Goal: Transaction & Acquisition: Purchase product/service

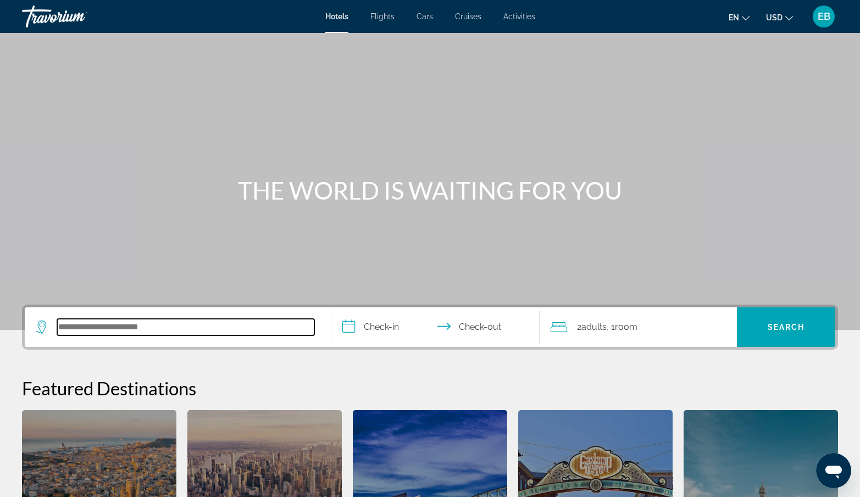
click at [61, 323] on input "Search hotel destination" at bounding box center [185, 327] width 257 height 16
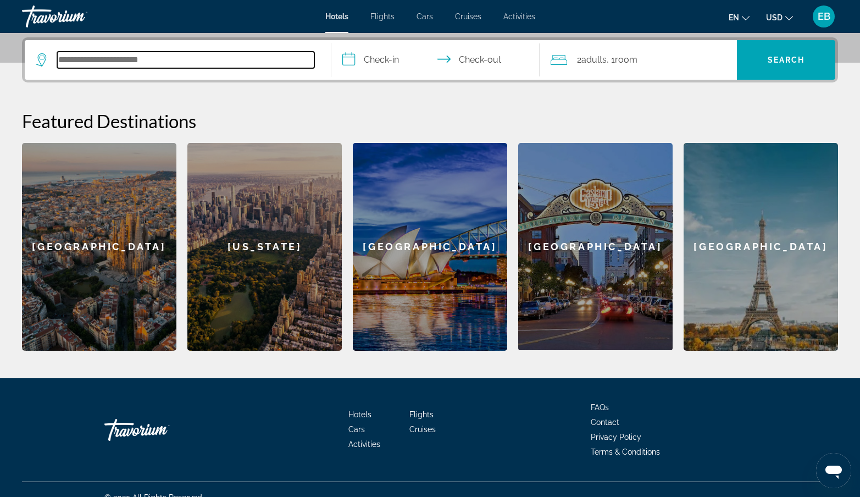
scroll to position [269, 0]
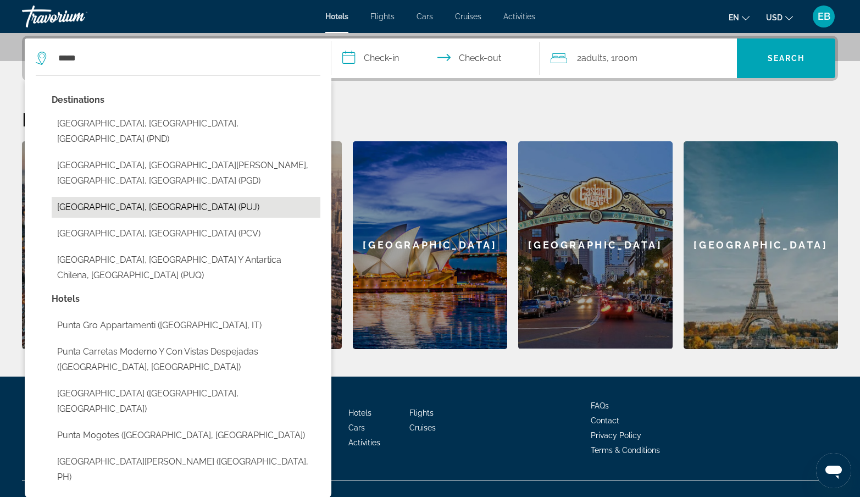
click at [96, 197] on button "[GEOGRAPHIC_DATA], [GEOGRAPHIC_DATA] (PUJ)" at bounding box center [186, 207] width 269 height 21
type input "**********"
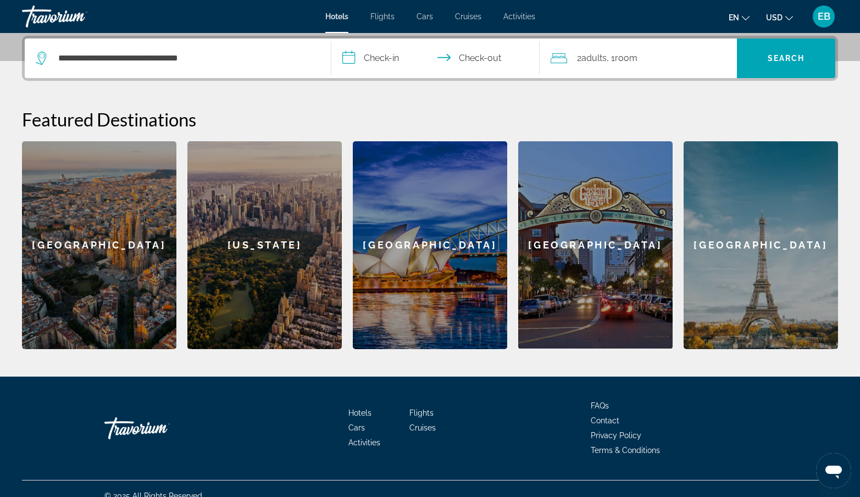
click at [386, 54] on input "**********" at bounding box center [437, 59] width 213 height 43
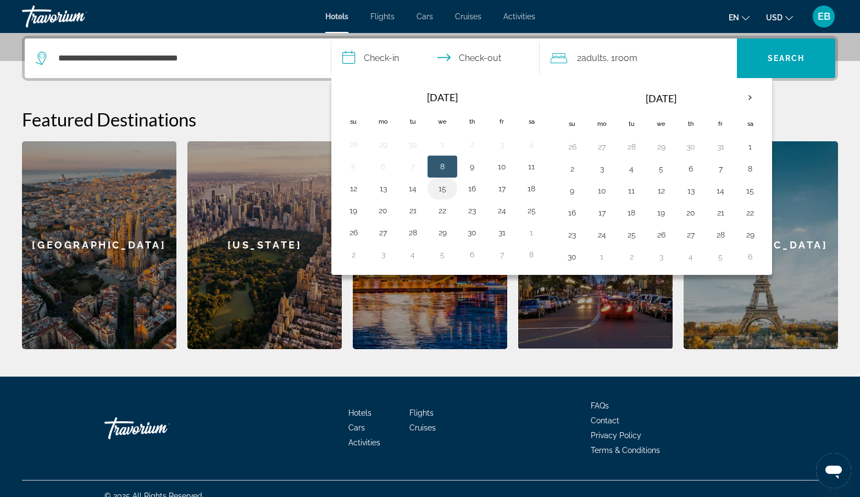
click at [442, 189] on button "15" at bounding box center [442, 188] width 18 height 15
click at [351, 212] on button "19" at bounding box center [353, 210] width 18 height 15
type input "**********"
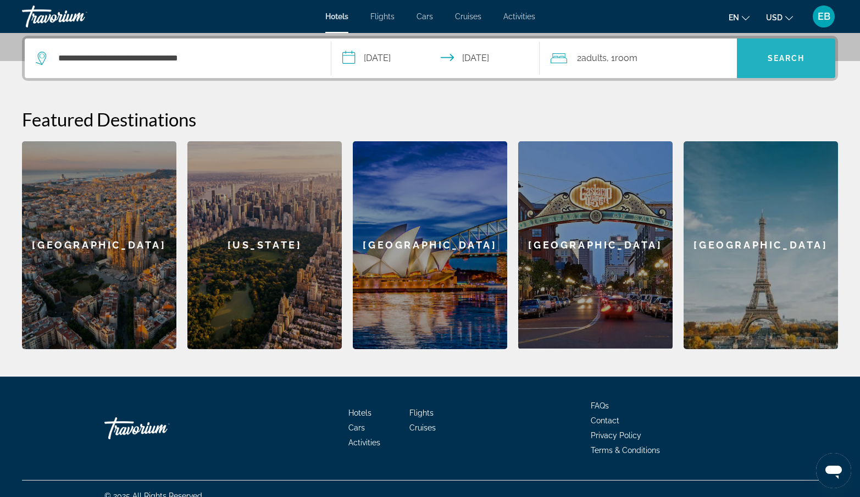
click at [793, 56] on span "Search" at bounding box center [786, 58] width 37 height 9
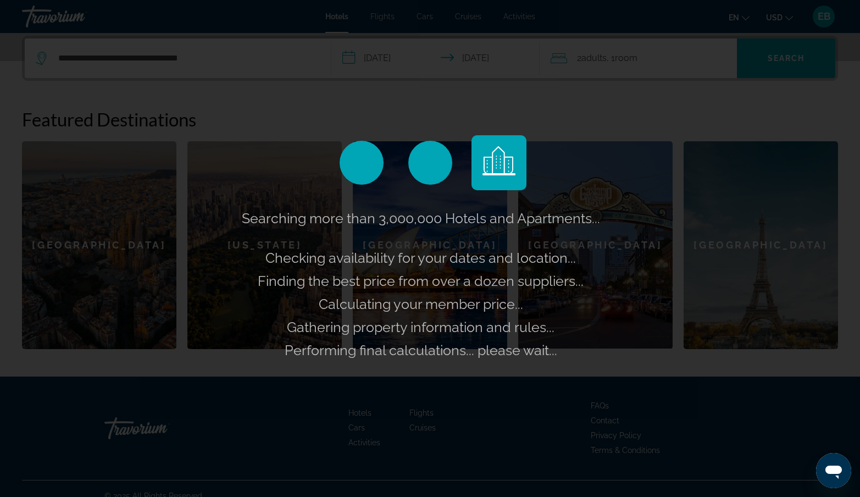
click at [784, 18] on div "Searching more than 3,000,000 Hotels and Apartments... Checking availability fo…" at bounding box center [430, 248] width 860 height 497
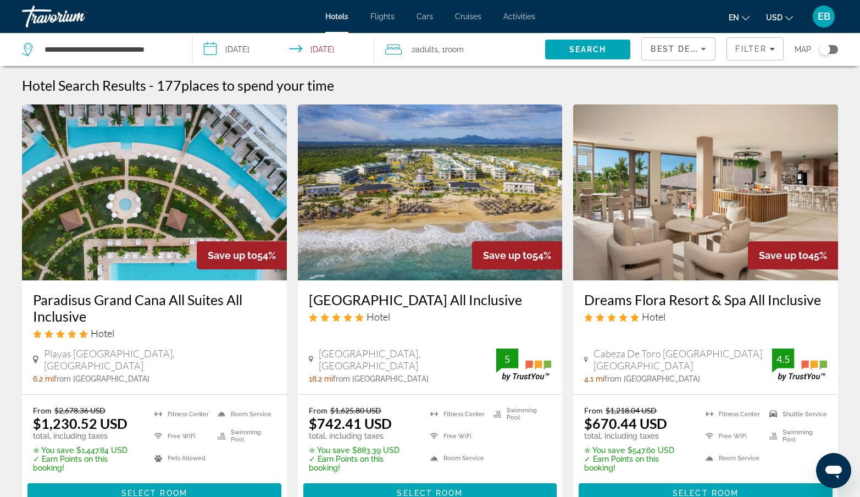
click at [785, 15] on icon "Change currency" at bounding box center [789, 18] width 8 height 8
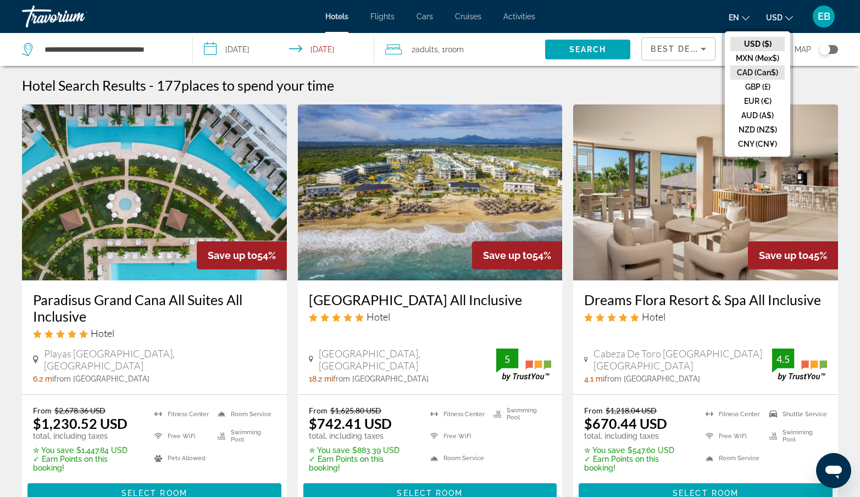
click at [764, 68] on button "CAD (Can$)" at bounding box center [757, 72] width 54 height 14
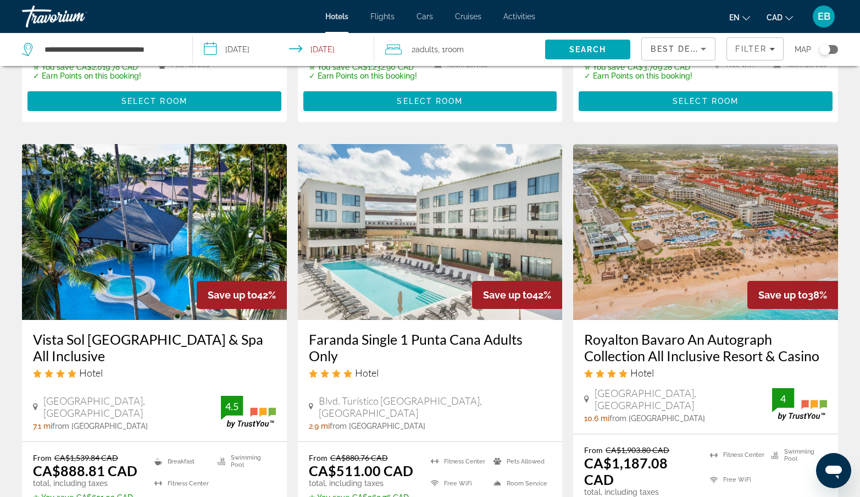
scroll to position [404, 0]
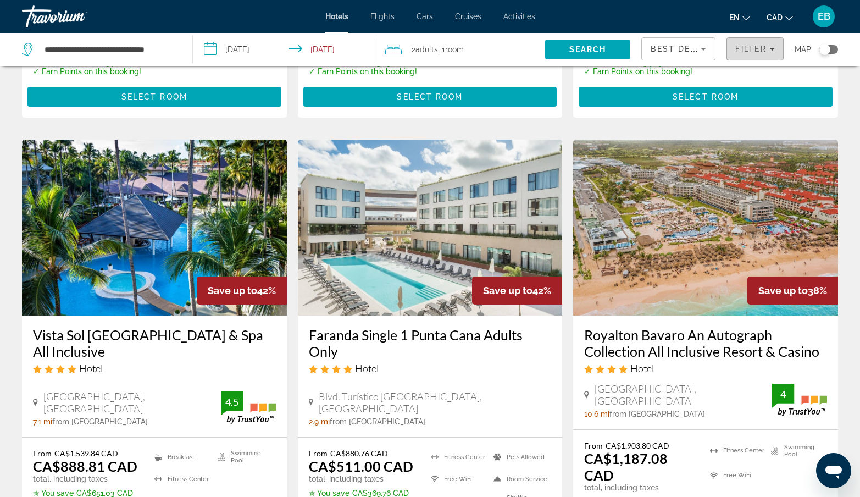
click at [770, 48] on icon "Filters" at bounding box center [771, 49] width 5 height 3
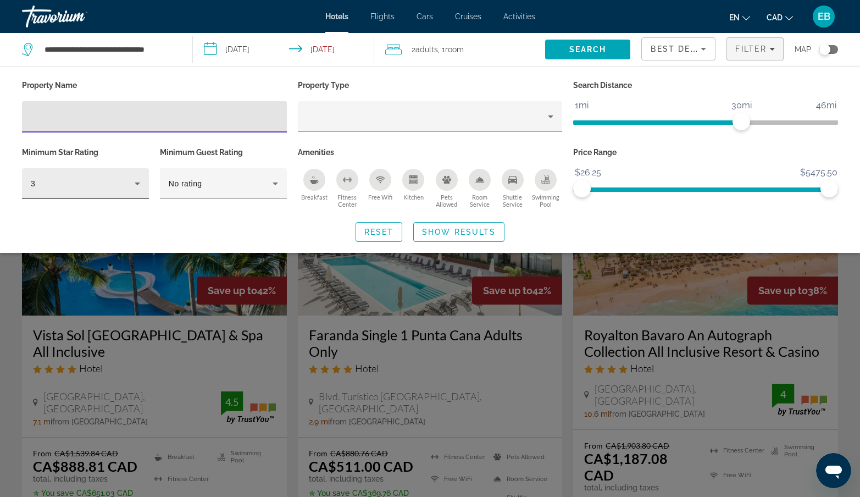
click at [136, 182] on icon "Hotel Filters" at bounding box center [137, 183] width 5 height 3
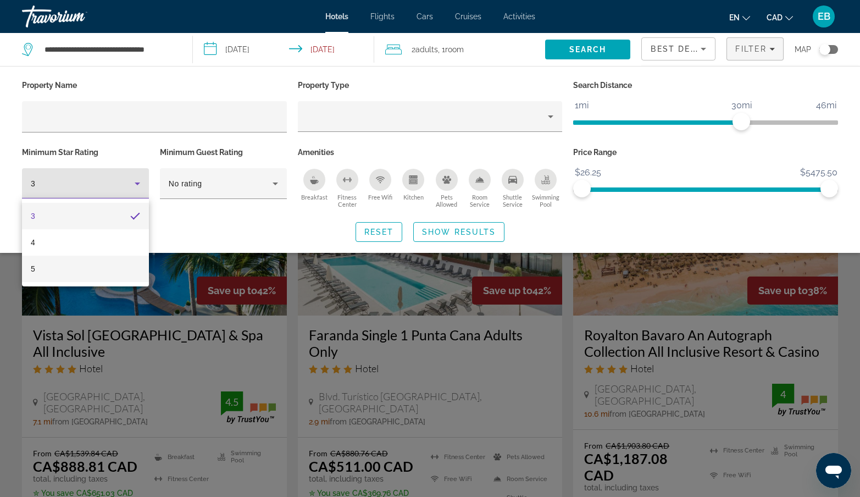
click at [33, 266] on span "5" at bounding box center [33, 268] width 4 height 13
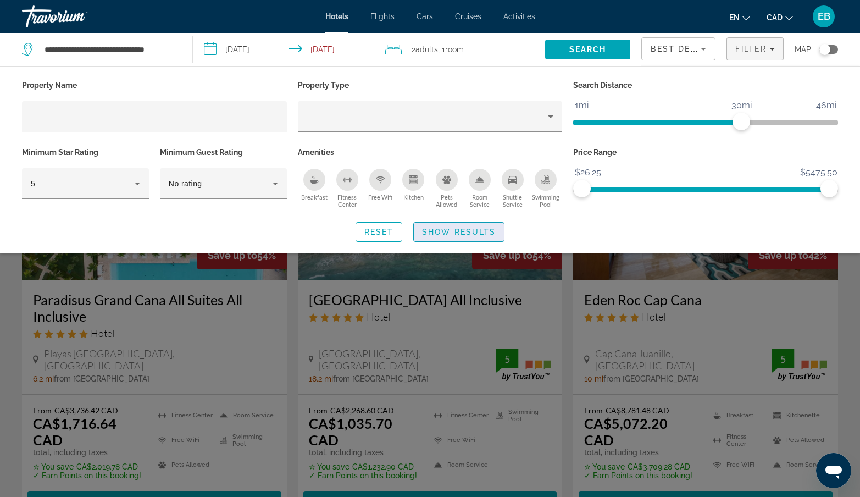
click at [444, 229] on span "Show Results" at bounding box center [459, 231] width 74 height 9
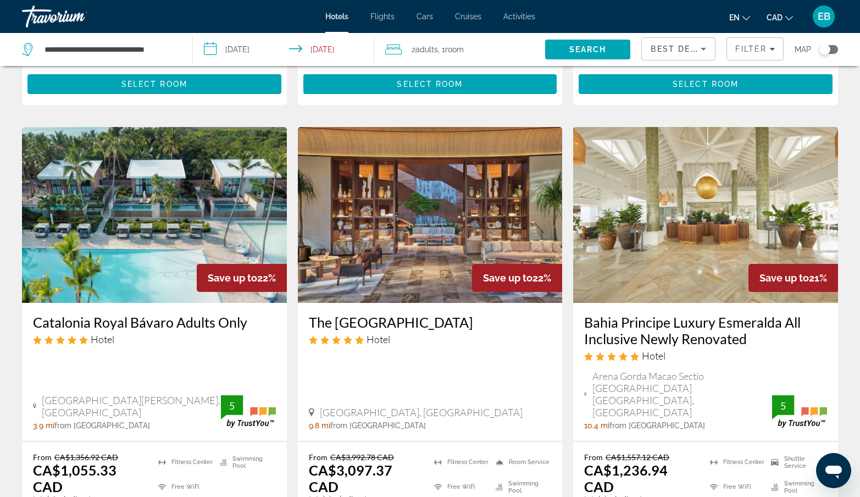
scroll to position [841, 0]
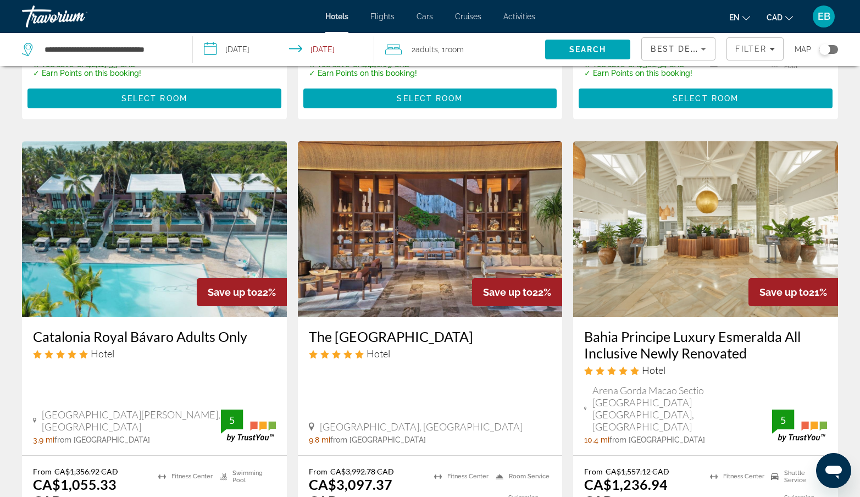
click at [175, 216] on img "Main content" at bounding box center [154, 229] width 265 height 176
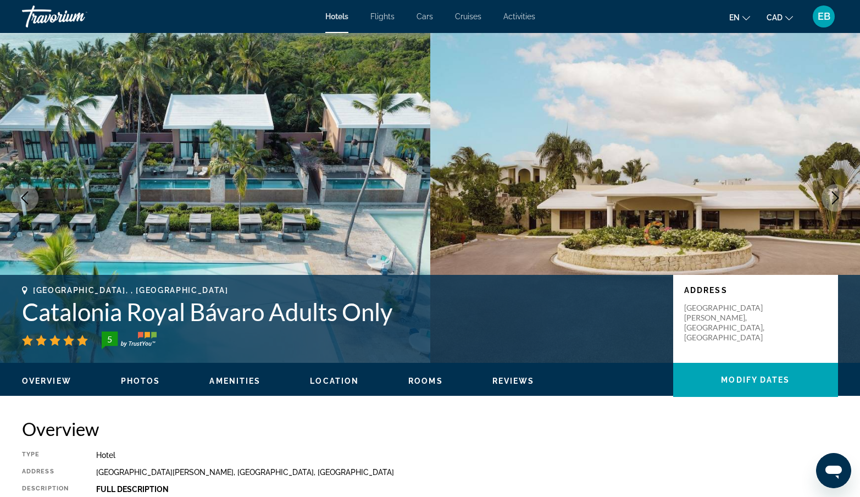
click at [835, 199] on icon "Next image" at bounding box center [835, 197] width 13 height 13
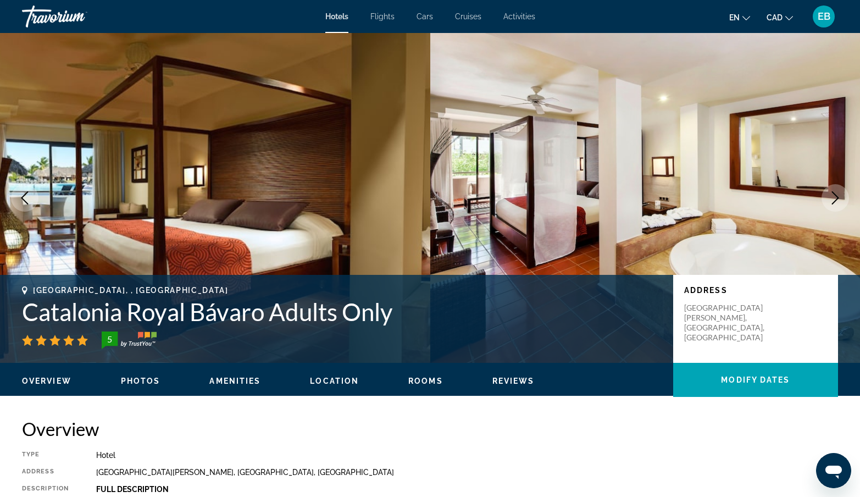
click at [835, 199] on icon "Next image" at bounding box center [835, 197] width 13 height 13
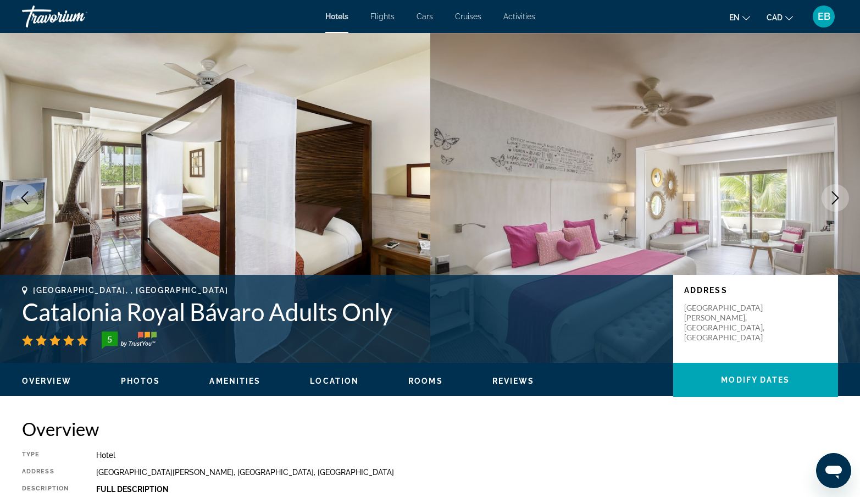
click at [835, 199] on icon "Next image" at bounding box center [835, 197] width 13 height 13
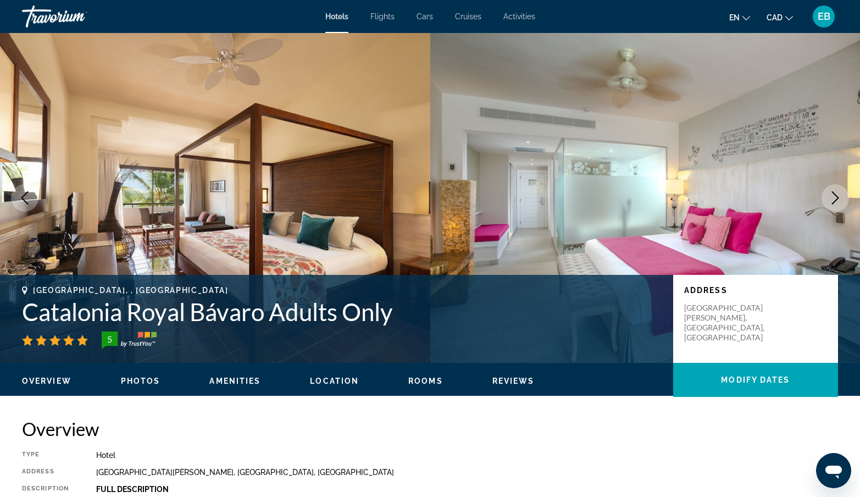
click at [835, 199] on icon "Next image" at bounding box center [835, 197] width 13 height 13
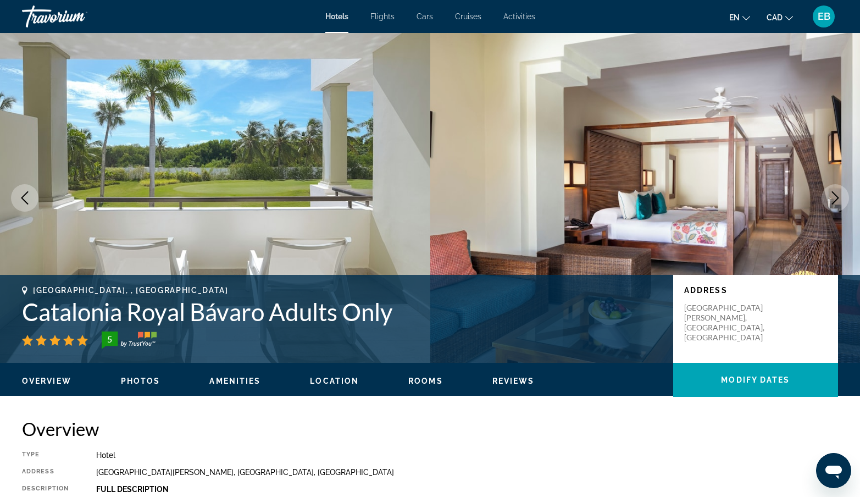
click at [835, 199] on icon "Next image" at bounding box center [835, 197] width 13 height 13
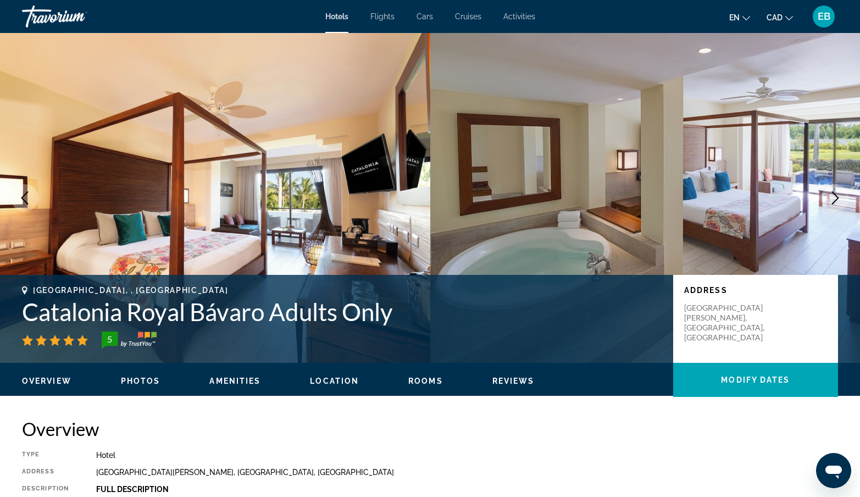
click at [835, 199] on icon "Next image" at bounding box center [835, 197] width 13 height 13
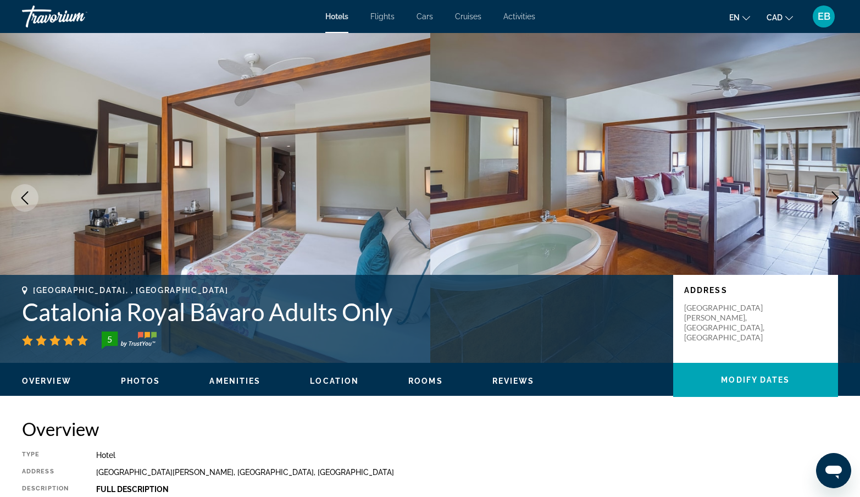
click at [835, 200] on icon "Next image" at bounding box center [835, 197] width 13 height 13
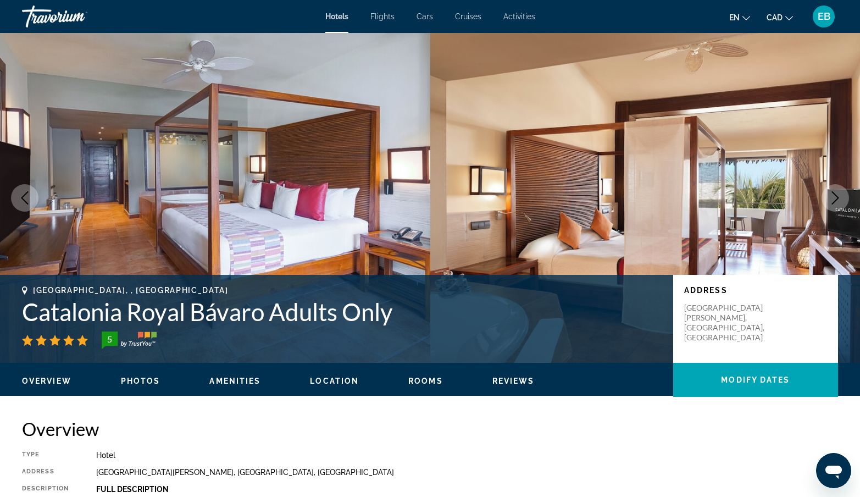
click at [836, 200] on icon "Next image" at bounding box center [835, 197] width 7 height 13
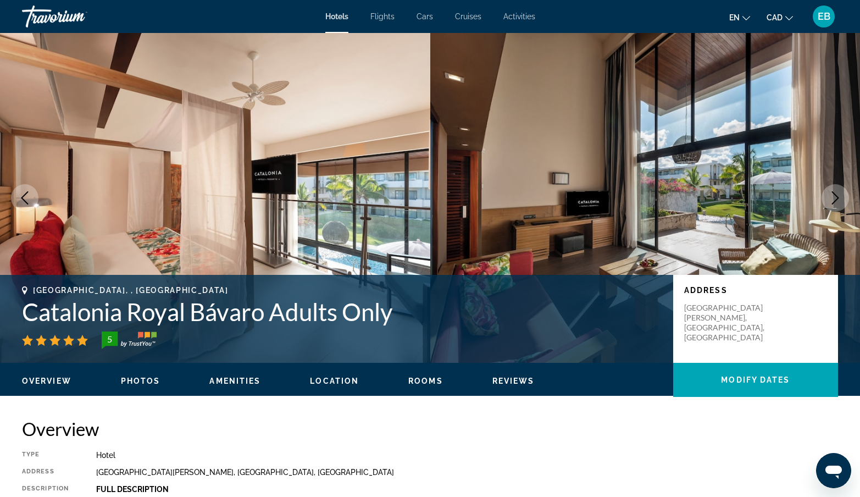
click at [836, 200] on icon "Next image" at bounding box center [835, 197] width 7 height 13
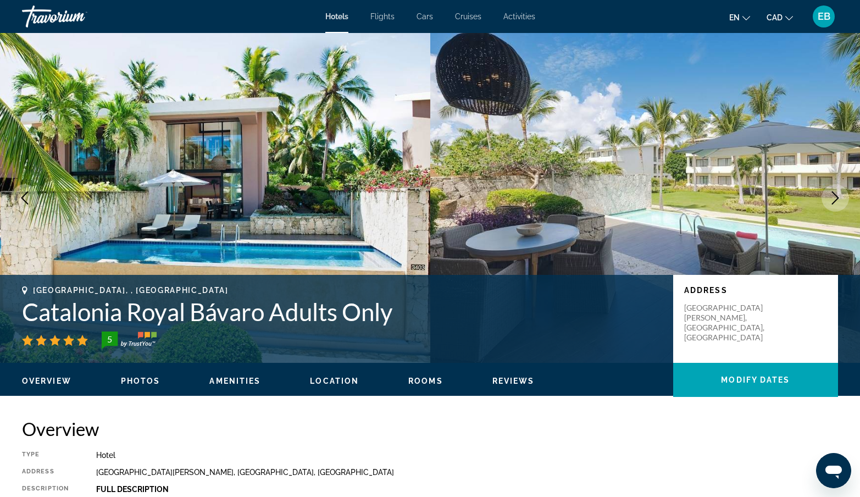
click at [836, 200] on icon "Next image" at bounding box center [835, 197] width 7 height 13
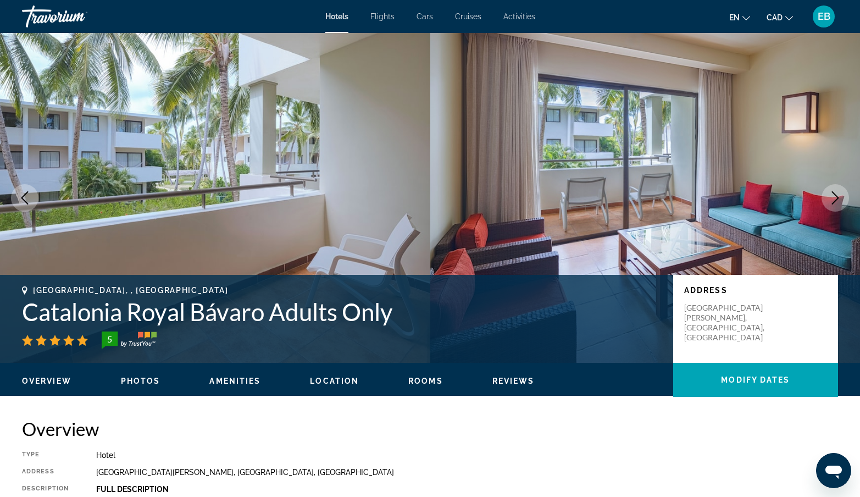
click at [836, 200] on icon "Next image" at bounding box center [835, 197] width 7 height 13
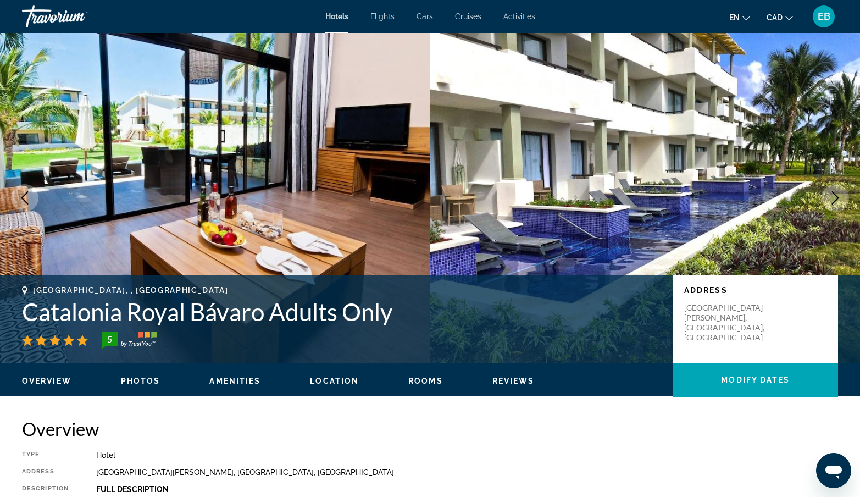
click at [836, 200] on icon "Next image" at bounding box center [835, 197] width 7 height 13
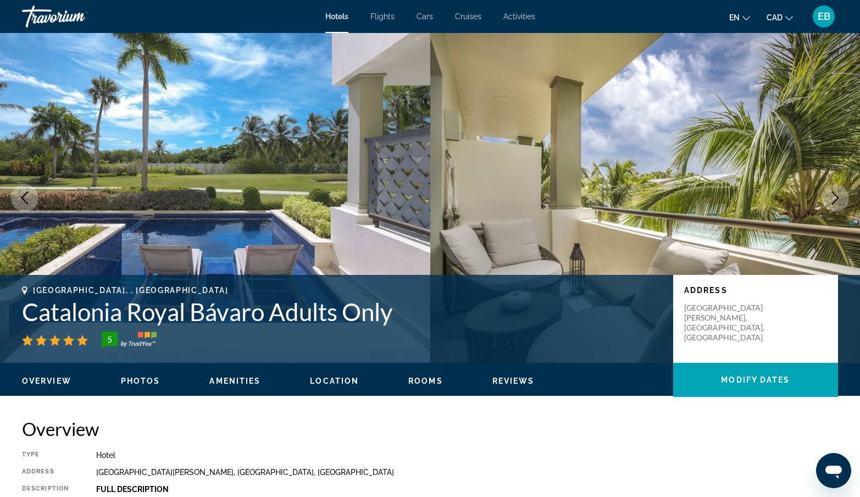
click at [836, 200] on icon "Next image" at bounding box center [835, 197] width 7 height 13
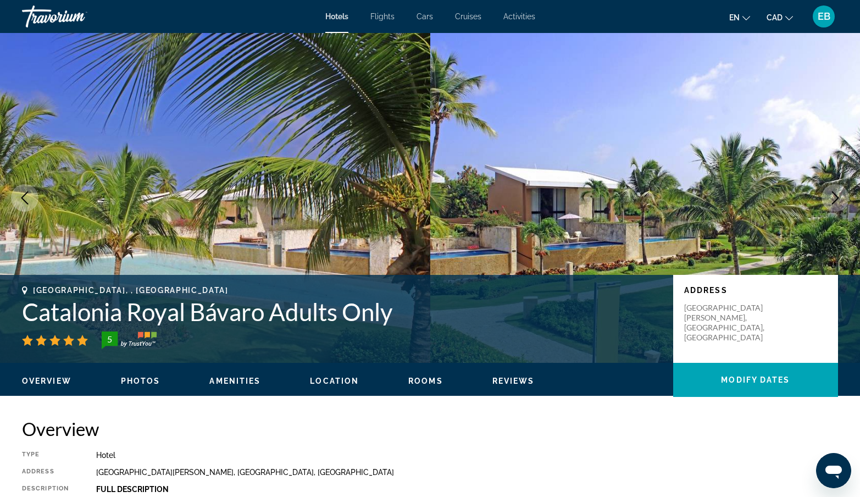
click at [836, 200] on icon "Next image" at bounding box center [835, 197] width 7 height 13
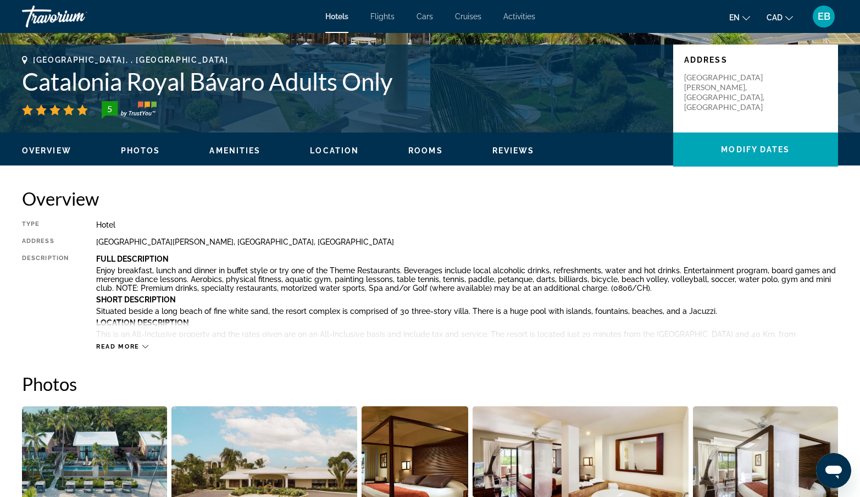
scroll to position [236, 0]
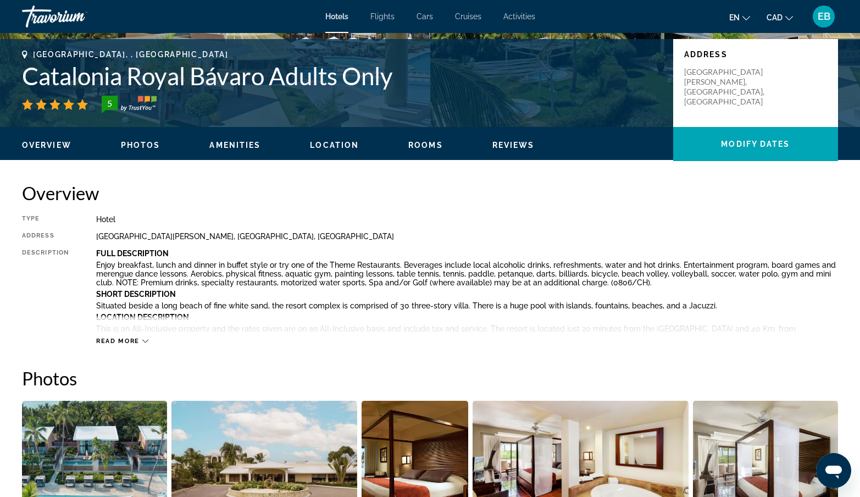
click at [421, 143] on span "Rooms" at bounding box center [425, 145] width 35 height 9
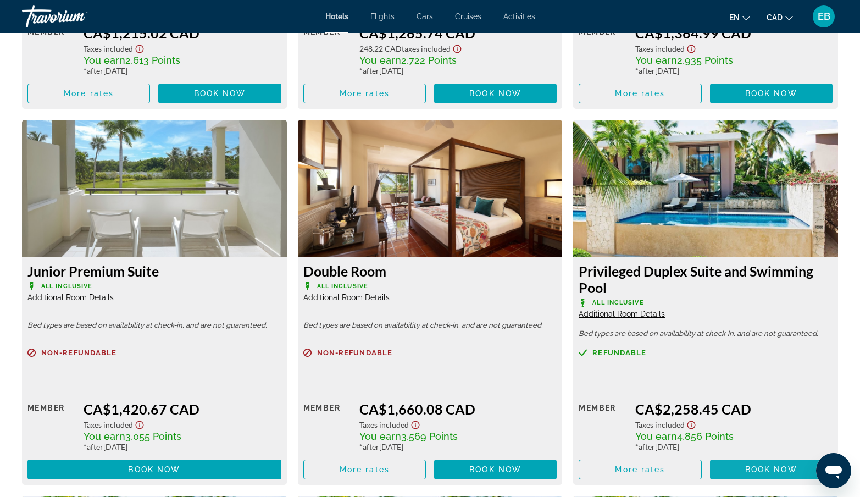
scroll to position [2192, 0]
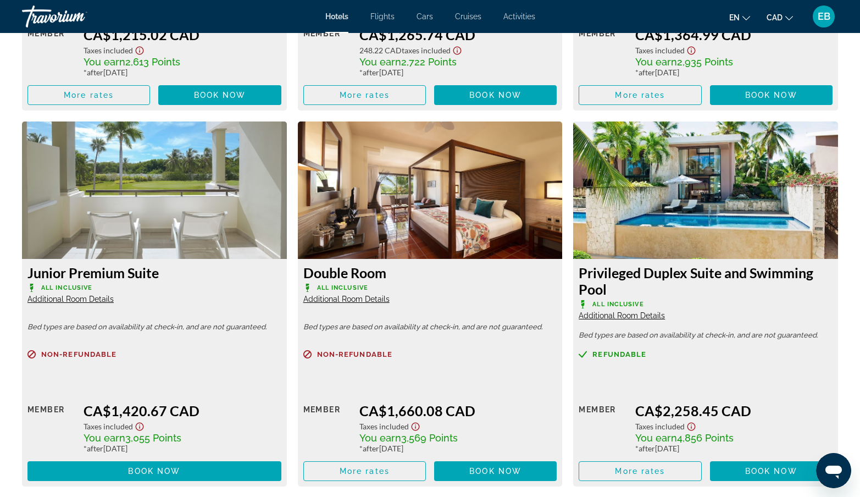
click at [719, 188] on img "Main content" at bounding box center [705, 189] width 265 height 137
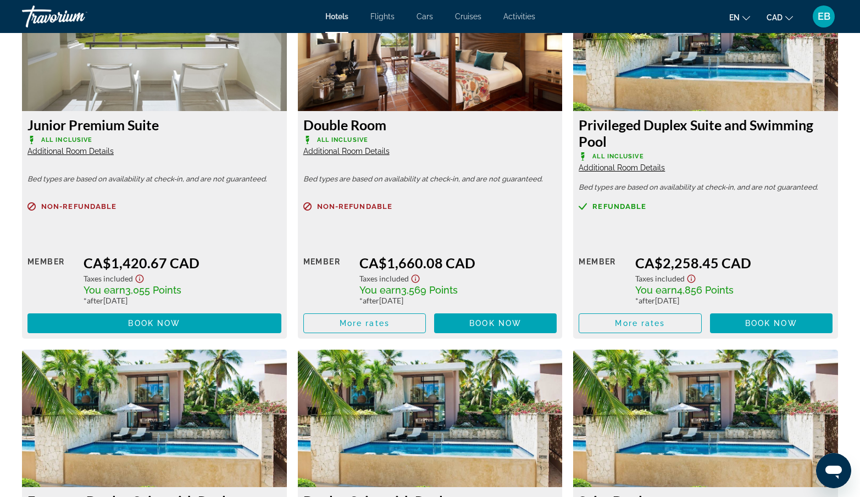
scroll to position [2340, 0]
click at [618, 172] on span "Additional Room Details" at bounding box center [622, 167] width 86 height 9
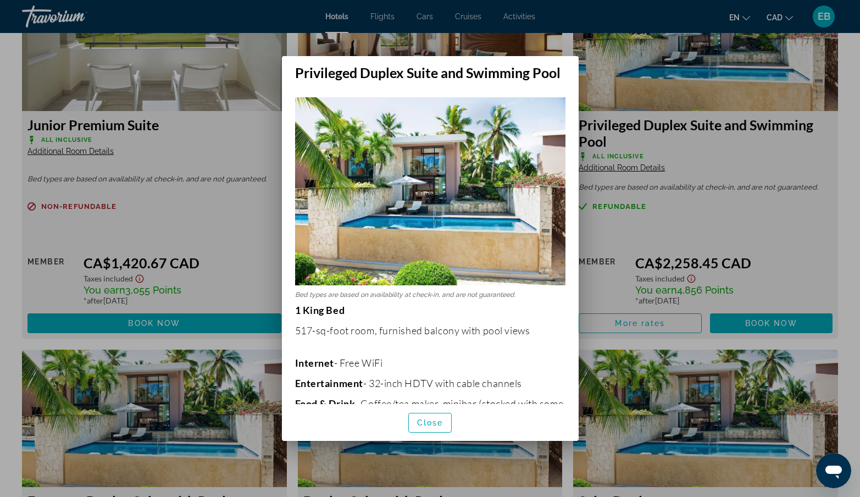
scroll to position [0, 0]
click at [442, 205] on img at bounding box center [430, 191] width 270 height 188
click at [429, 422] on span "Close" at bounding box center [430, 422] width 26 height 9
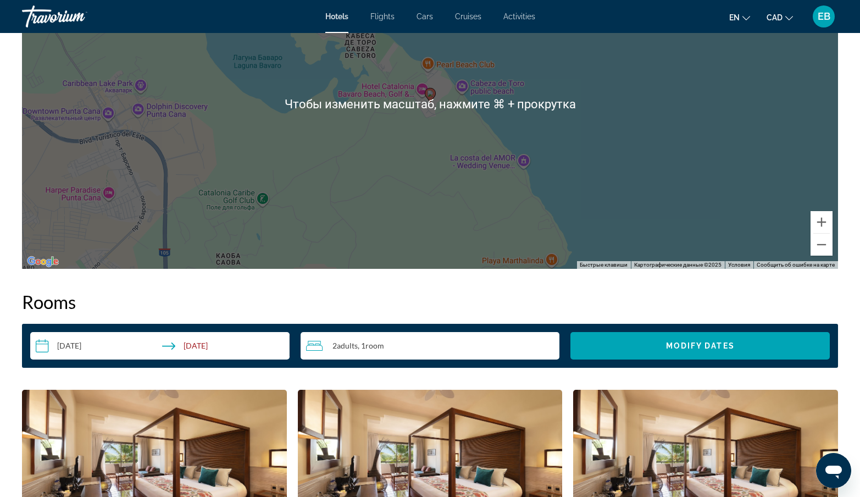
scroll to position [1177, 0]
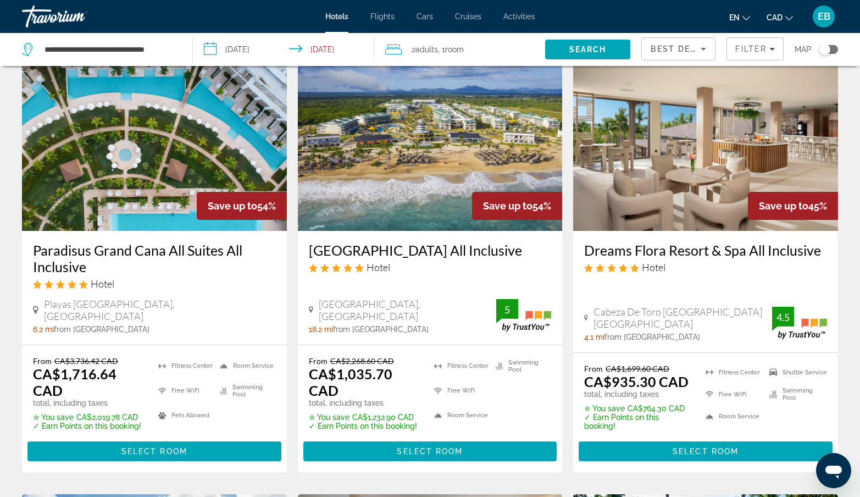
scroll to position [47, 0]
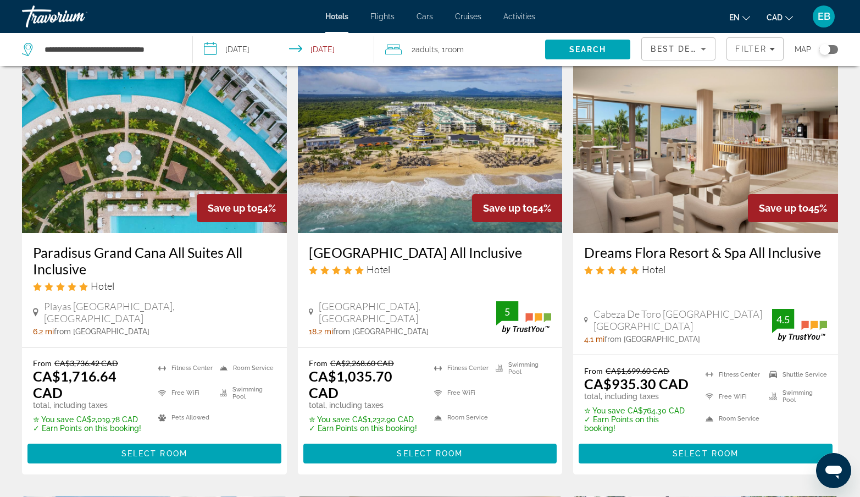
click at [182, 154] on img "Main content" at bounding box center [154, 145] width 265 height 176
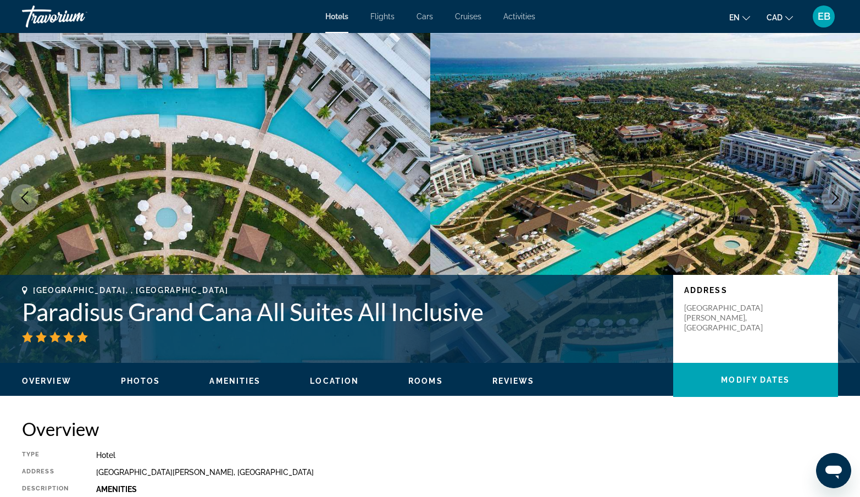
click at [833, 199] on icon "Next image" at bounding box center [835, 197] width 13 height 13
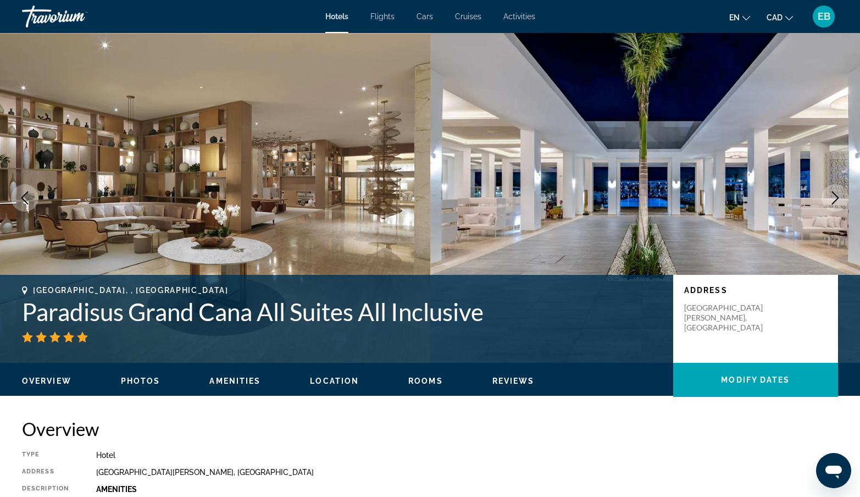
click at [833, 200] on icon "Next image" at bounding box center [835, 197] width 13 height 13
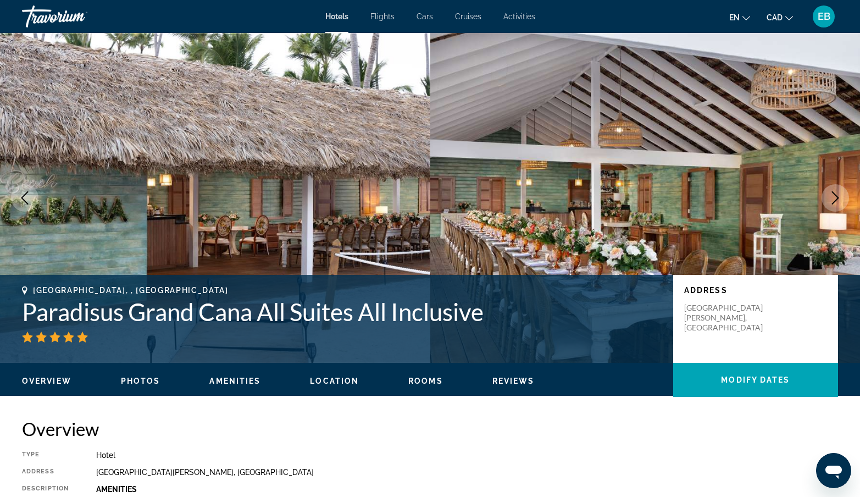
click at [834, 201] on icon "Next image" at bounding box center [835, 197] width 13 height 13
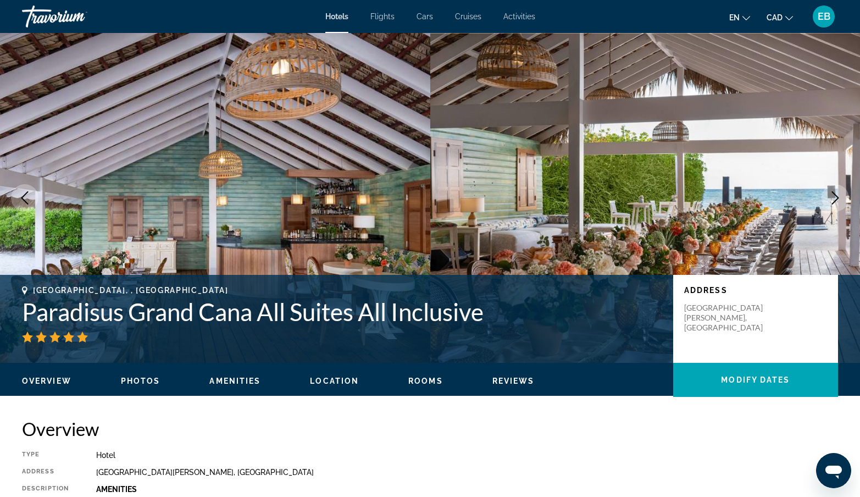
click at [834, 201] on icon "Next image" at bounding box center [835, 197] width 13 height 13
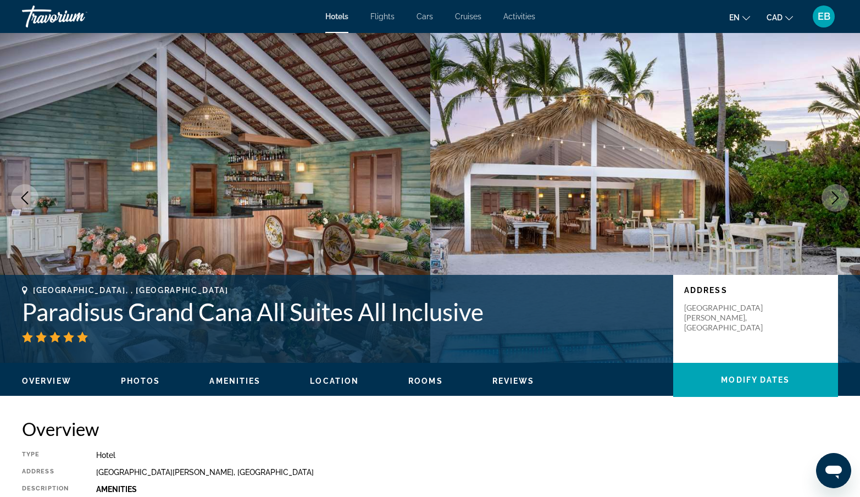
click at [835, 202] on icon "Next image" at bounding box center [835, 197] width 7 height 13
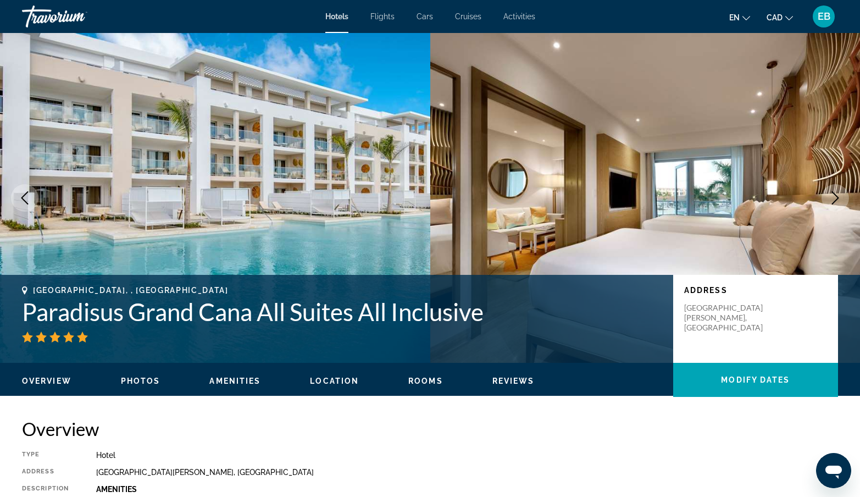
click at [835, 202] on icon "Next image" at bounding box center [835, 197] width 7 height 13
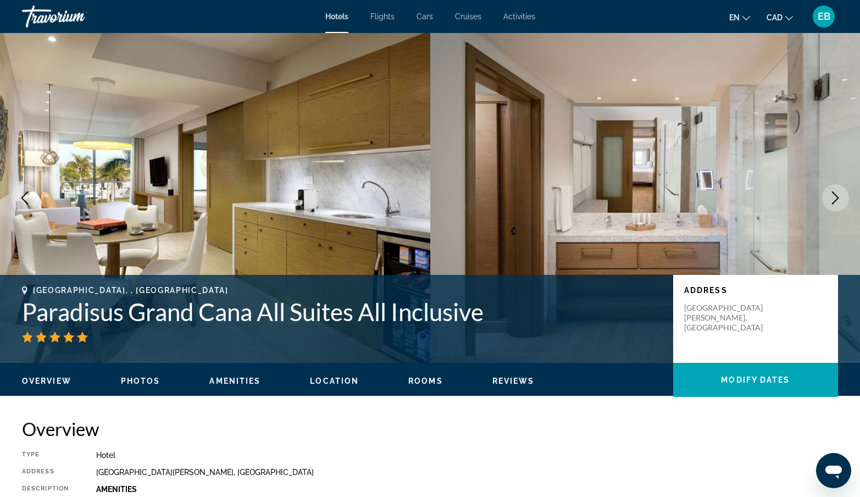
click at [835, 202] on icon "Next image" at bounding box center [835, 197] width 7 height 13
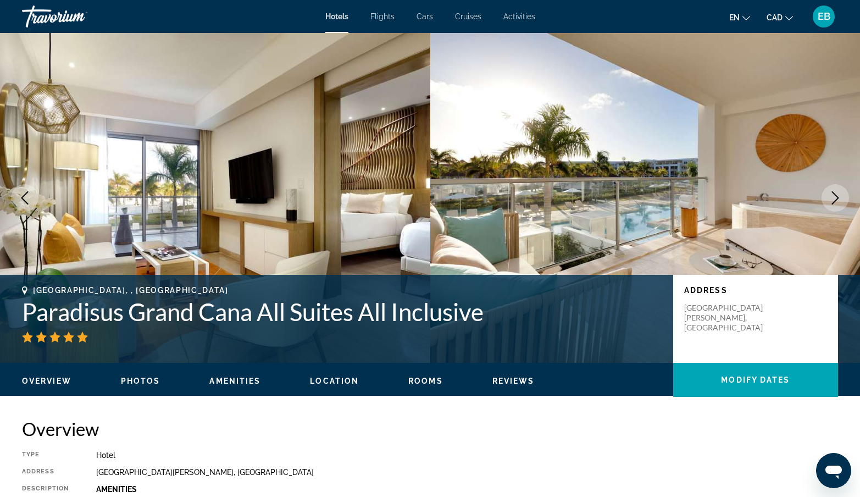
click at [835, 202] on icon "Next image" at bounding box center [835, 197] width 13 height 13
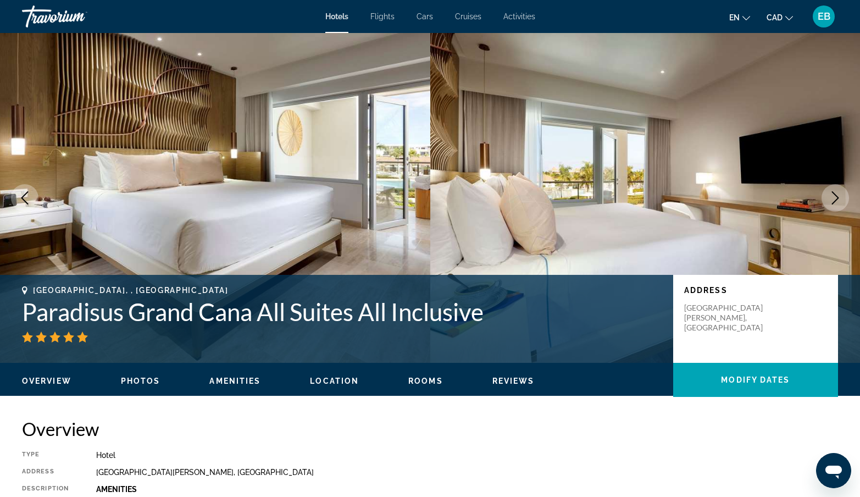
click at [835, 202] on icon "Next image" at bounding box center [835, 197] width 13 height 13
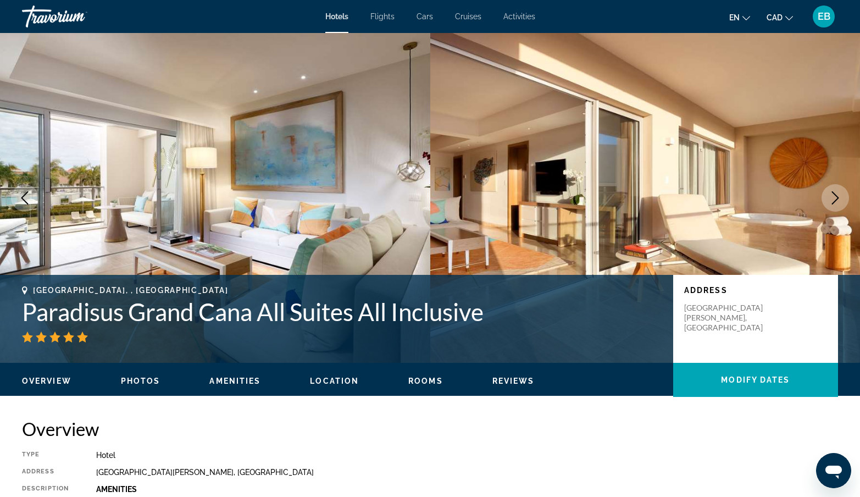
click at [835, 203] on icon "Next image" at bounding box center [835, 197] width 13 height 13
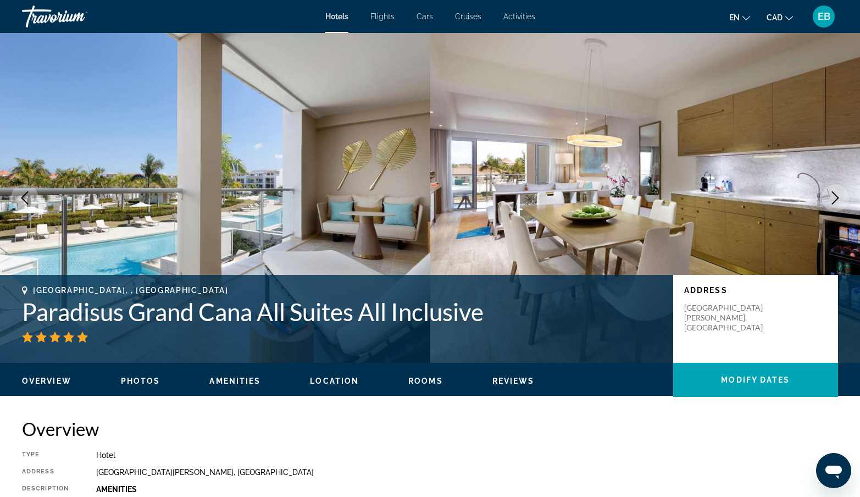
click at [835, 203] on icon "Next image" at bounding box center [835, 197] width 13 height 13
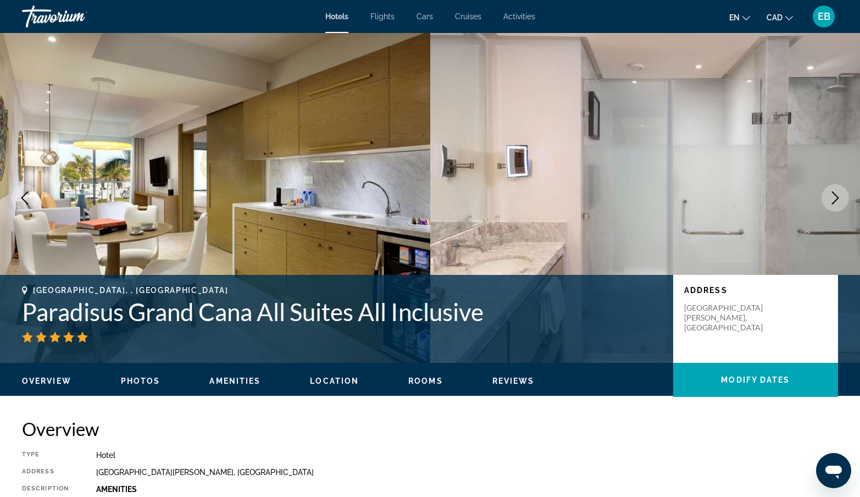
click at [835, 203] on icon "Next image" at bounding box center [835, 197] width 13 height 13
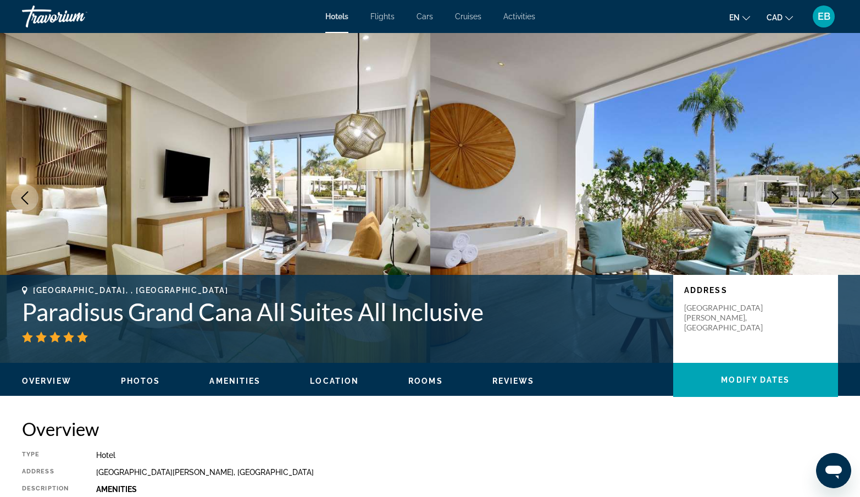
click at [835, 203] on icon "Next image" at bounding box center [835, 197] width 13 height 13
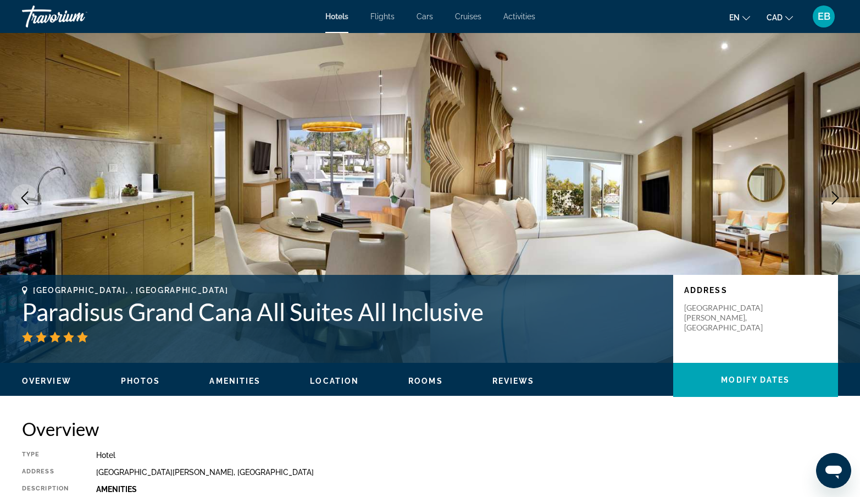
click at [835, 203] on icon "Next image" at bounding box center [835, 197] width 13 height 13
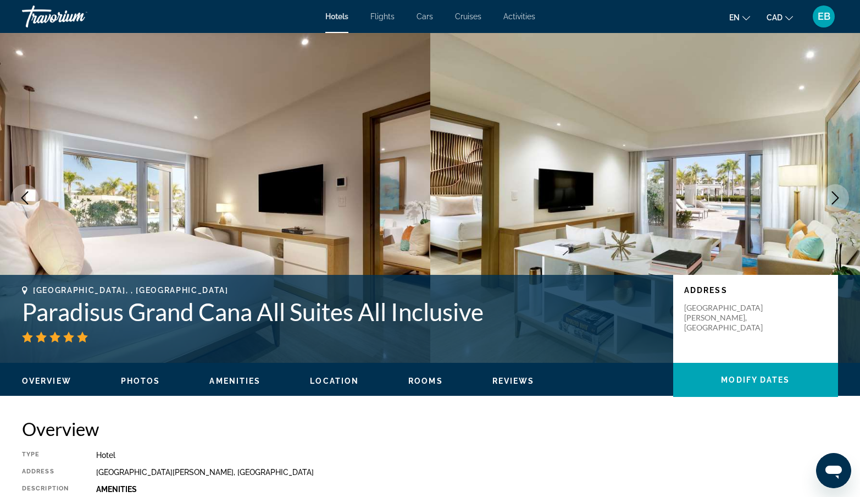
click at [835, 203] on icon "Next image" at bounding box center [835, 197] width 13 height 13
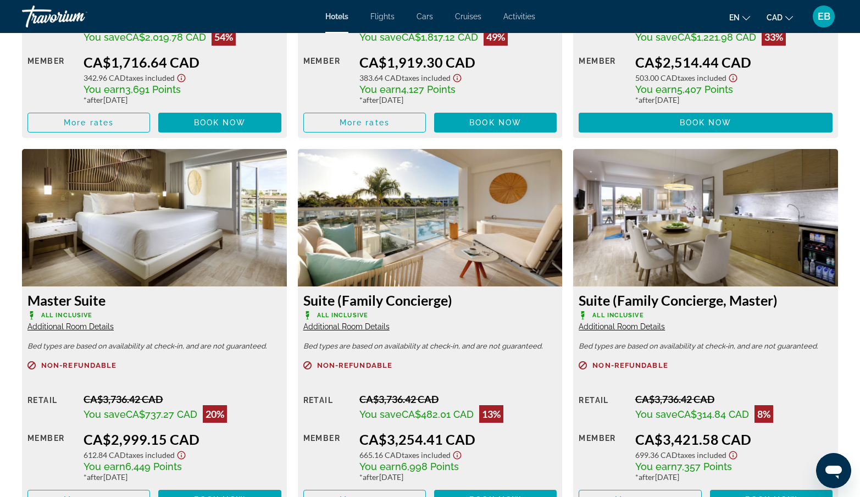
scroll to position [1783, 0]
click at [236, 215] on img "Main content" at bounding box center [154, 217] width 265 height 137
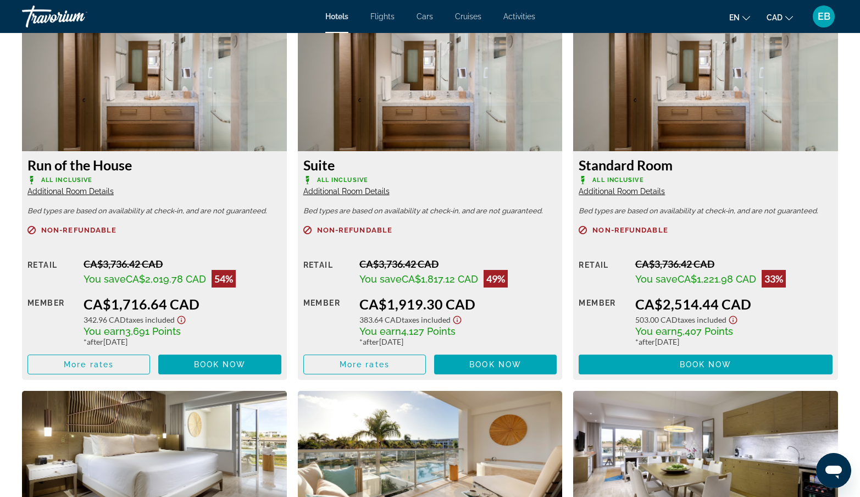
scroll to position [1552, 0]
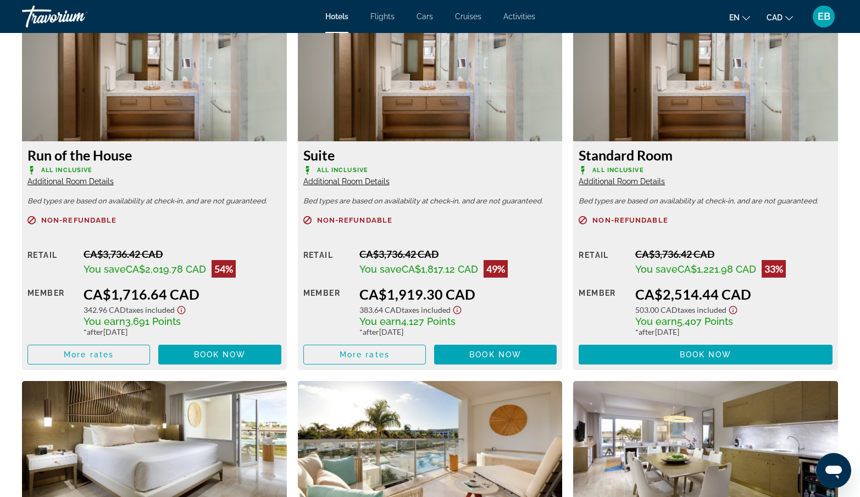
click at [346, 182] on span "Additional Room Details" at bounding box center [346, 181] width 86 height 9
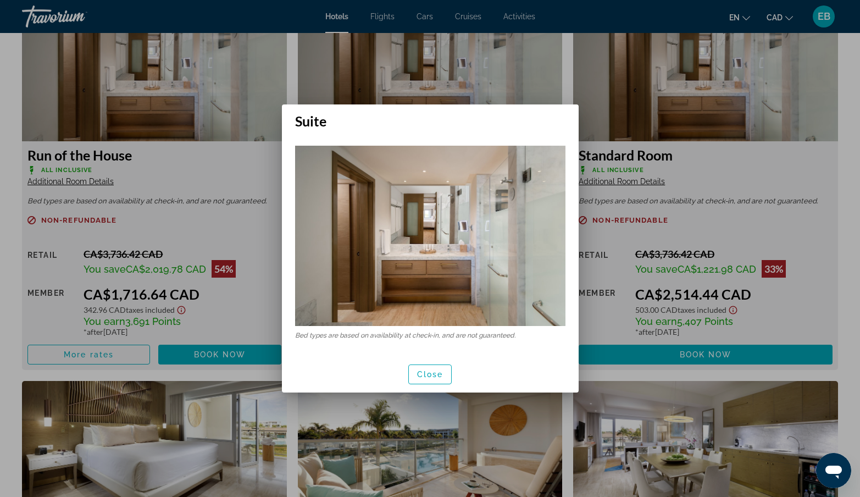
scroll to position [0, 0]
click at [513, 238] on img at bounding box center [430, 236] width 270 height 180
click at [476, 254] on img at bounding box center [430, 236] width 270 height 180
click at [423, 375] on span "Close" at bounding box center [430, 374] width 26 height 9
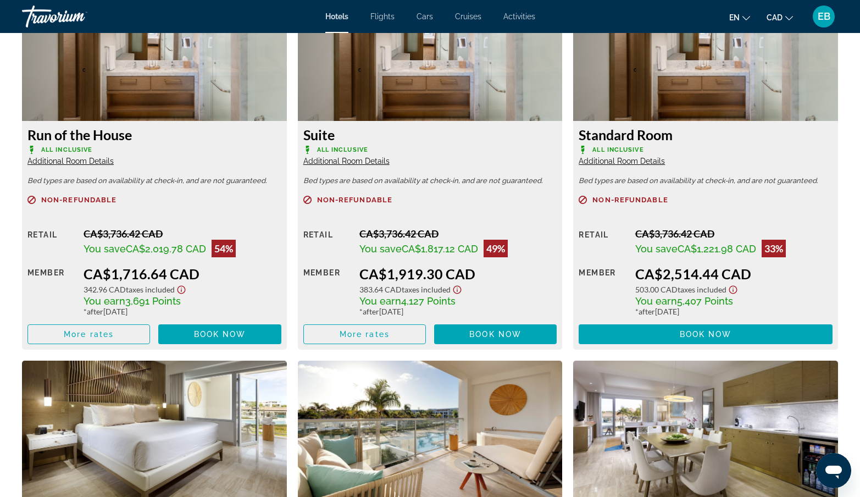
scroll to position [1572, 0]
click at [485, 332] on span "Book now" at bounding box center [495, 334] width 52 height 9
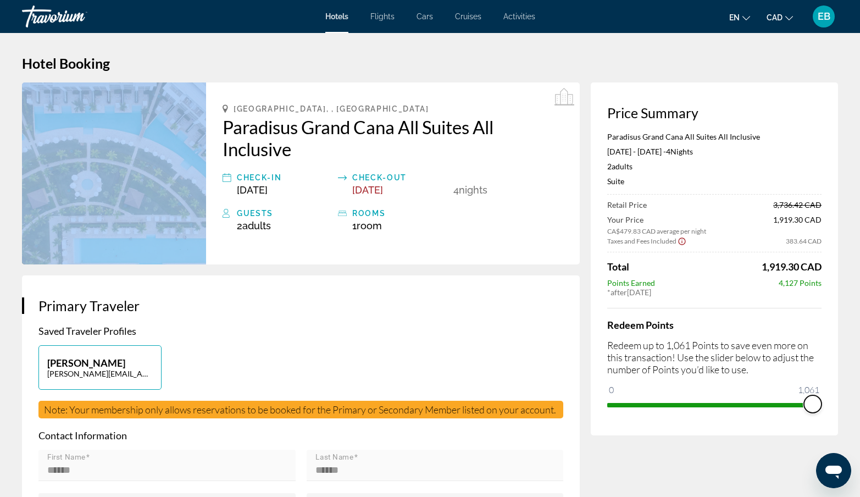
drag, startPoint x: 614, startPoint y: 406, endPoint x: 817, endPoint y: 369, distance: 206.6
click at [817, 369] on div "Redeem Points Redeem up to 1,061 Points to save even more on this transaction! …" at bounding box center [714, 360] width 214 height 105
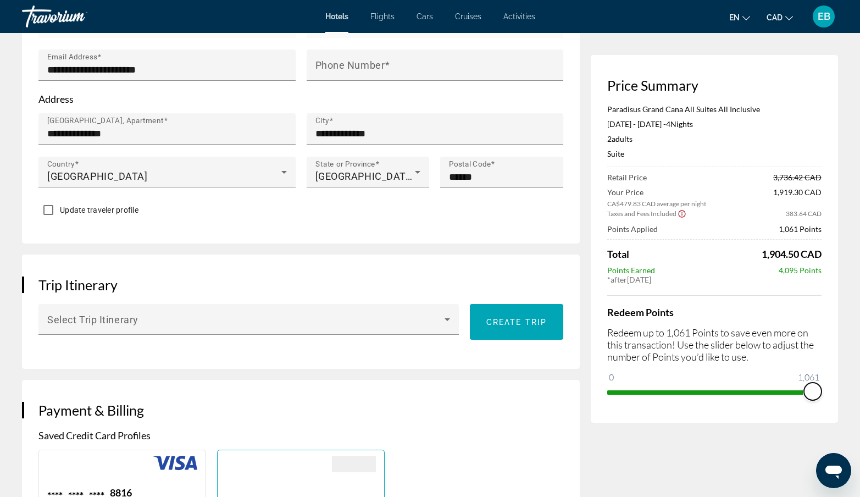
scroll to position [444, 0]
click at [737, 393] on span "ngx-slider" at bounding box center [672, 392] width 130 height 4
click at [817, 394] on span "ngx-slider" at bounding box center [714, 392] width 214 height 4
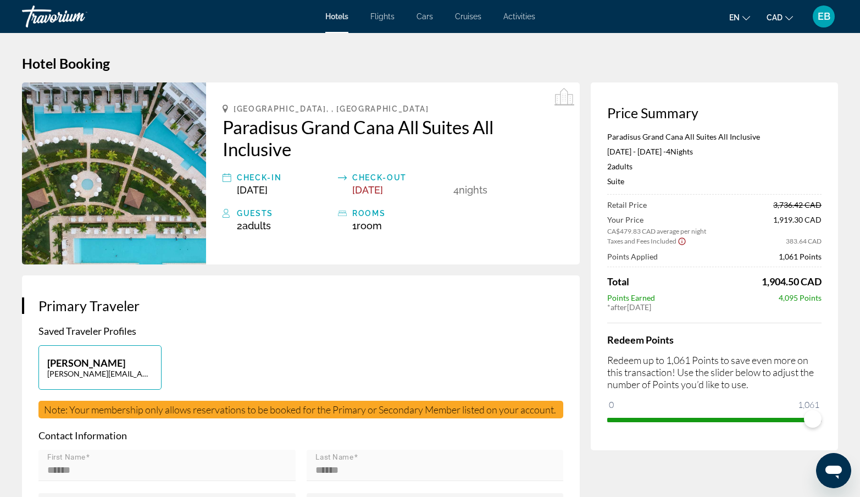
scroll to position [0, 0]
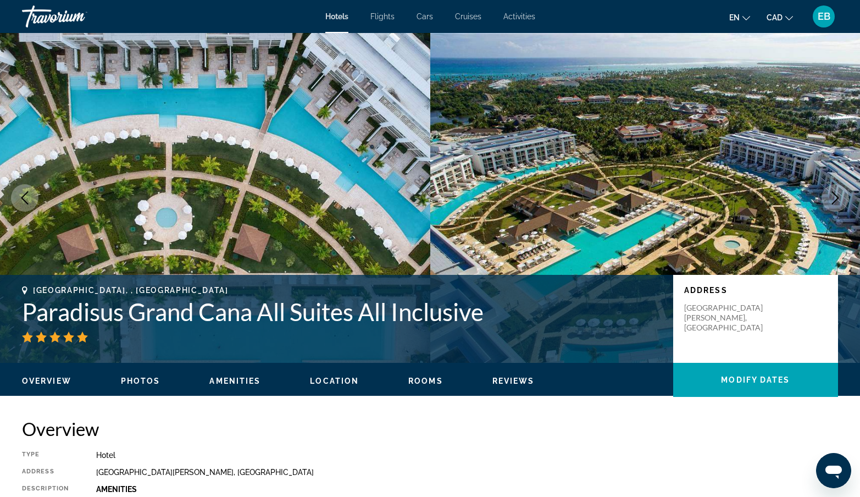
click at [423, 383] on span "Rooms" at bounding box center [425, 380] width 35 height 9
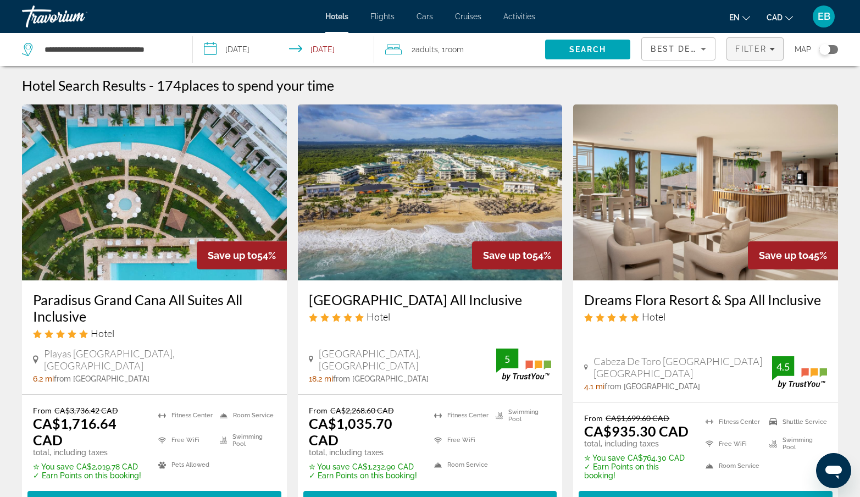
click at [773, 48] on icon "Filters" at bounding box center [771, 48] width 5 height 5
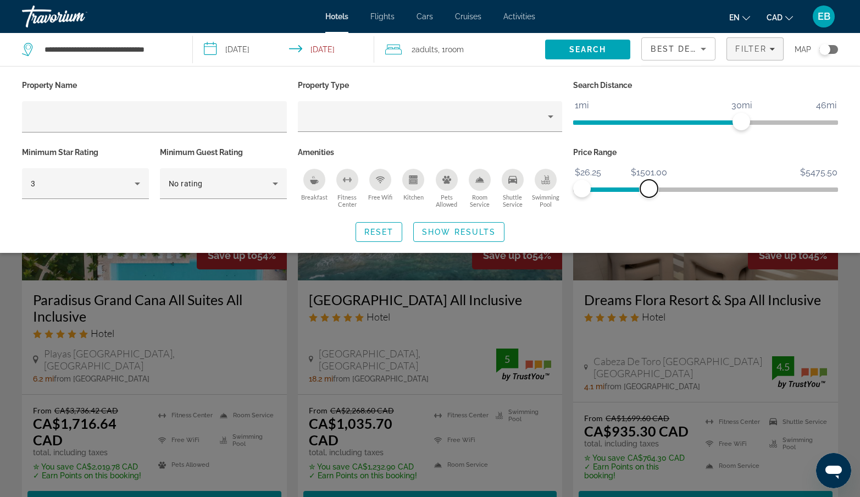
drag, startPoint x: 830, startPoint y: 190, endPoint x: 649, endPoint y: 209, distance: 182.3
click at [649, 209] on div "Price Range $26.25 $5475.50 $26.25 $1501.00" at bounding box center [706, 177] width 276 height 66
click at [138, 183] on icon "Hotel Filters" at bounding box center [137, 183] width 5 height 3
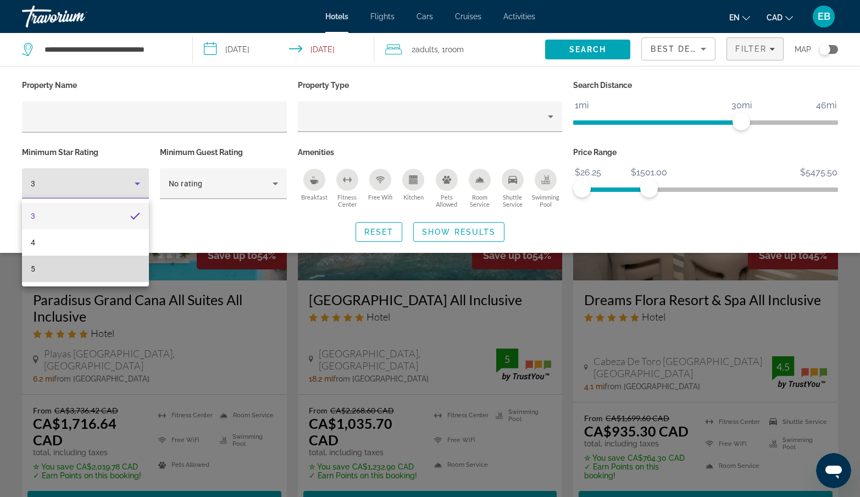
click at [69, 273] on mat-option "5" at bounding box center [85, 268] width 127 height 26
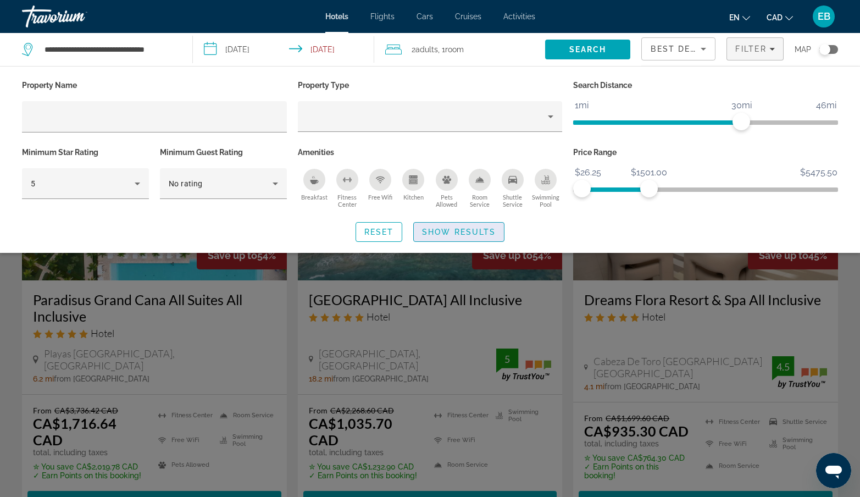
click at [466, 230] on span "Show Results" at bounding box center [459, 231] width 74 height 9
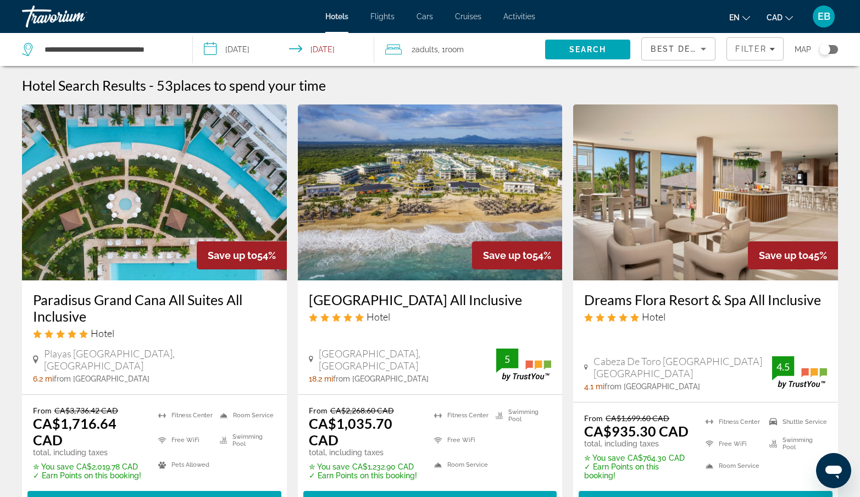
click at [708, 184] on img "Main content" at bounding box center [705, 192] width 265 height 176
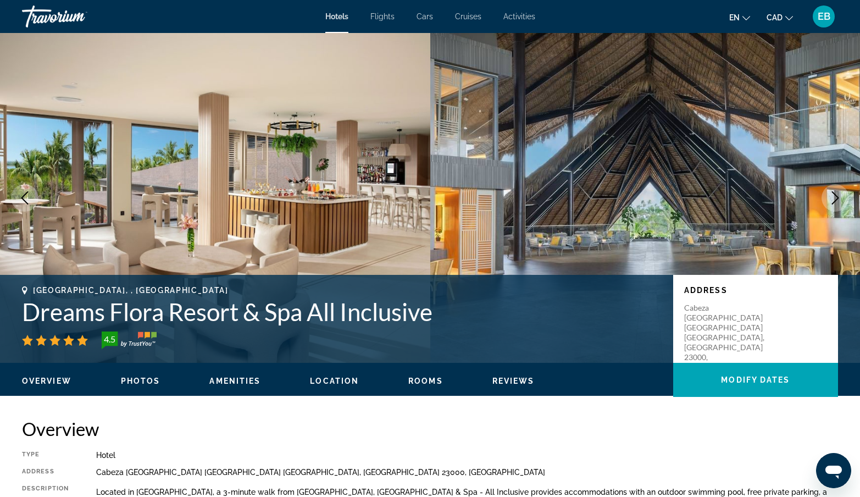
click at [835, 192] on icon "Next image" at bounding box center [835, 197] width 13 height 13
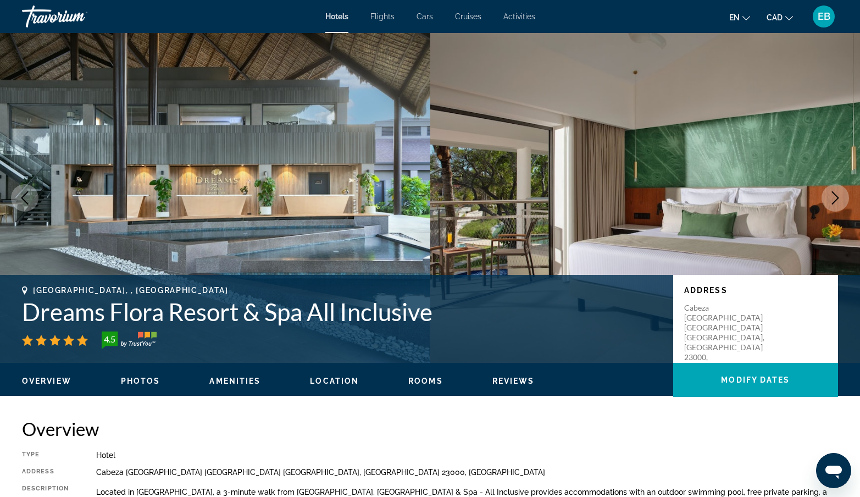
click at [835, 194] on icon "Next image" at bounding box center [835, 197] width 7 height 13
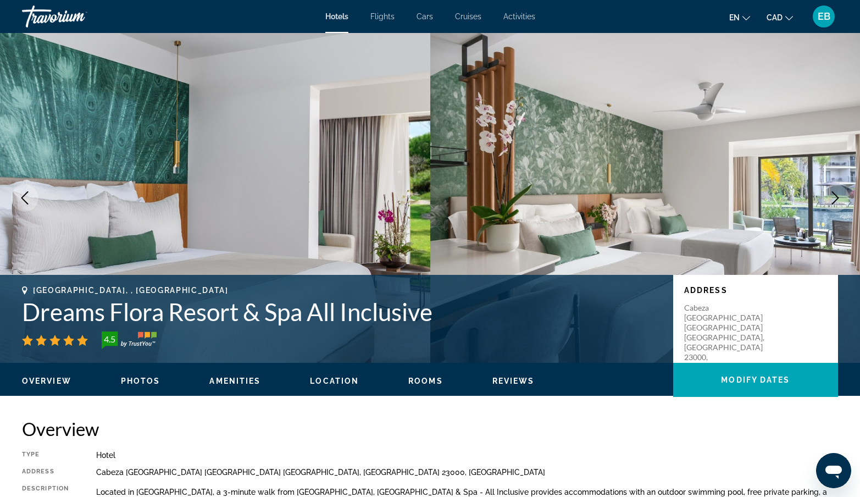
click at [836, 199] on icon "Next image" at bounding box center [835, 197] width 13 height 13
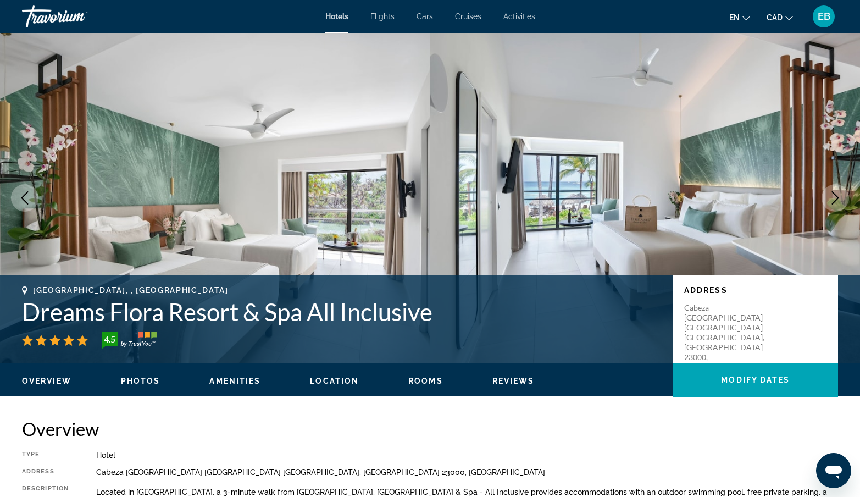
click at [836, 199] on icon "Next image" at bounding box center [835, 197] width 13 height 13
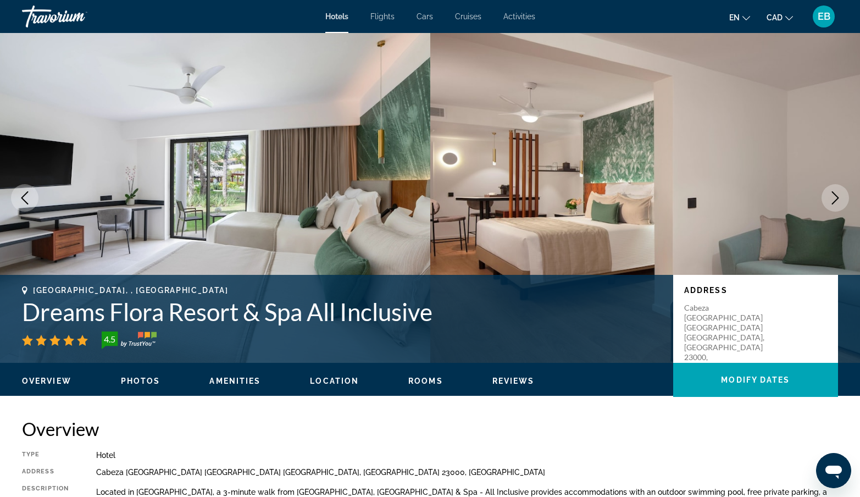
click at [836, 199] on icon "Next image" at bounding box center [835, 197] width 7 height 13
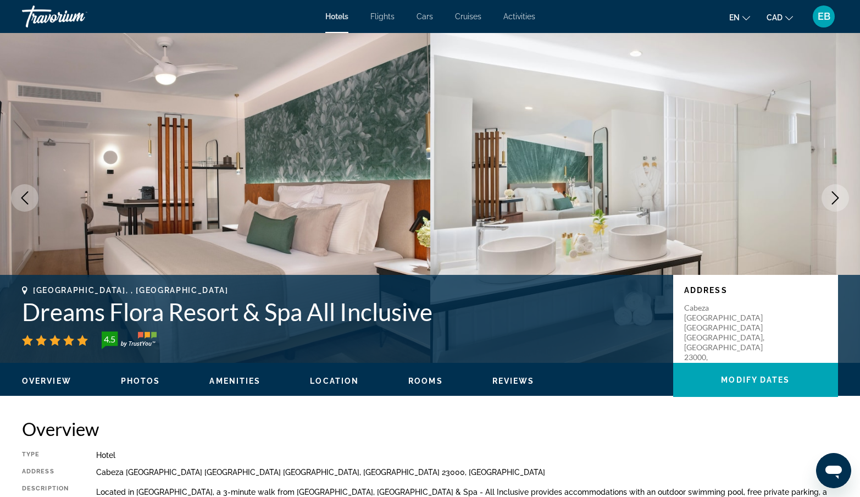
click at [836, 199] on icon "Next image" at bounding box center [835, 197] width 7 height 13
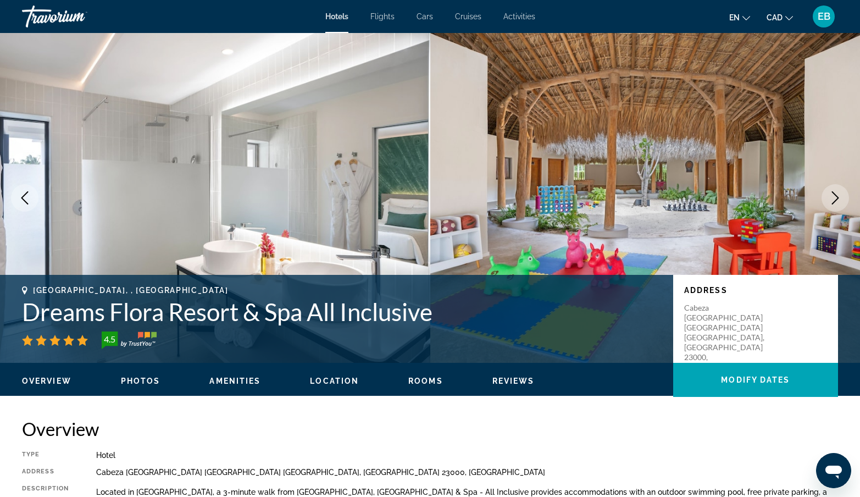
click at [836, 200] on icon "Next image" at bounding box center [835, 197] width 7 height 13
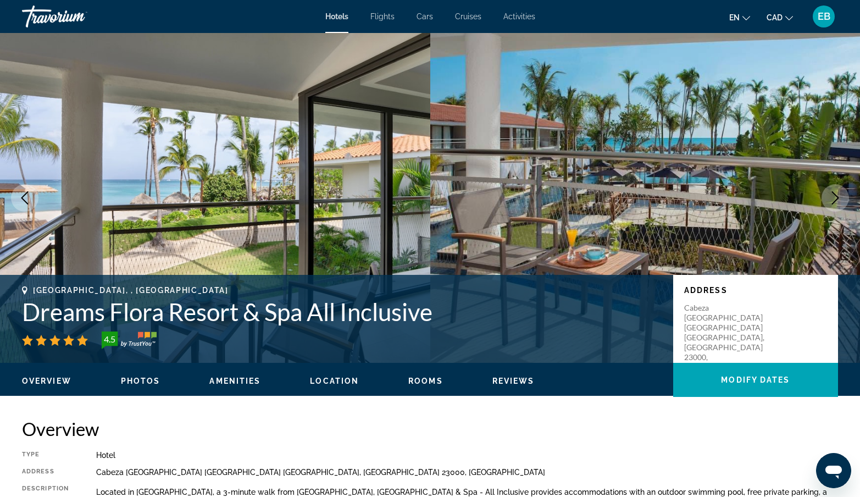
click at [836, 200] on icon "Next image" at bounding box center [835, 197] width 7 height 13
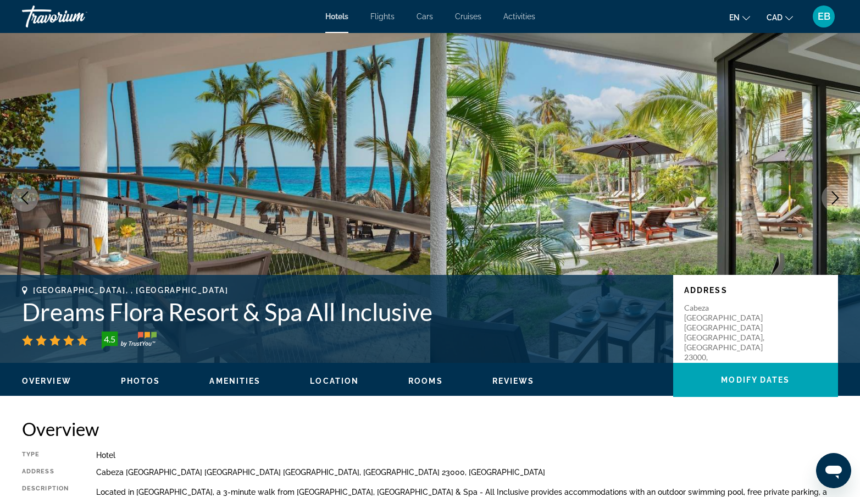
click at [836, 200] on icon "Next image" at bounding box center [835, 197] width 7 height 13
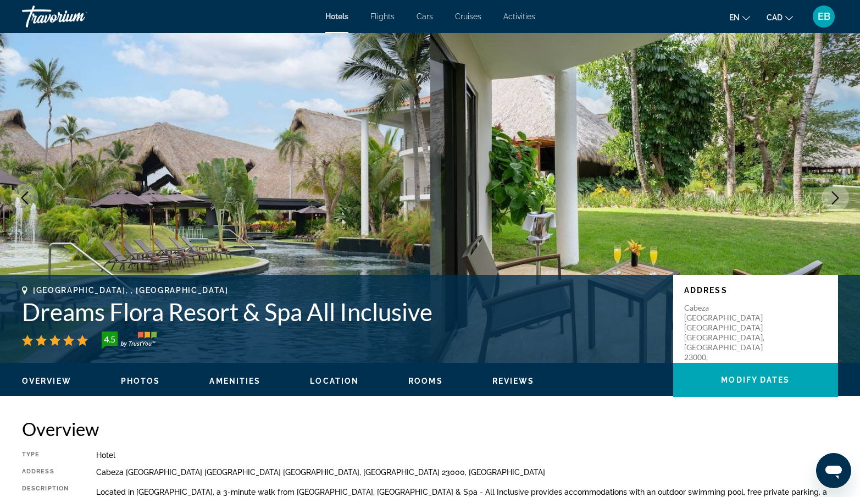
click at [836, 200] on icon "Next image" at bounding box center [835, 197] width 7 height 13
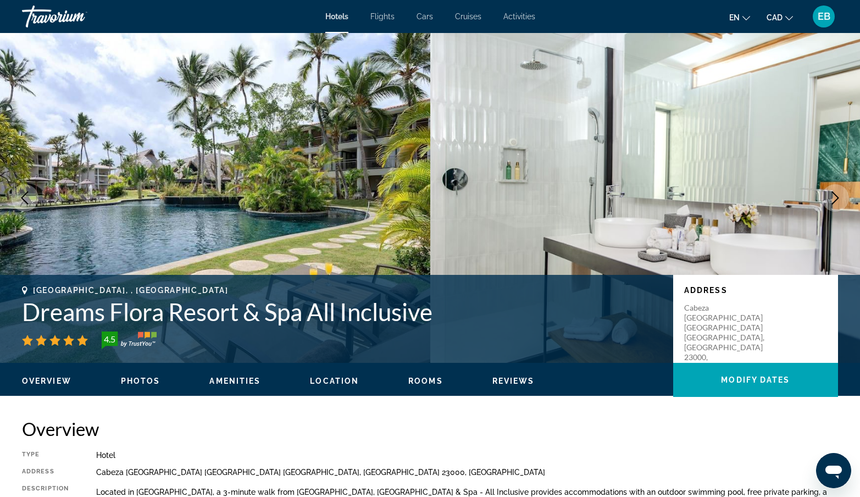
click at [836, 200] on icon "Next image" at bounding box center [835, 197] width 7 height 13
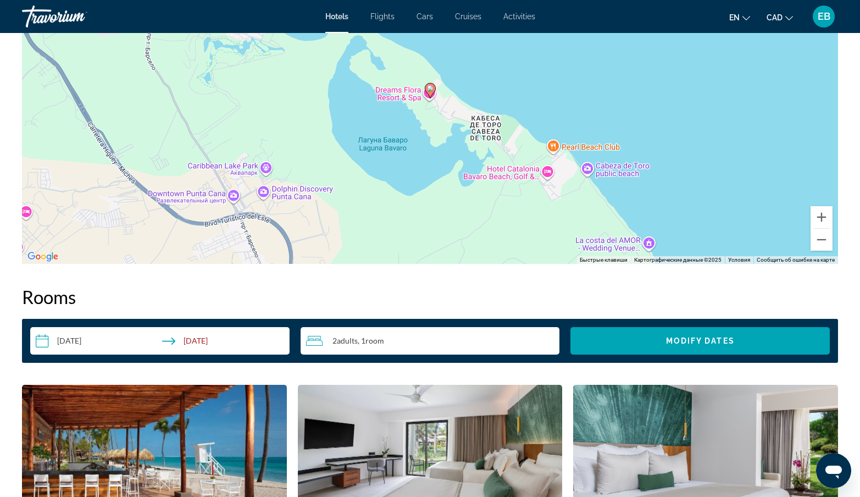
scroll to position [1060, 0]
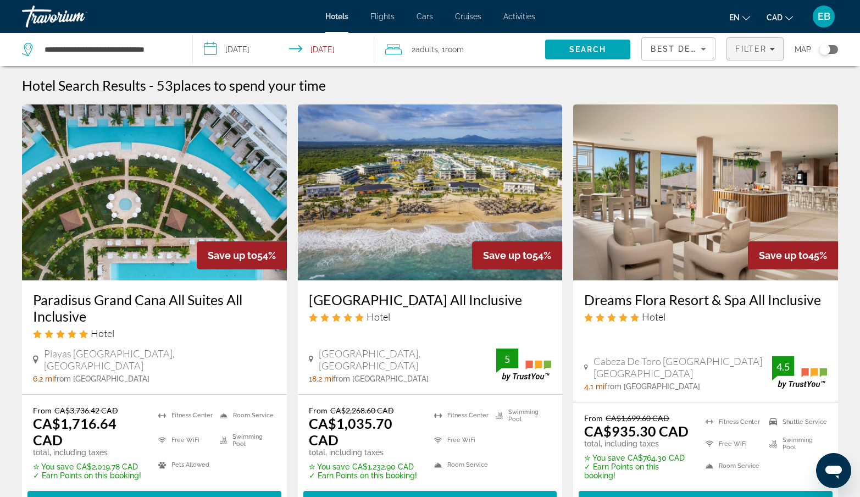
click at [772, 51] on icon "Filters" at bounding box center [771, 48] width 5 height 5
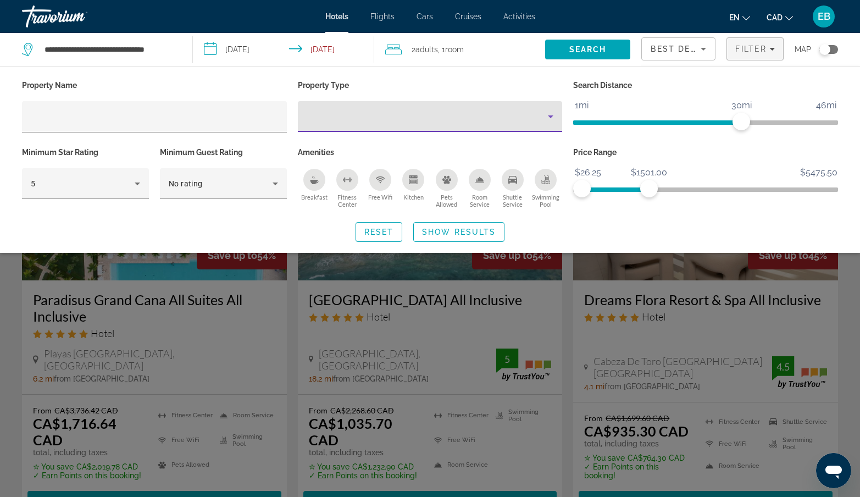
click at [551, 116] on icon "Property type" at bounding box center [550, 116] width 5 height 3
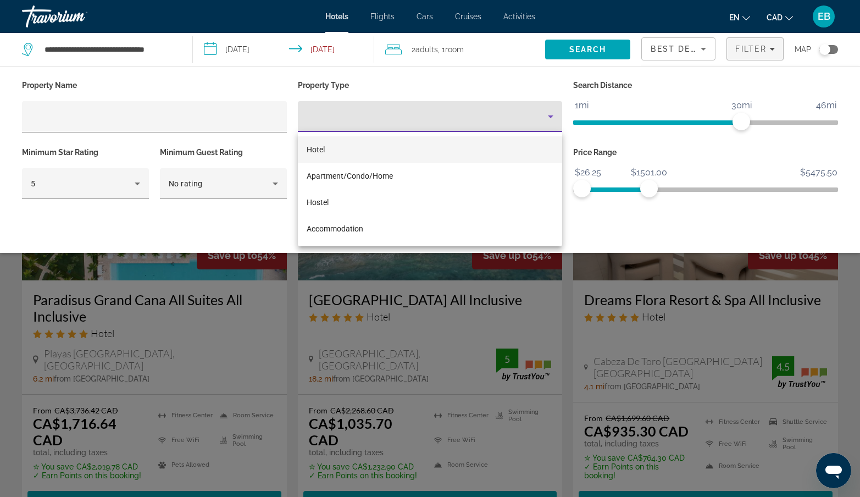
click at [724, 156] on div at bounding box center [430, 248] width 860 height 497
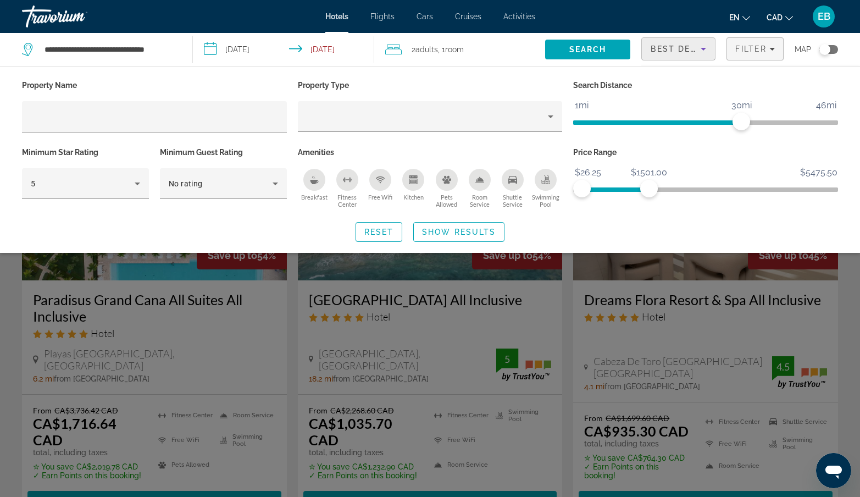
click at [703, 48] on icon "Sort by" at bounding box center [703, 49] width 5 height 3
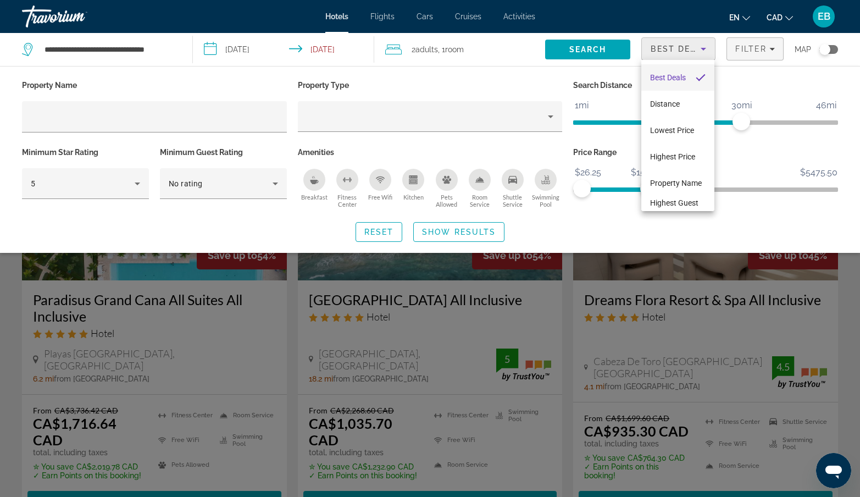
click at [766, 77] on div at bounding box center [430, 248] width 860 height 497
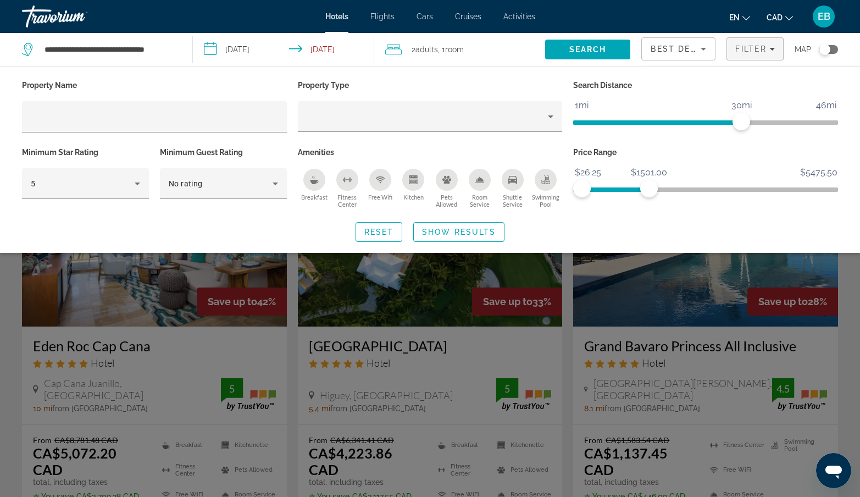
scroll to position [404, 0]
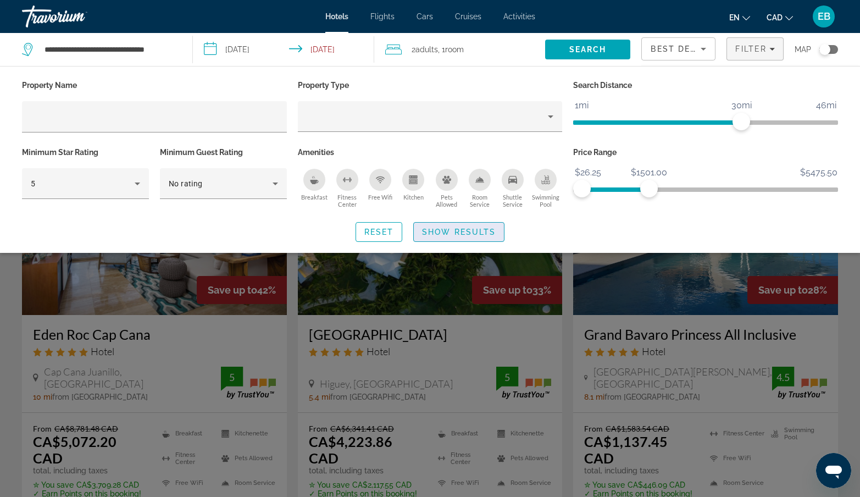
click at [443, 229] on span "Show Results" at bounding box center [459, 231] width 74 height 9
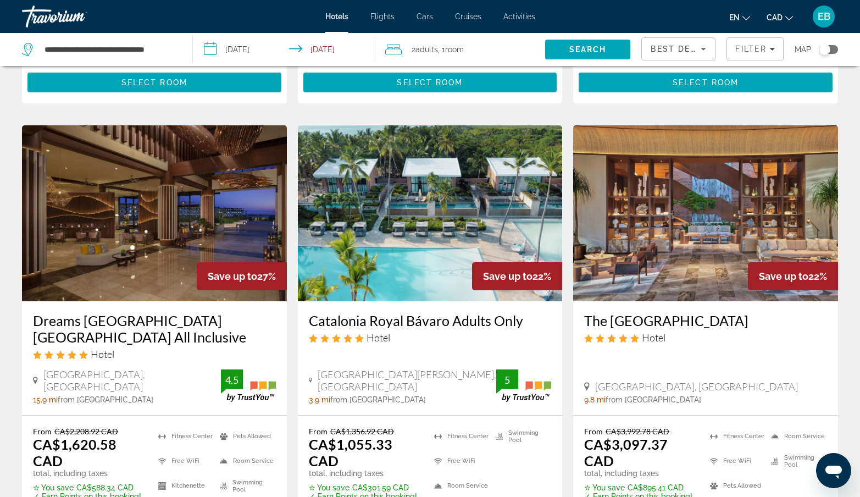
scroll to position [844, 0]
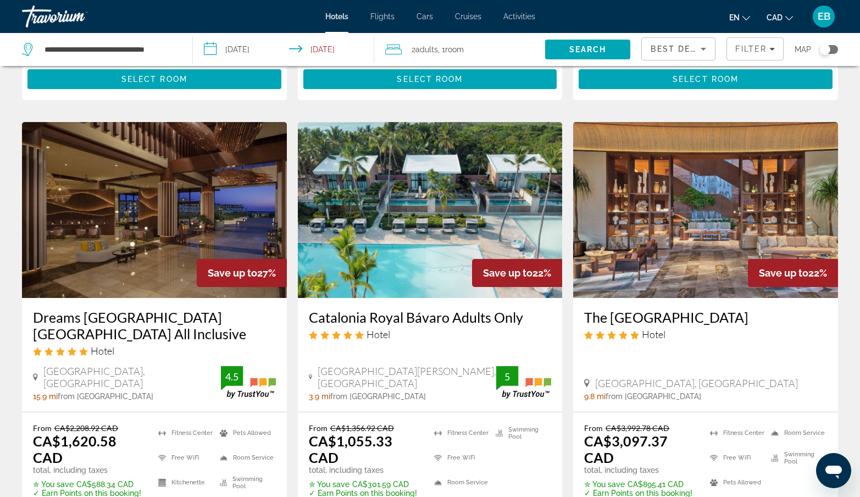
click at [448, 218] on img "Main content" at bounding box center [430, 210] width 265 height 176
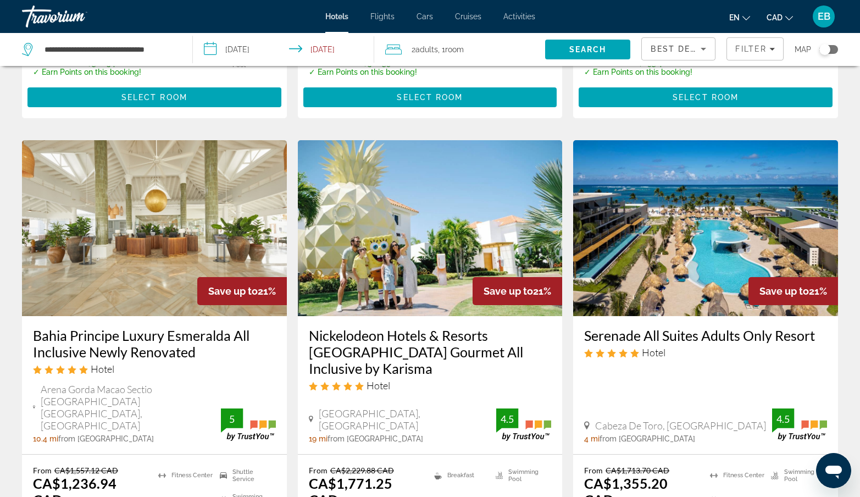
scroll to position [1262, 0]
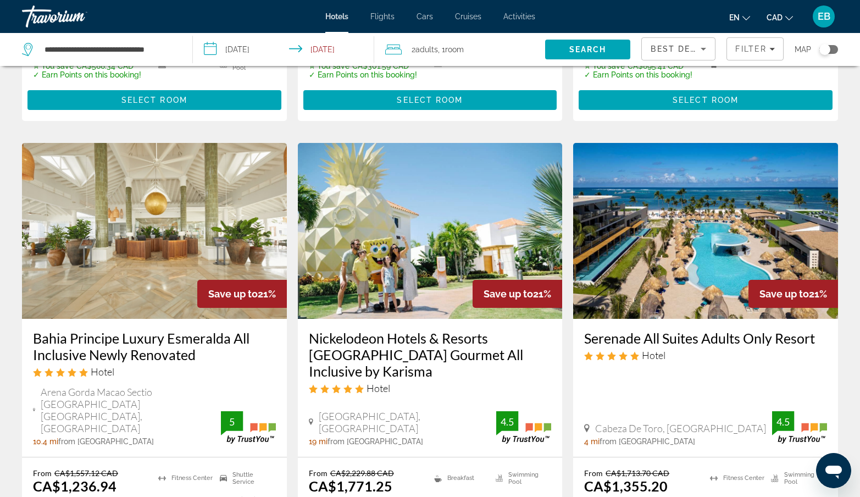
click at [732, 221] on img "Main content" at bounding box center [705, 231] width 265 height 176
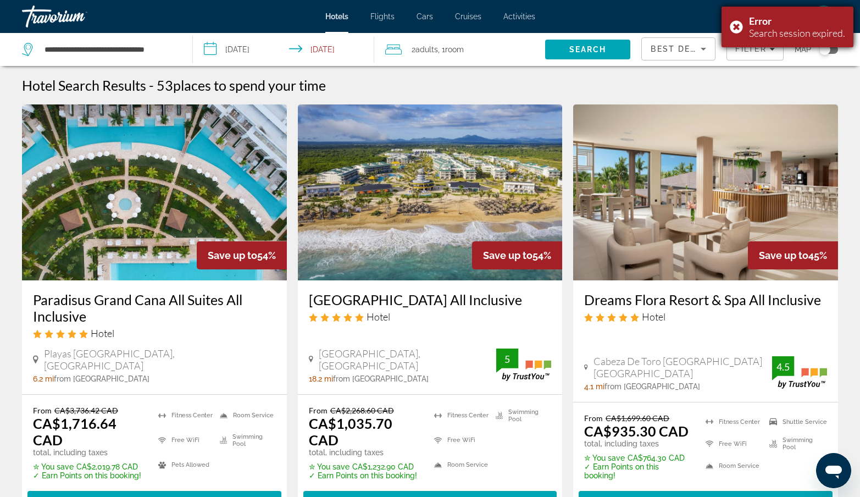
click at [734, 29] on div "Error Search session expired." at bounding box center [787, 27] width 132 height 41
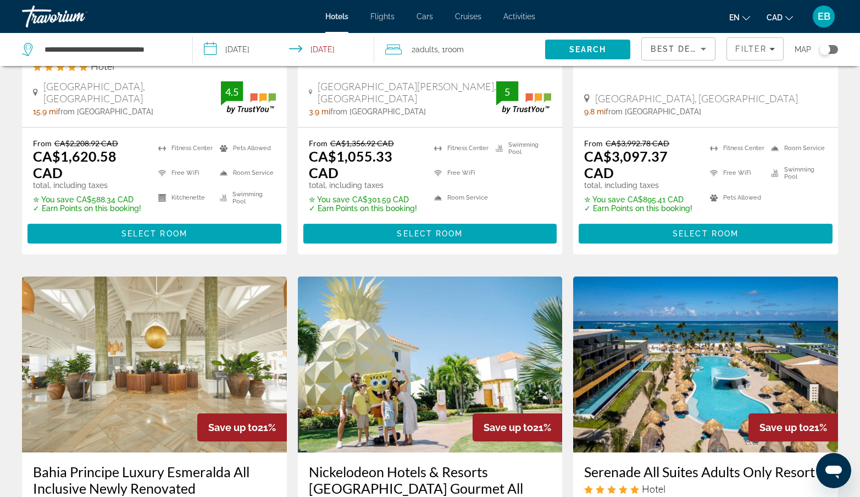
scroll to position [1122, 0]
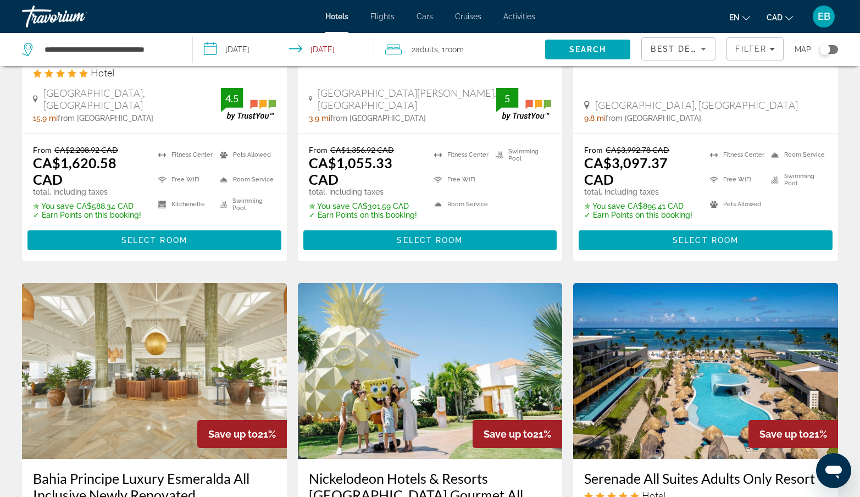
click at [681, 332] on img "Main content" at bounding box center [705, 371] width 265 height 176
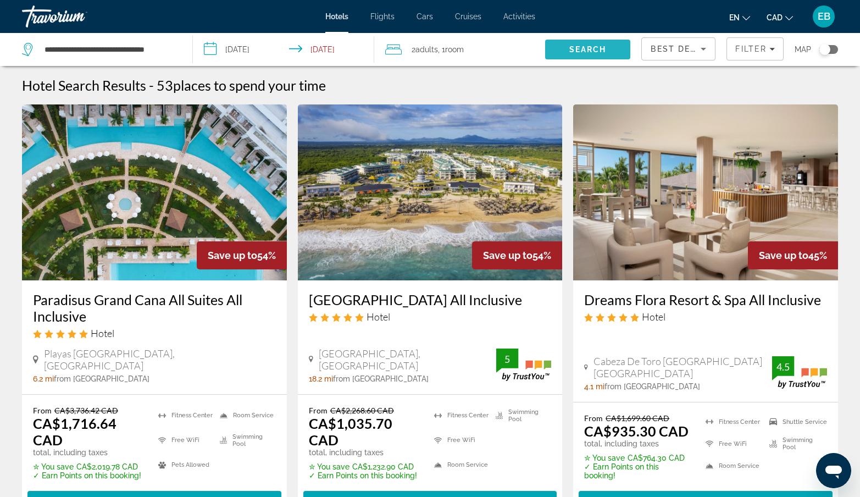
click at [592, 46] on span "Search" at bounding box center [587, 49] width 37 height 9
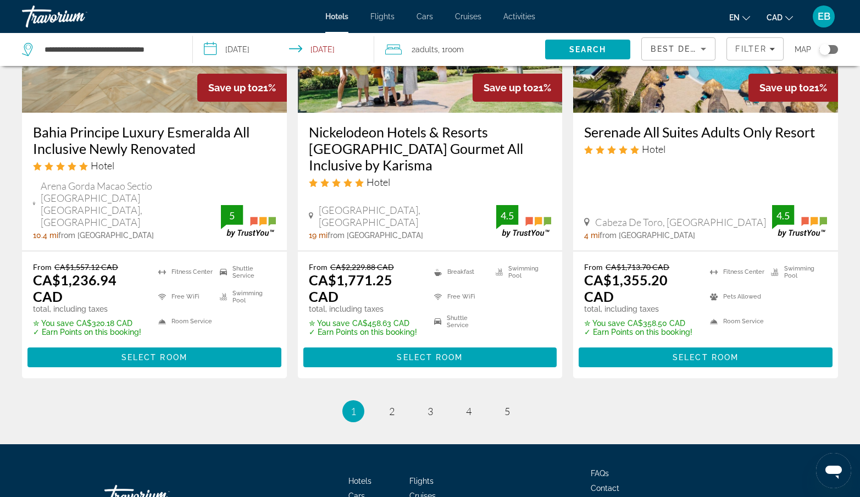
scroll to position [1463, 0]
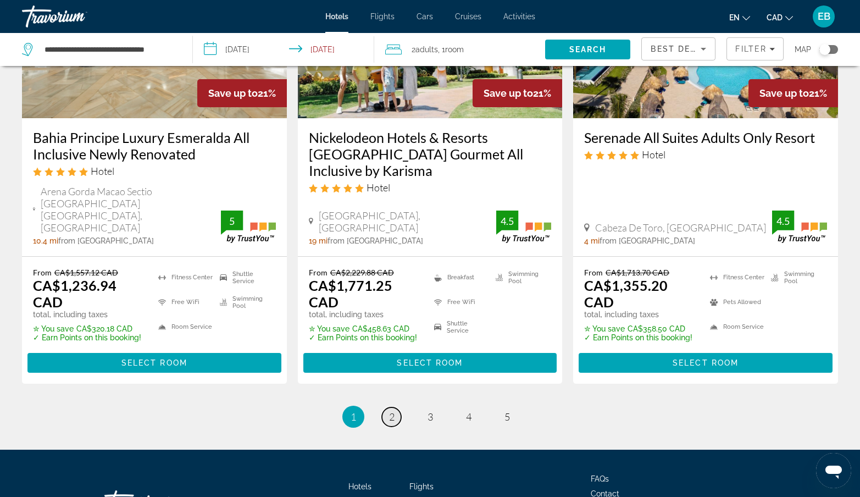
click at [392, 410] on span "2" at bounding box center [391, 416] width 5 height 12
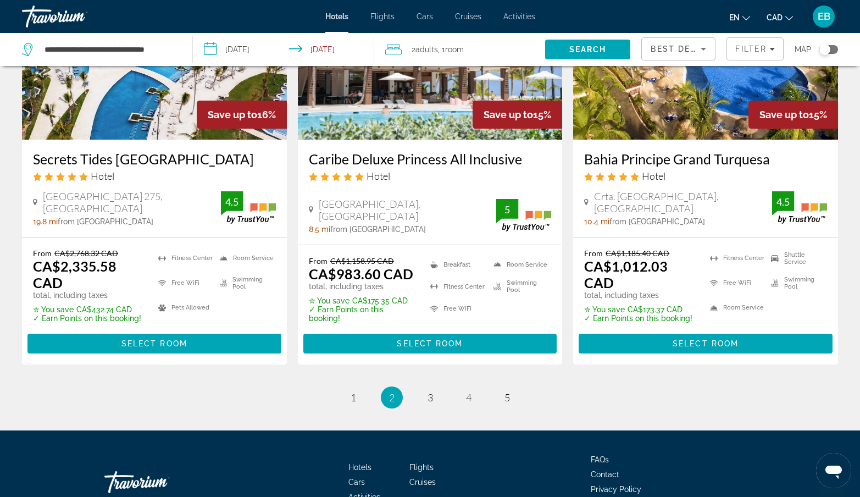
scroll to position [1459, 0]
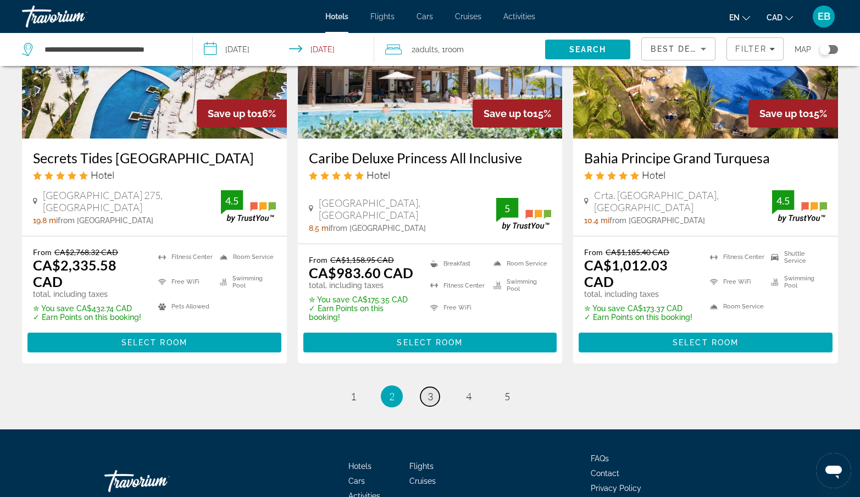
click at [429, 394] on span "3" at bounding box center [429, 396] width 5 height 12
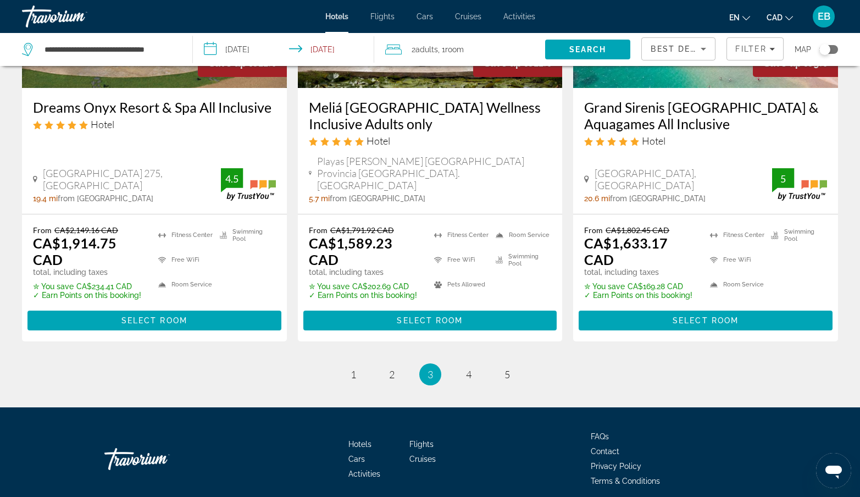
scroll to position [1528, 0]
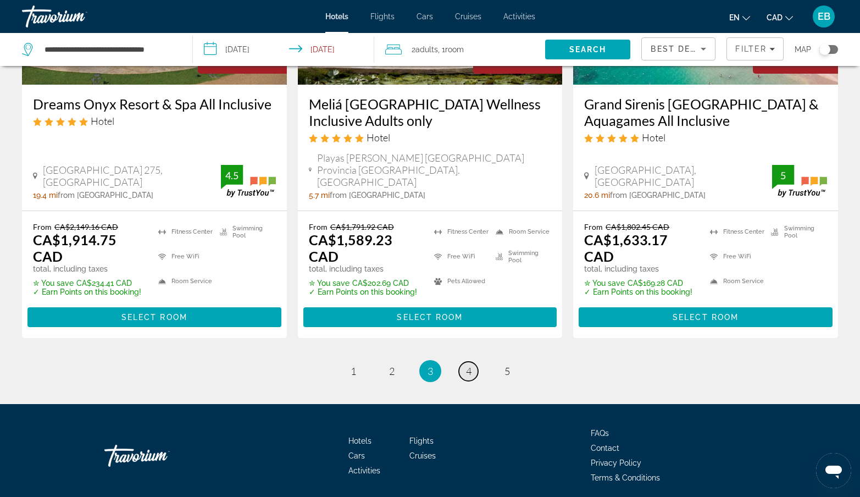
click at [468, 365] on span "4" at bounding box center [468, 371] width 5 height 12
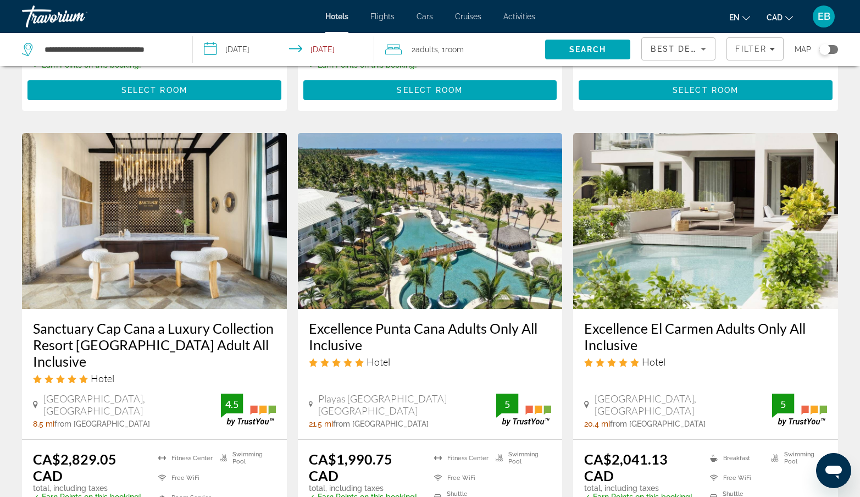
scroll to position [414, 0]
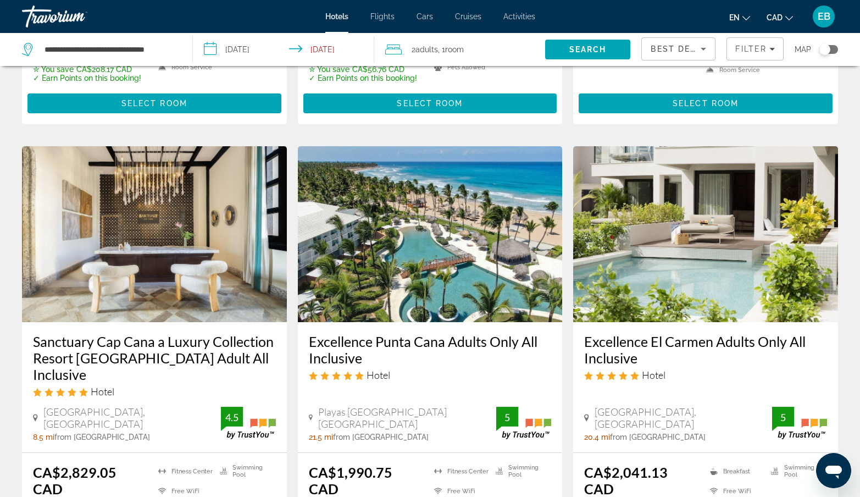
click at [433, 238] on img "Main content" at bounding box center [430, 234] width 265 height 176
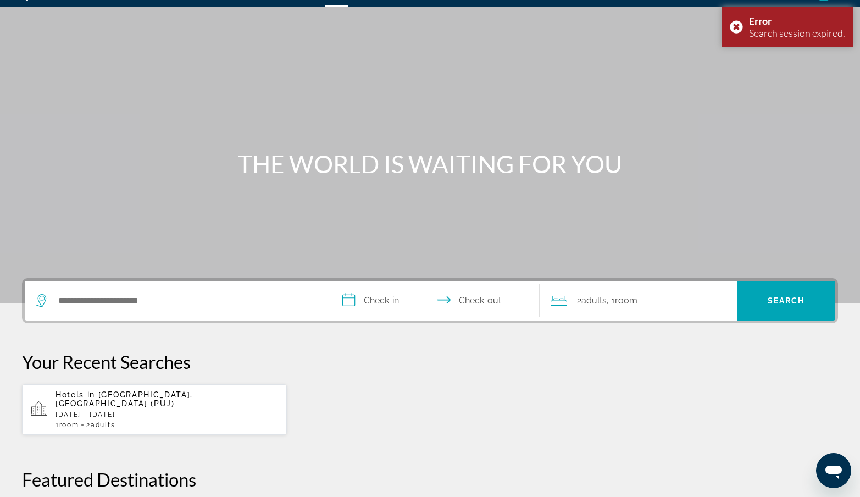
scroll to position [38, 0]
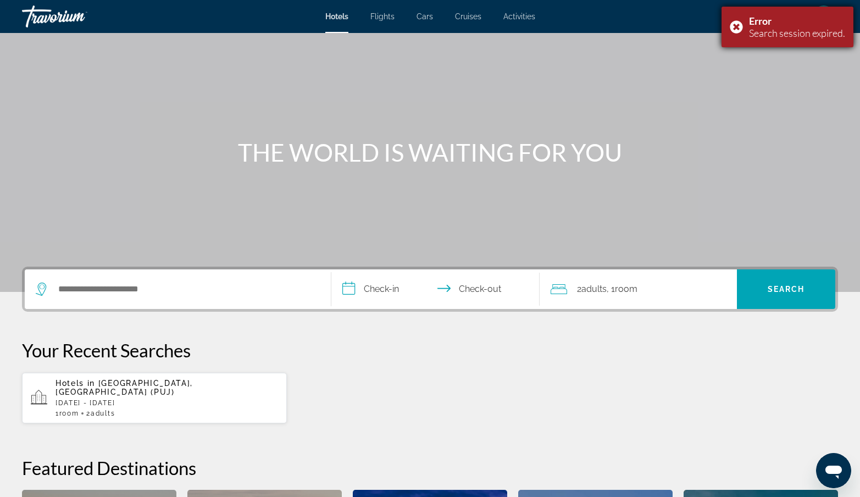
click at [736, 26] on div "Error Search session expired." at bounding box center [787, 27] width 132 height 41
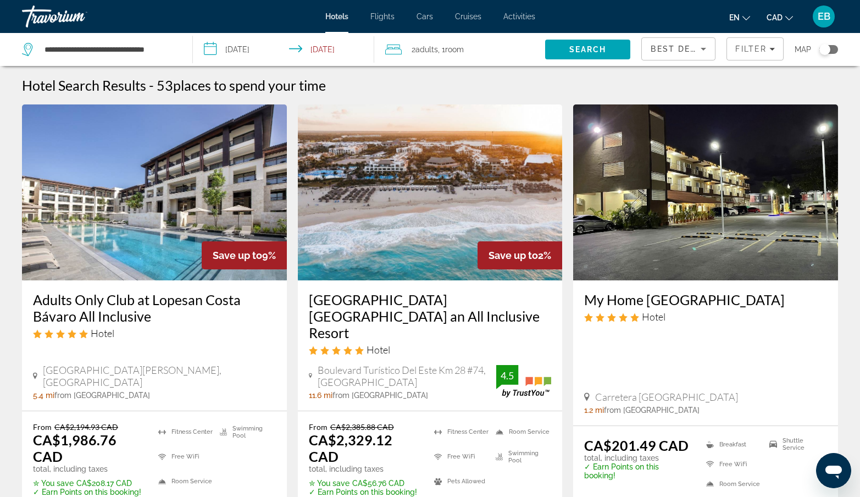
click at [246, 52] on input "**********" at bounding box center [286, 51] width 186 height 36
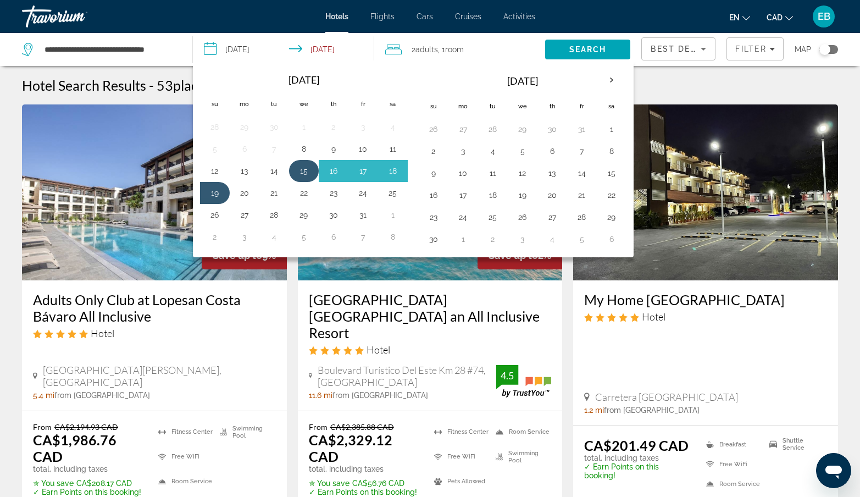
click at [303, 175] on button "15" at bounding box center [304, 170] width 18 height 15
click at [212, 192] on button "19" at bounding box center [215, 192] width 18 height 15
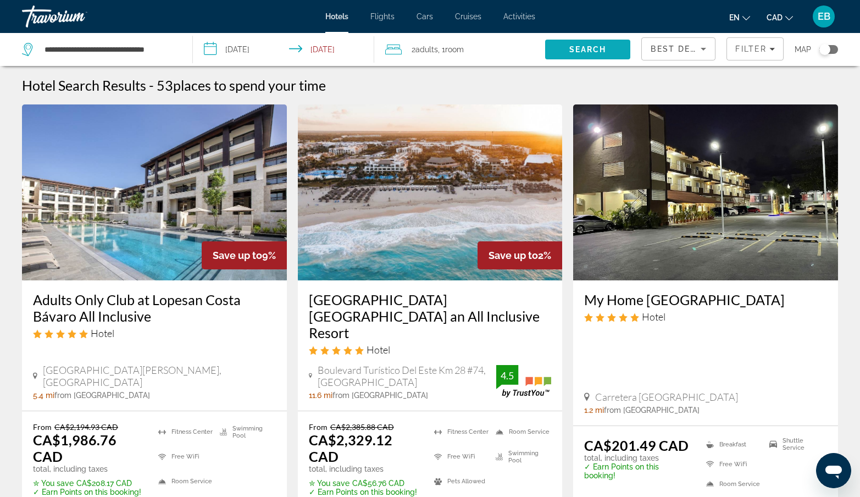
click at [574, 47] on span "Search" at bounding box center [587, 49] width 37 height 9
click at [587, 47] on span "Search" at bounding box center [587, 49] width 37 height 9
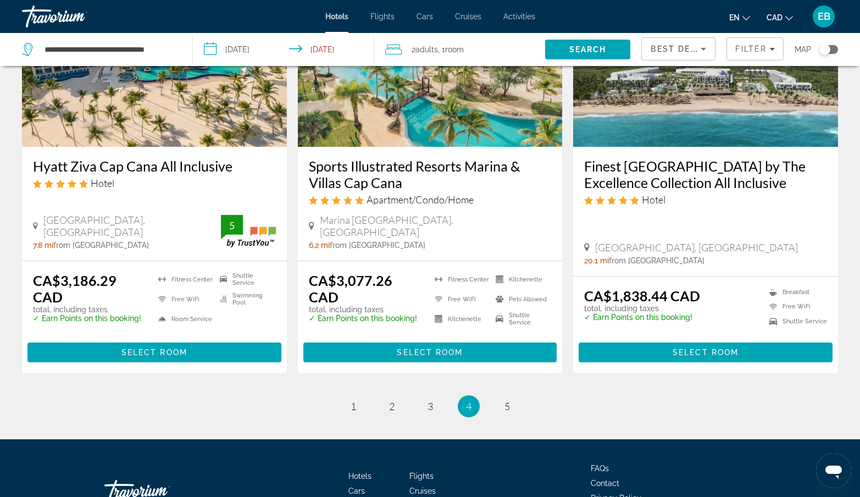
scroll to position [1454, 0]
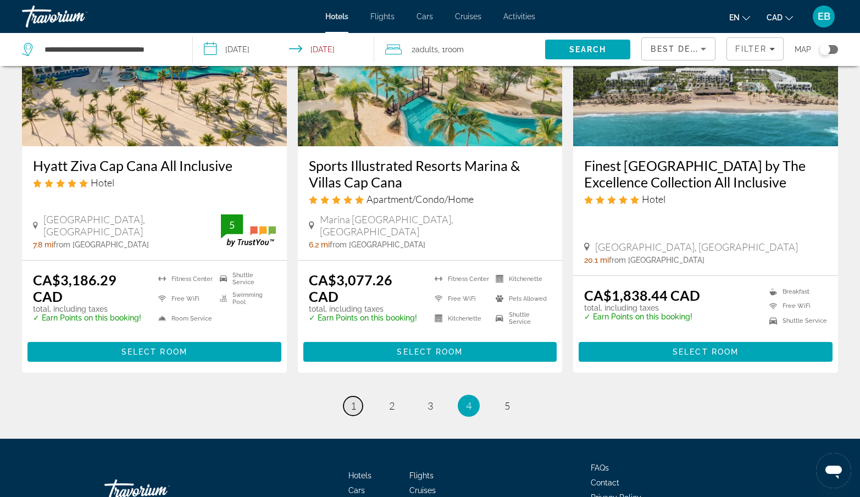
click at [351, 399] on span "1" at bounding box center [353, 405] width 5 height 12
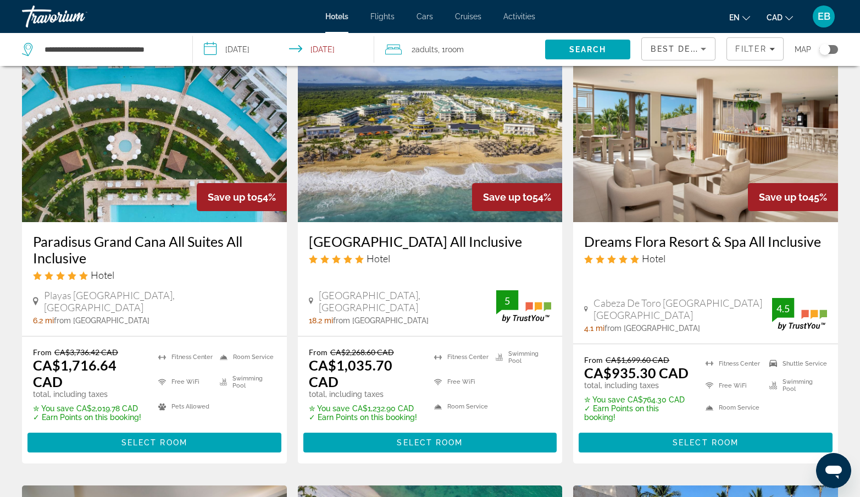
scroll to position [58, 0]
click at [440, 162] on img "Main content" at bounding box center [430, 134] width 265 height 176
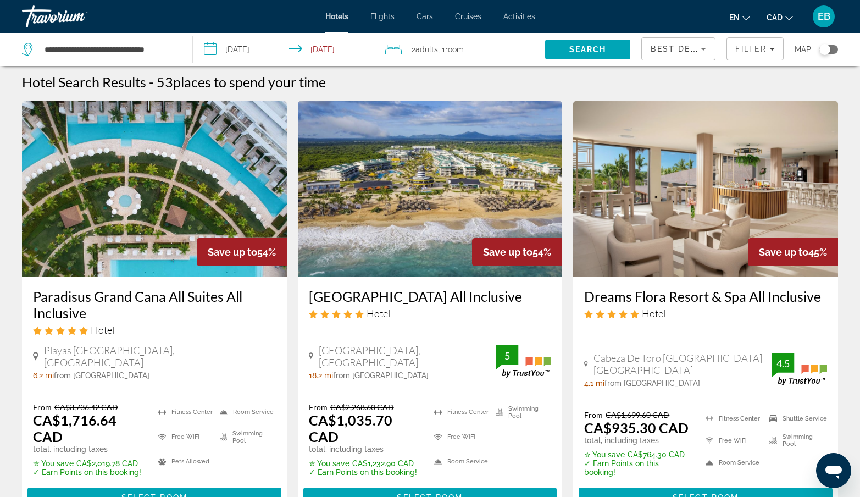
scroll to position [11, 0]
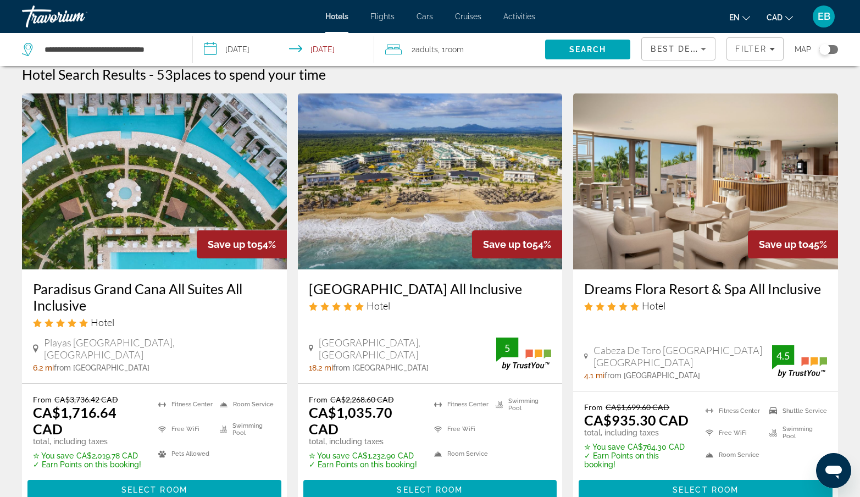
click at [692, 161] on img "Main content" at bounding box center [705, 181] width 265 height 176
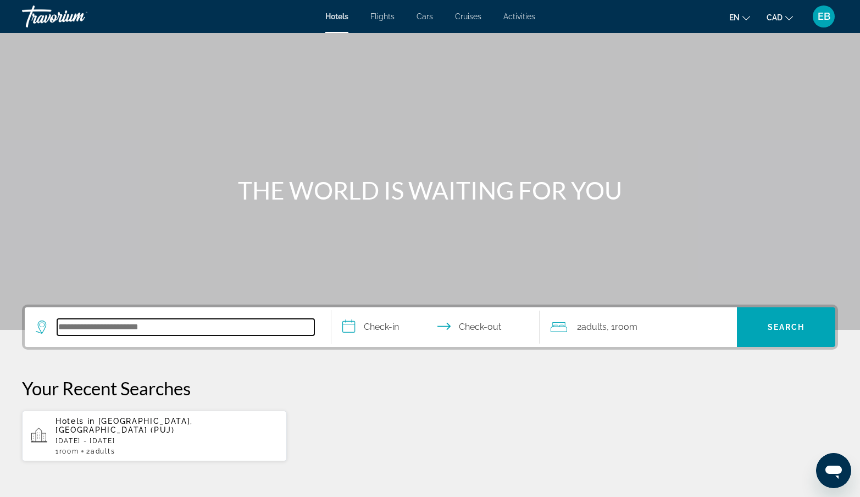
click at [111, 327] on input "Search hotel destination" at bounding box center [185, 327] width 257 height 16
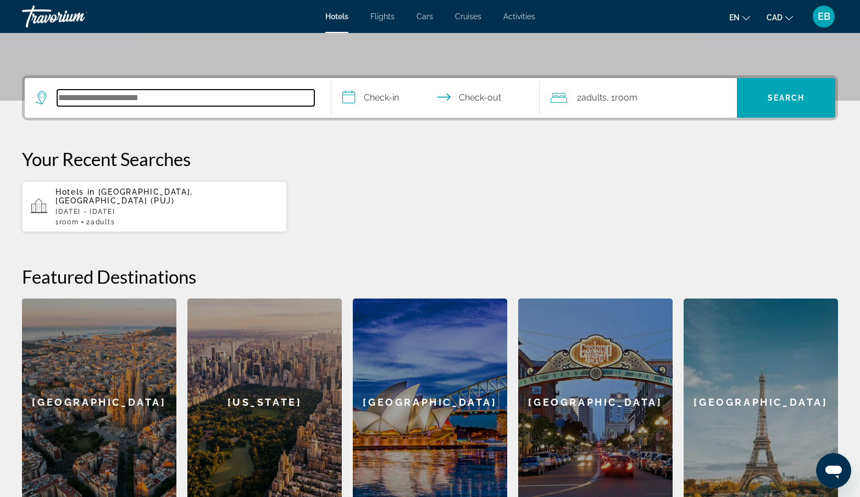
scroll to position [269, 0]
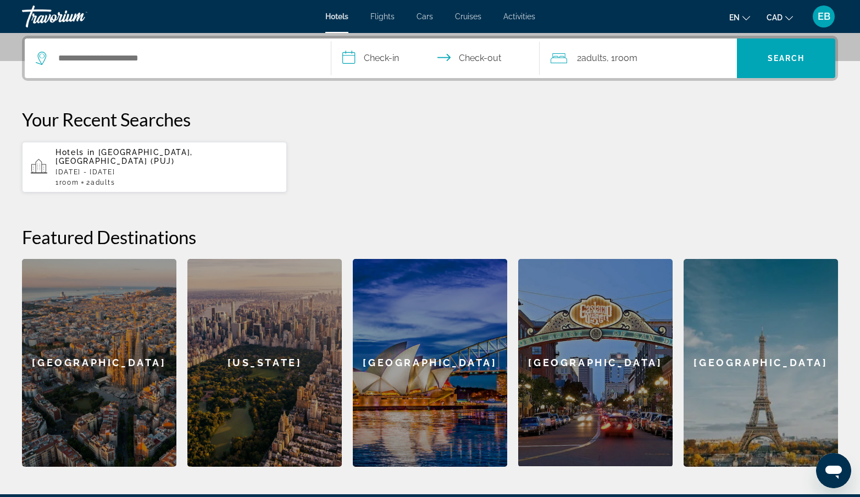
click at [112, 168] on p "[DATE] - [DATE]" at bounding box center [166, 172] width 223 height 8
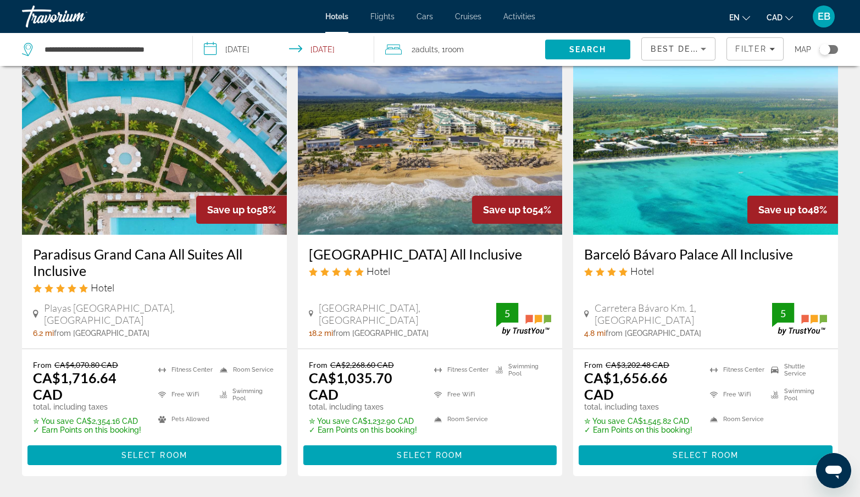
scroll to position [51, 0]
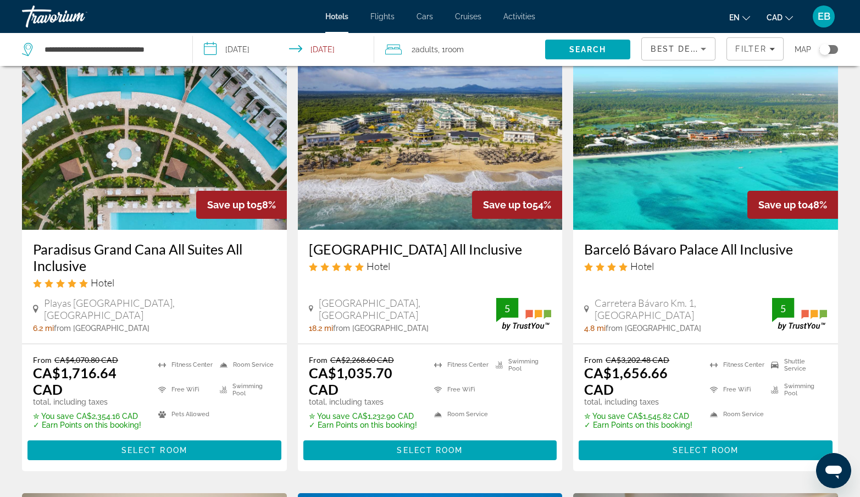
click at [699, 153] on img "Main content" at bounding box center [705, 142] width 265 height 176
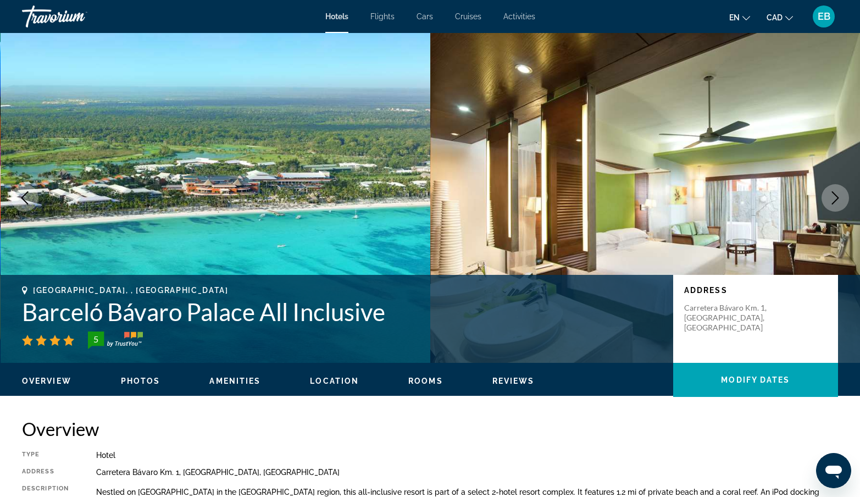
click at [834, 197] on icon "Next image" at bounding box center [835, 197] width 13 height 13
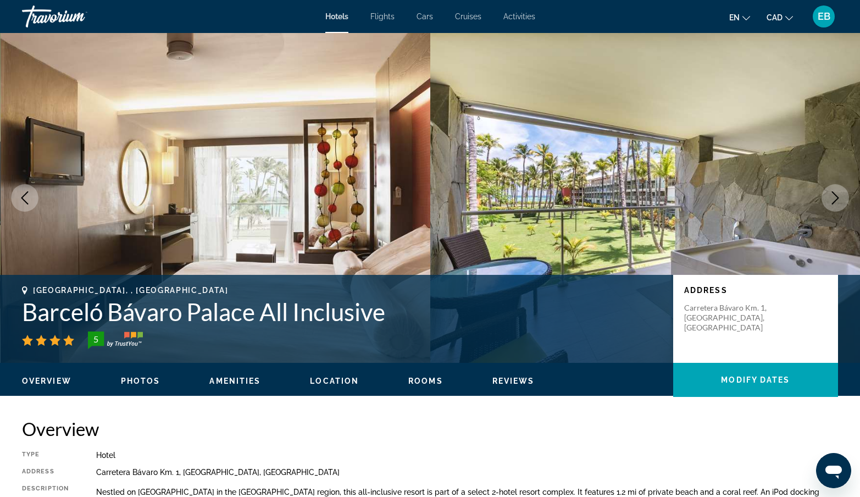
click at [835, 197] on icon "Next image" at bounding box center [835, 197] width 13 height 13
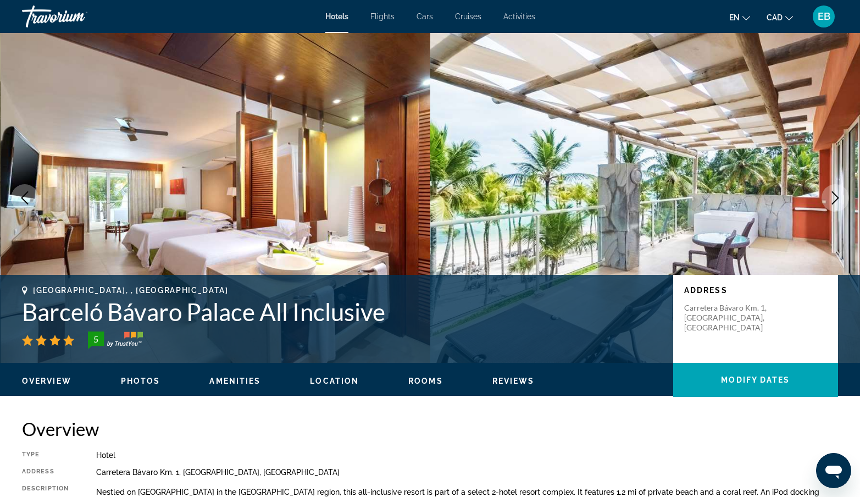
click at [835, 197] on icon "Next image" at bounding box center [835, 197] width 13 height 13
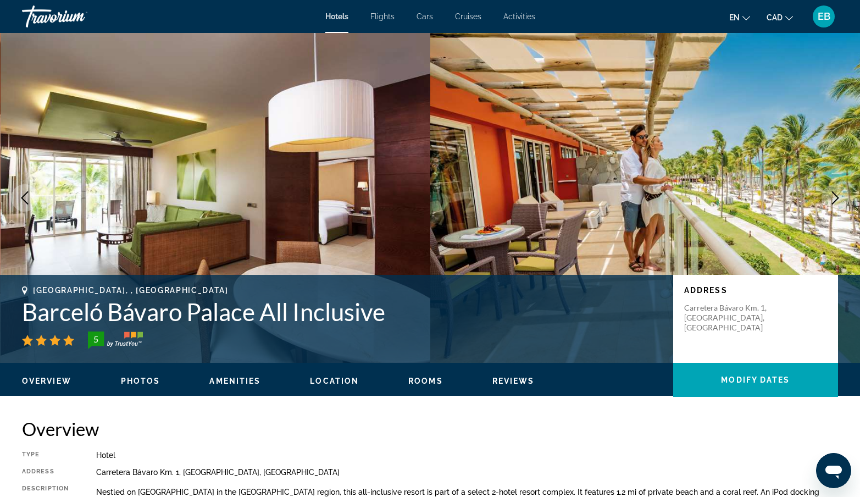
click at [835, 197] on icon "Next image" at bounding box center [835, 197] width 13 height 13
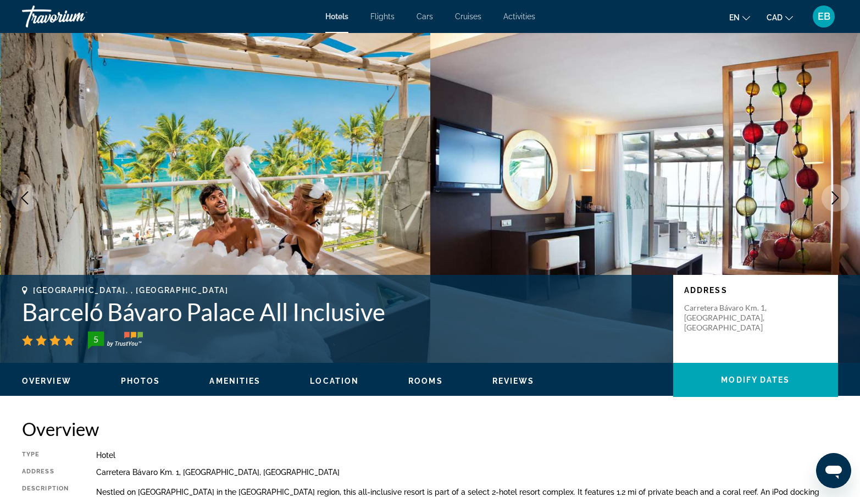
click at [835, 197] on icon "Next image" at bounding box center [835, 197] width 13 height 13
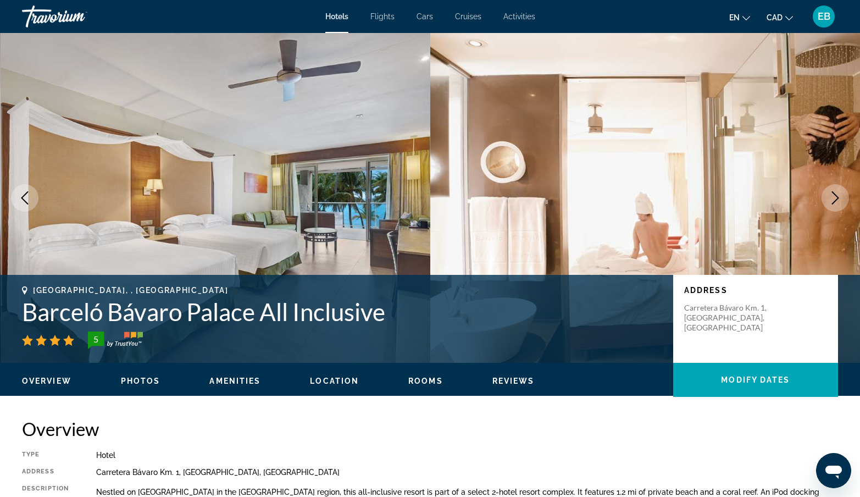
click at [835, 197] on icon "Next image" at bounding box center [835, 197] width 13 height 13
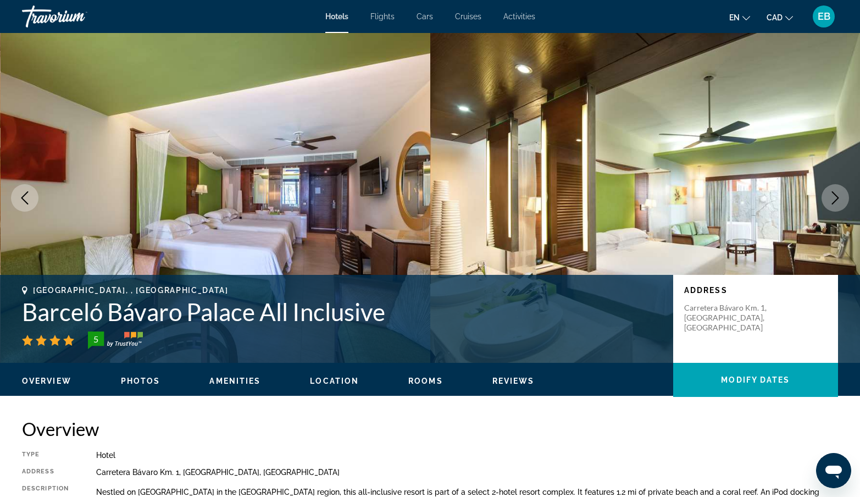
click at [835, 197] on icon "Next image" at bounding box center [835, 197] width 13 height 13
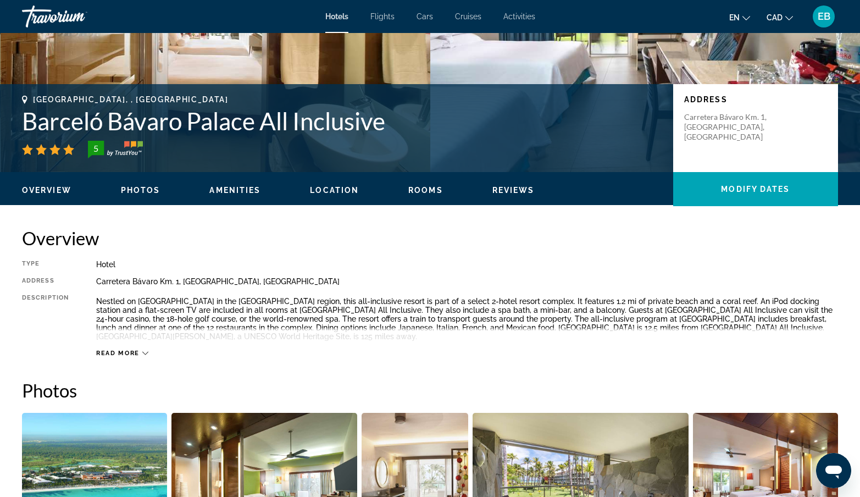
scroll to position [188, 0]
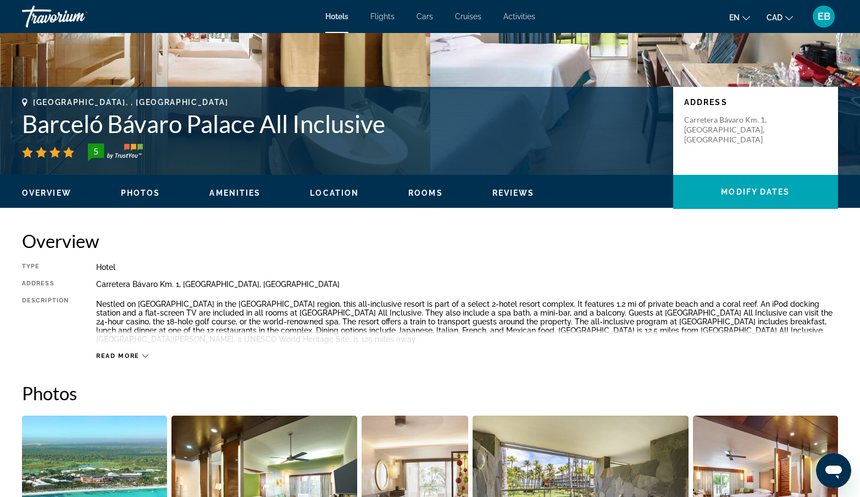
click at [428, 190] on span "Rooms" at bounding box center [425, 192] width 35 height 9
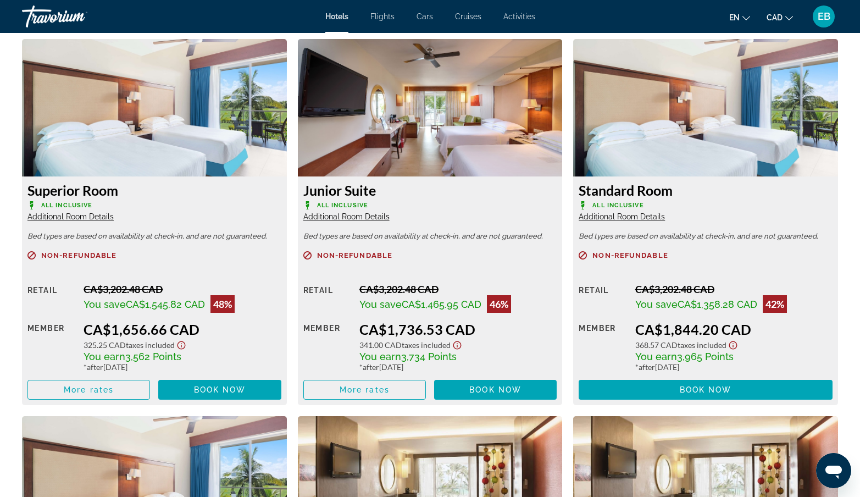
scroll to position [1481, 0]
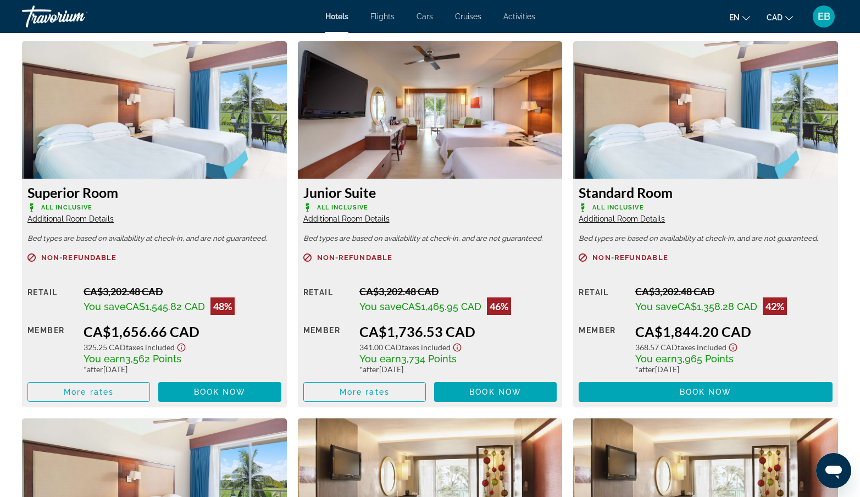
click at [95, 218] on span "Additional Room Details" at bounding box center [70, 218] width 86 height 9
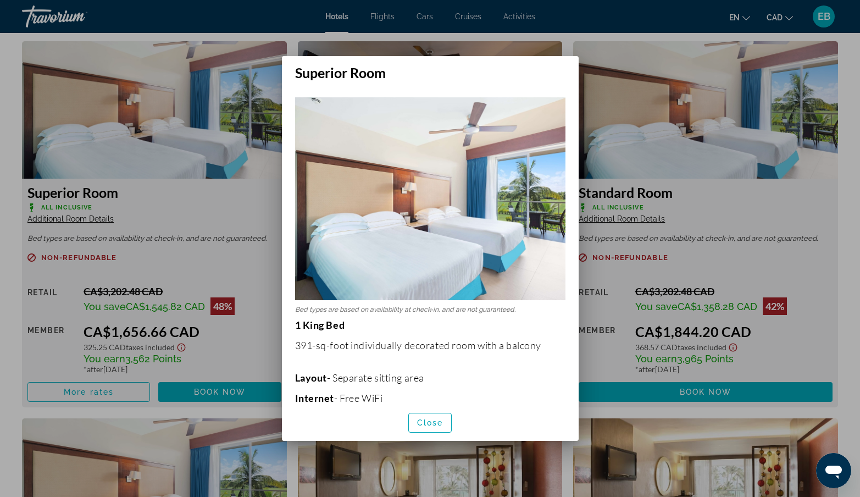
click at [386, 250] on img at bounding box center [430, 198] width 270 height 203
click at [426, 423] on span "Close" at bounding box center [430, 422] width 26 height 9
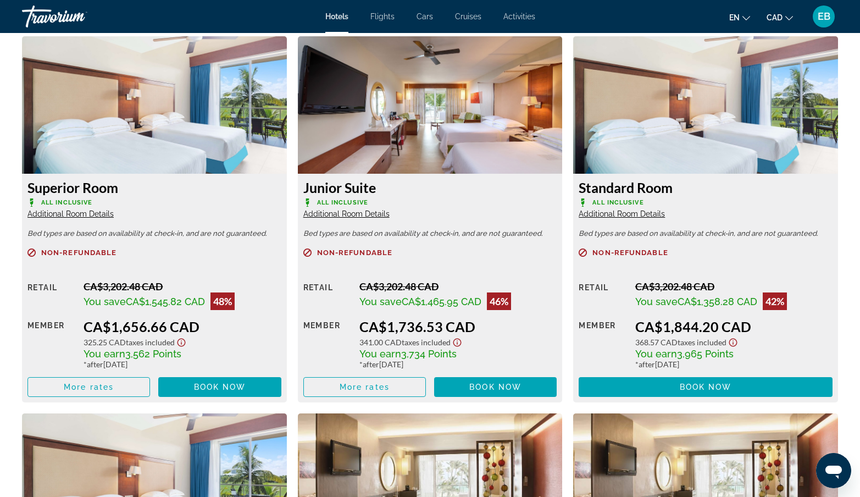
scroll to position [1489, 0]
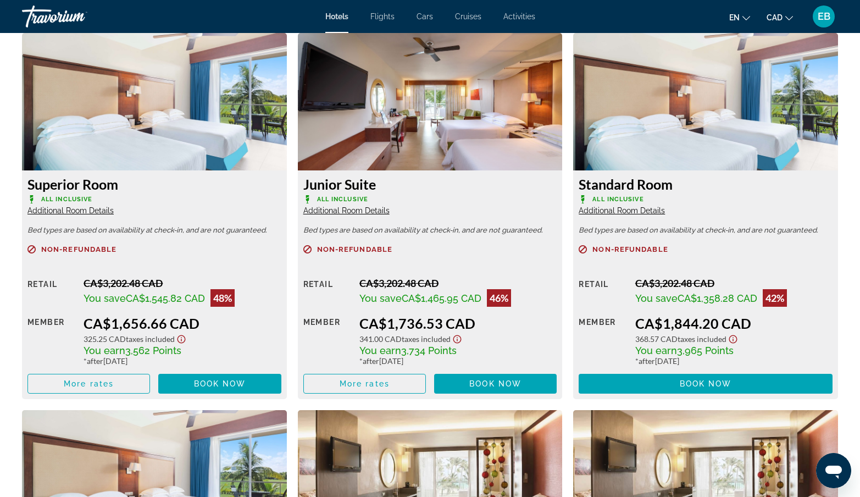
click at [375, 209] on span "Additional Room Details" at bounding box center [346, 210] width 86 height 9
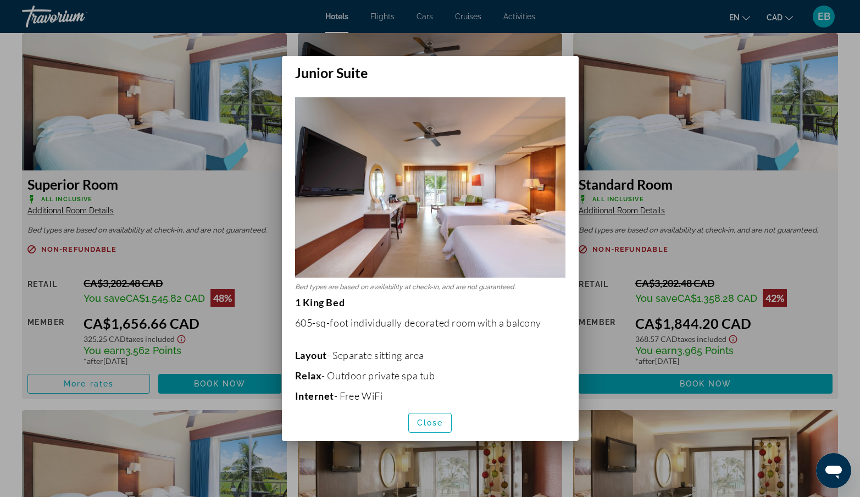
click at [708, 184] on div at bounding box center [430, 248] width 860 height 497
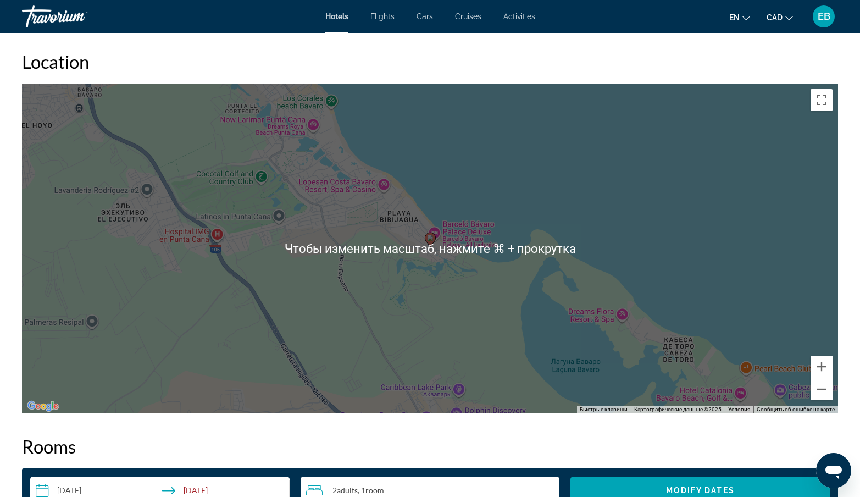
scroll to position [986, 0]
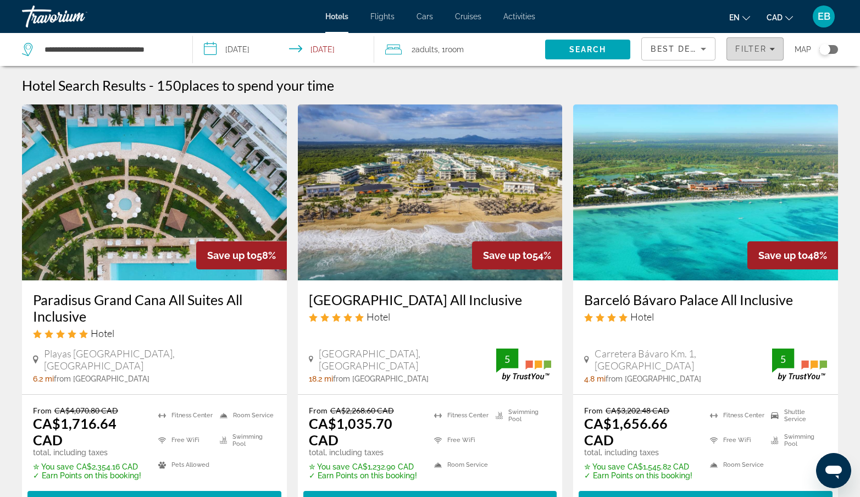
click at [771, 45] on div "Filter" at bounding box center [755, 49] width 40 height 9
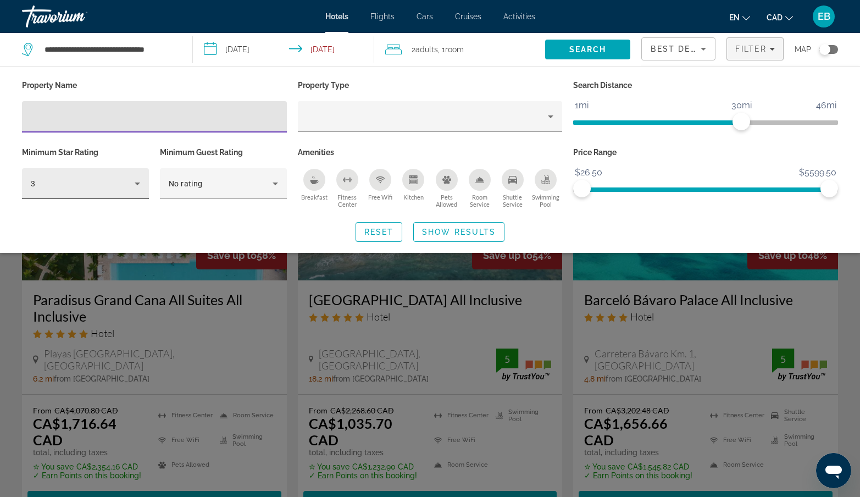
click at [136, 182] on icon "Hotel Filters" at bounding box center [137, 183] width 13 height 13
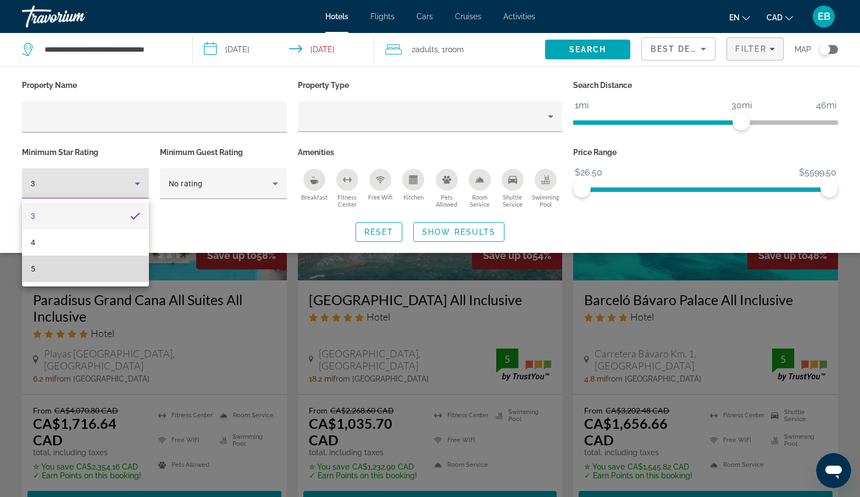
click at [61, 266] on mat-option "5" at bounding box center [85, 268] width 127 height 26
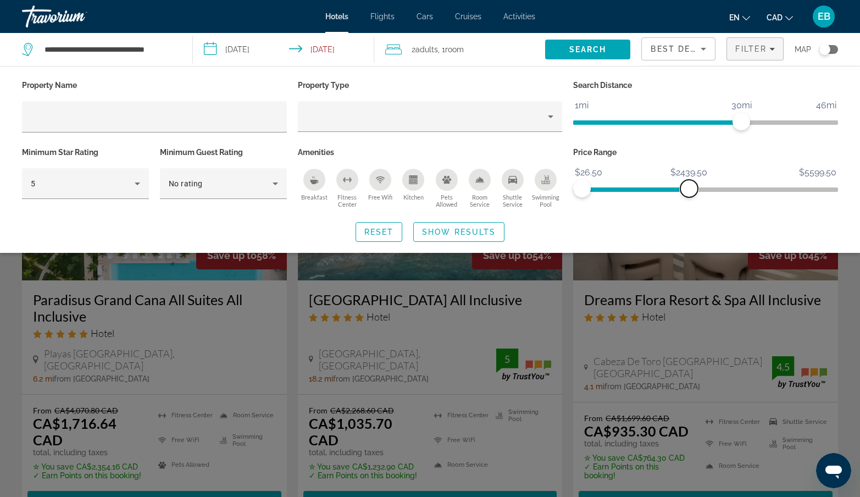
drag, startPoint x: 827, startPoint y: 188, endPoint x: 688, endPoint y: 207, distance: 140.9
click at [688, 207] on div "Price Range $26.50 $5599.50 $26.50 $2439.50" at bounding box center [706, 177] width 276 height 66
click at [471, 228] on span "Show Results" at bounding box center [459, 231] width 74 height 9
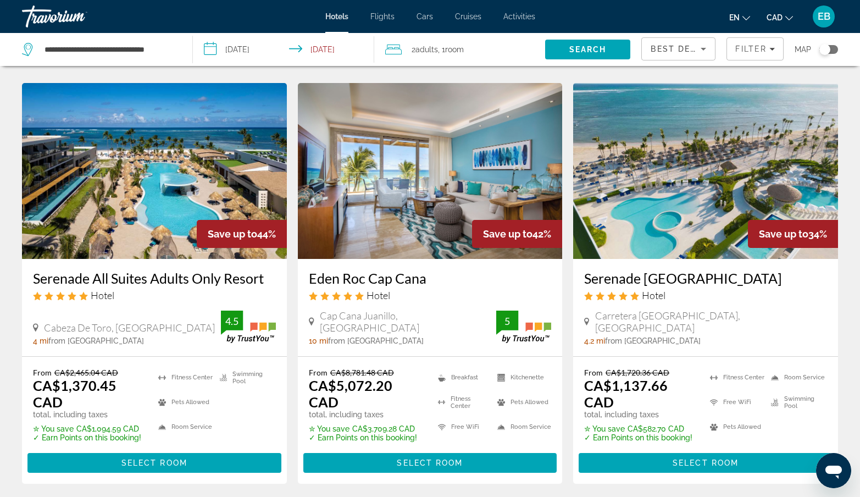
scroll to position [462, 0]
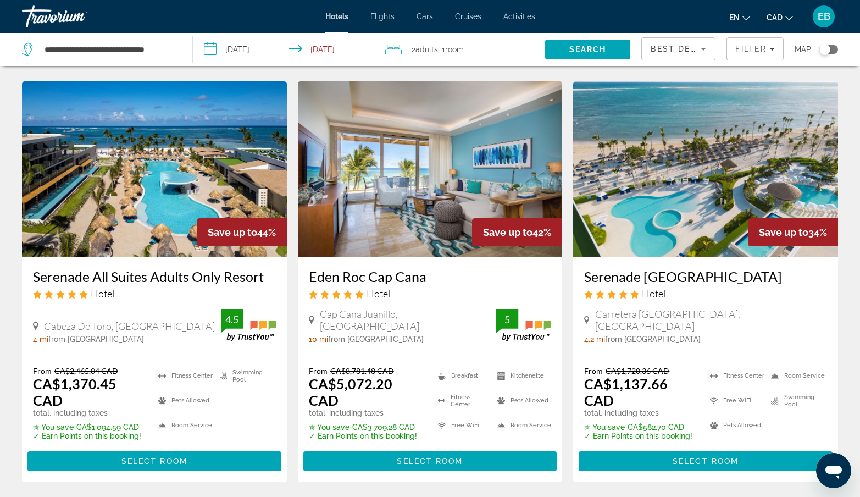
click at [199, 181] on img "Main content" at bounding box center [154, 169] width 265 height 176
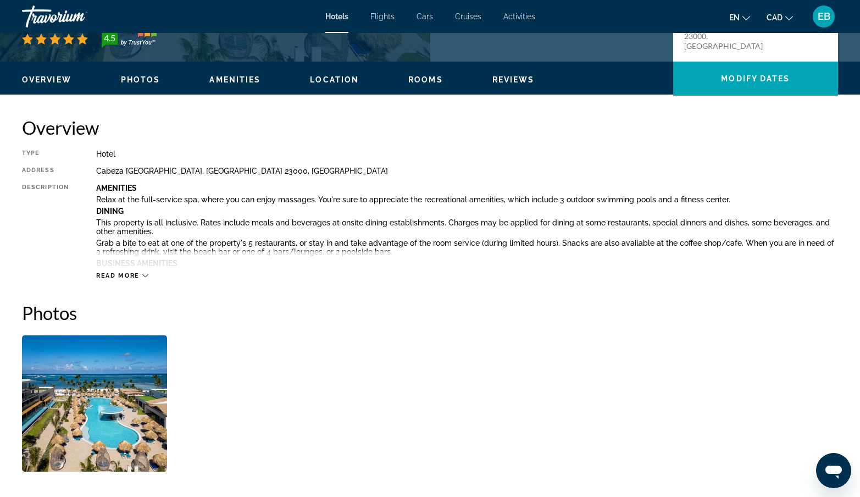
scroll to position [299, 0]
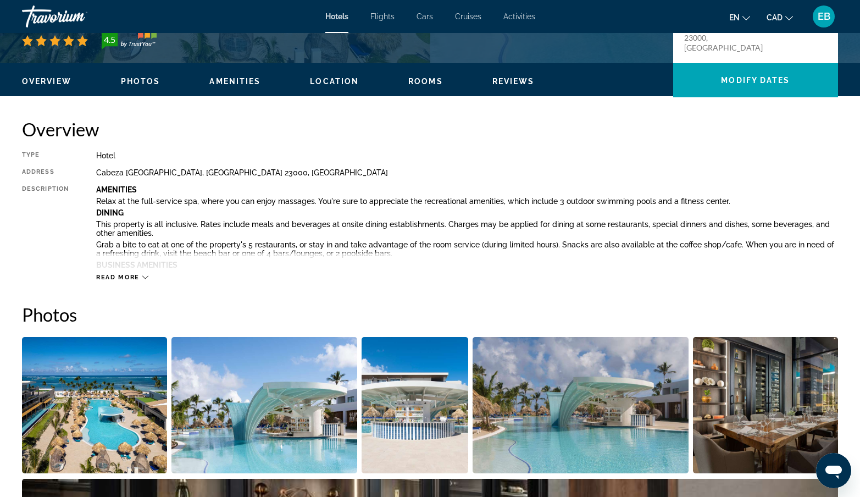
click at [419, 77] on span "Rooms" at bounding box center [425, 81] width 35 height 9
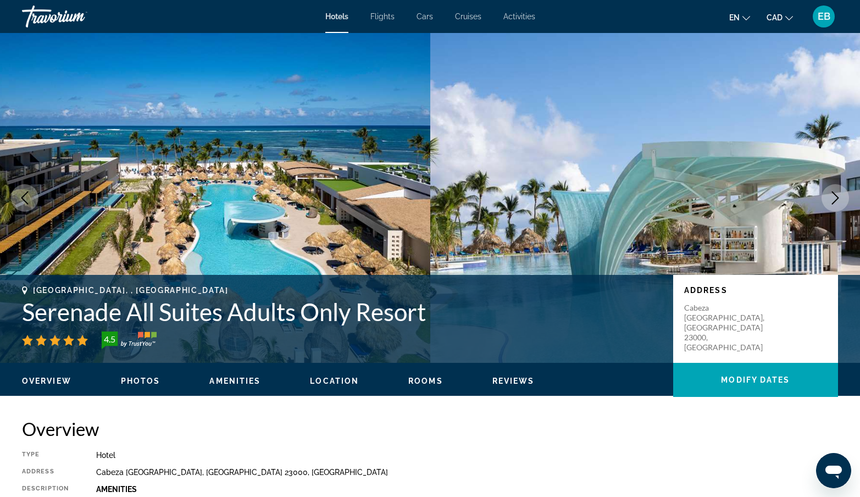
scroll to position [0, 0]
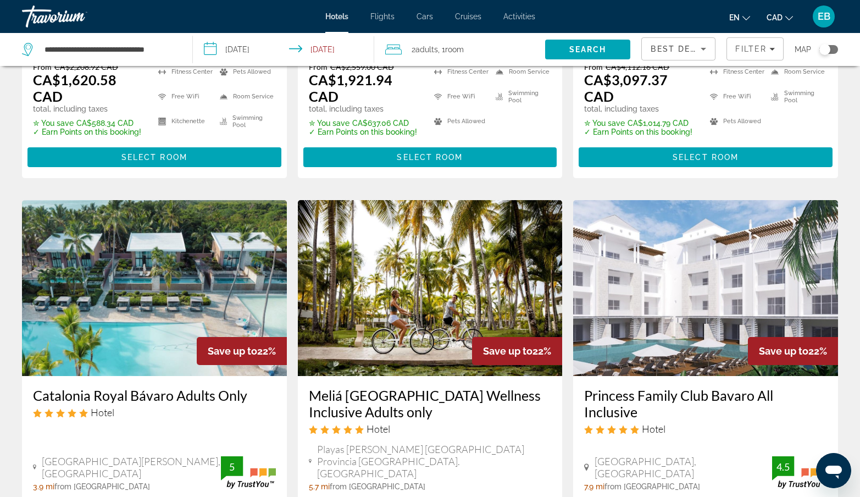
scroll to position [1207, 0]
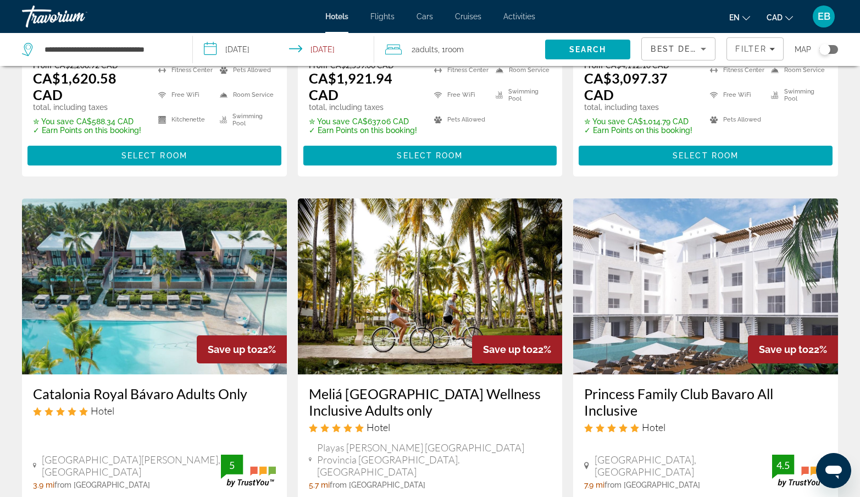
click at [182, 257] on img "Main content" at bounding box center [154, 286] width 265 height 176
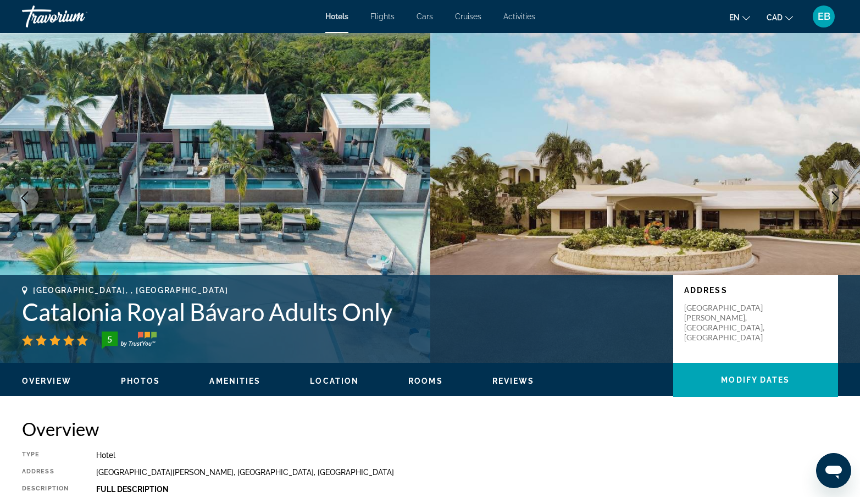
click at [837, 201] on icon "Next image" at bounding box center [835, 197] width 13 height 13
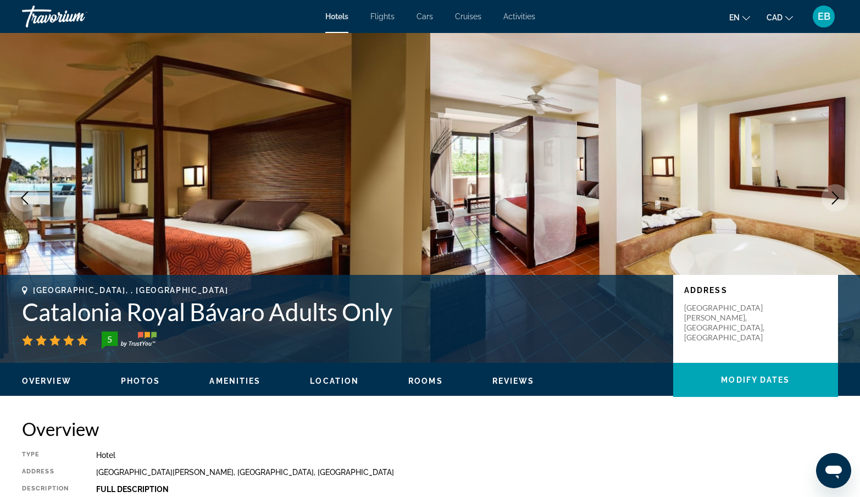
click at [837, 201] on icon "Next image" at bounding box center [835, 197] width 13 height 13
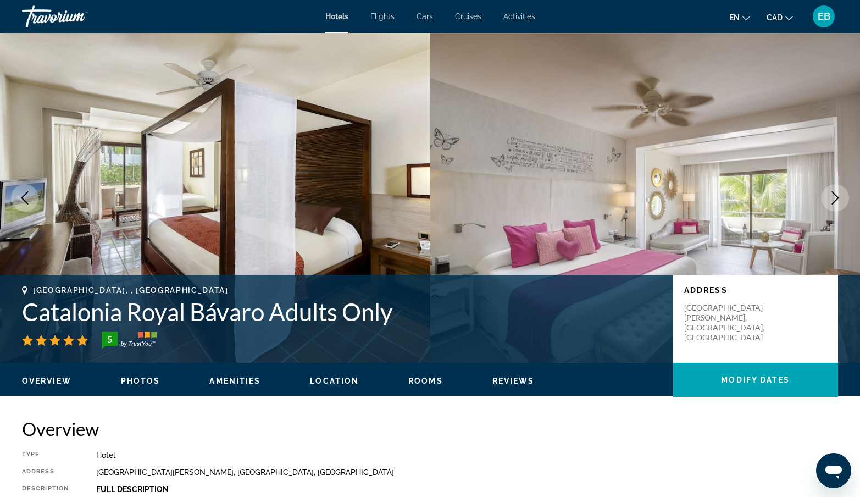
click at [837, 202] on icon "Next image" at bounding box center [835, 197] width 13 height 13
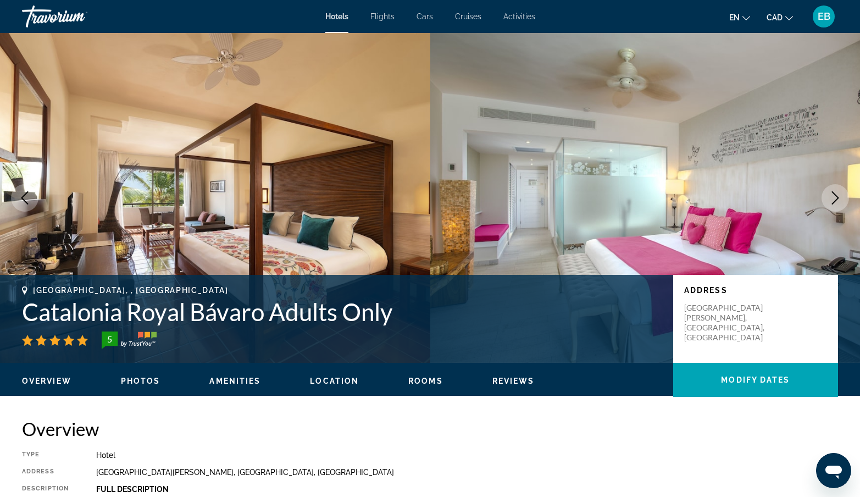
click at [838, 202] on icon "Next image" at bounding box center [835, 197] width 13 height 13
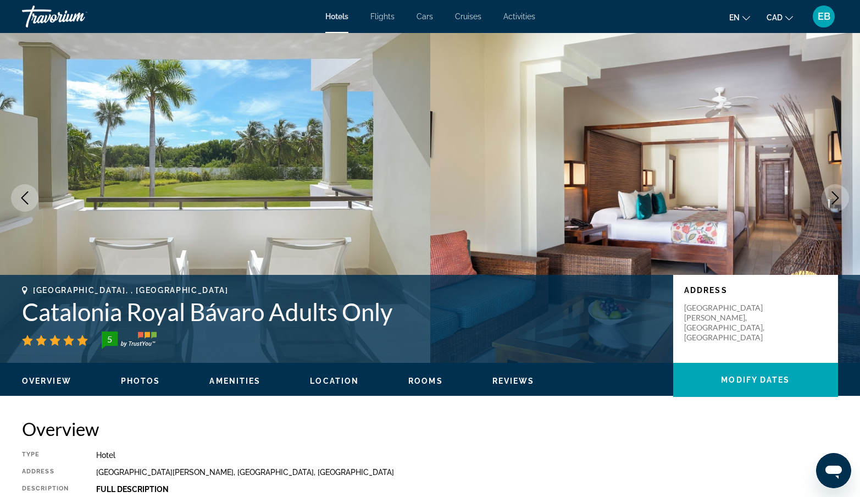
click at [838, 202] on icon "Next image" at bounding box center [835, 197] width 13 height 13
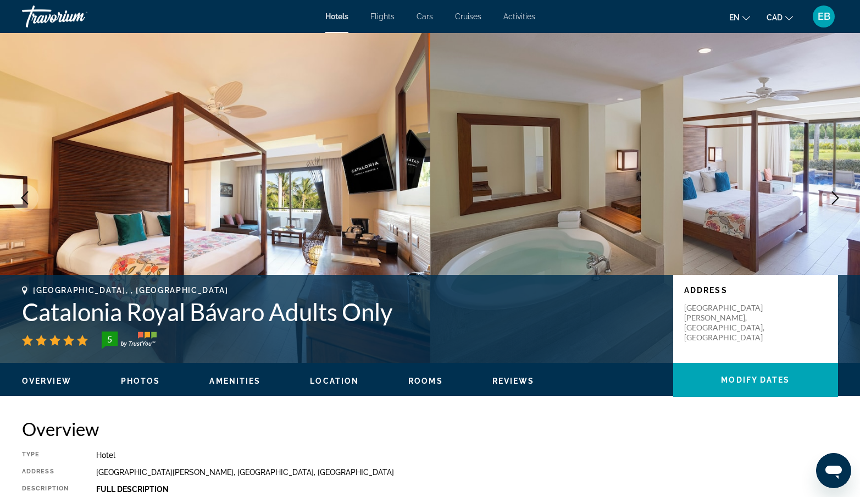
click at [838, 202] on icon "Next image" at bounding box center [835, 197] width 13 height 13
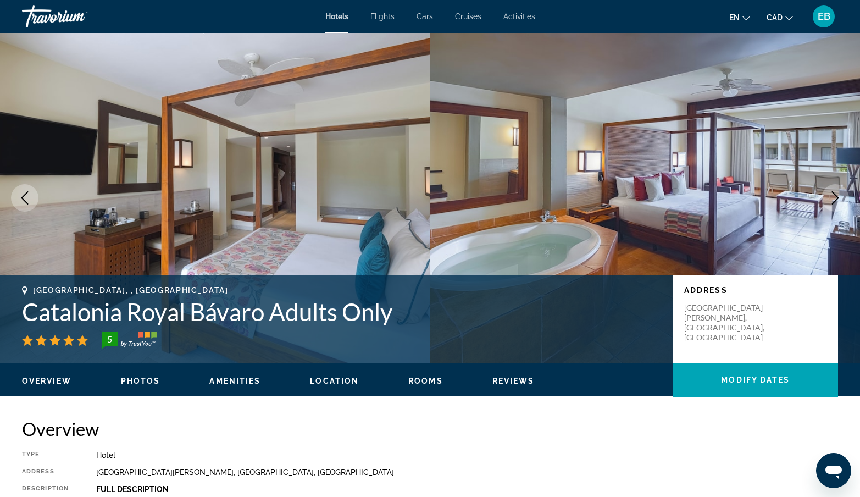
click at [838, 202] on icon "Next image" at bounding box center [835, 197] width 13 height 13
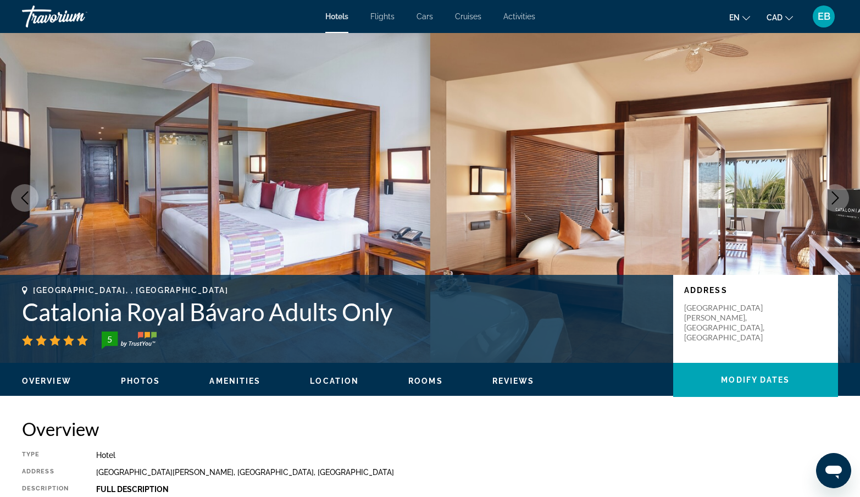
click at [838, 202] on icon "Next image" at bounding box center [835, 197] width 13 height 13
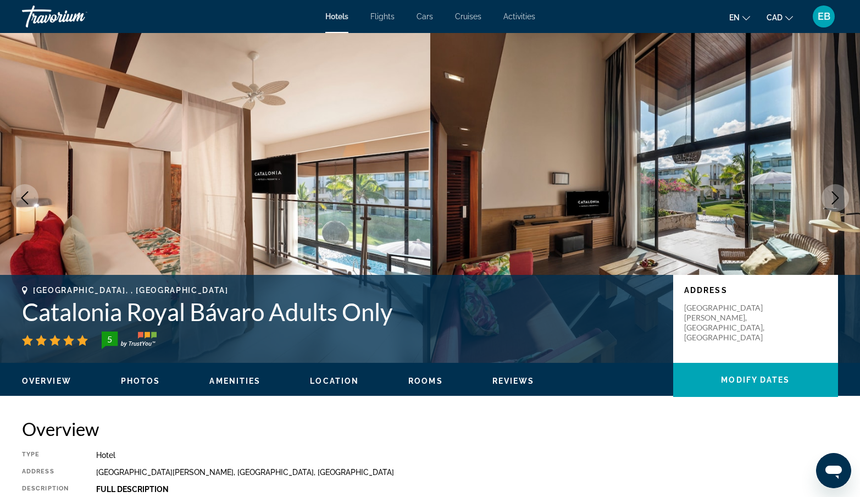
click at [838, 202] on icon "Next image" at bounding box center [835, 197] width 13 height 13
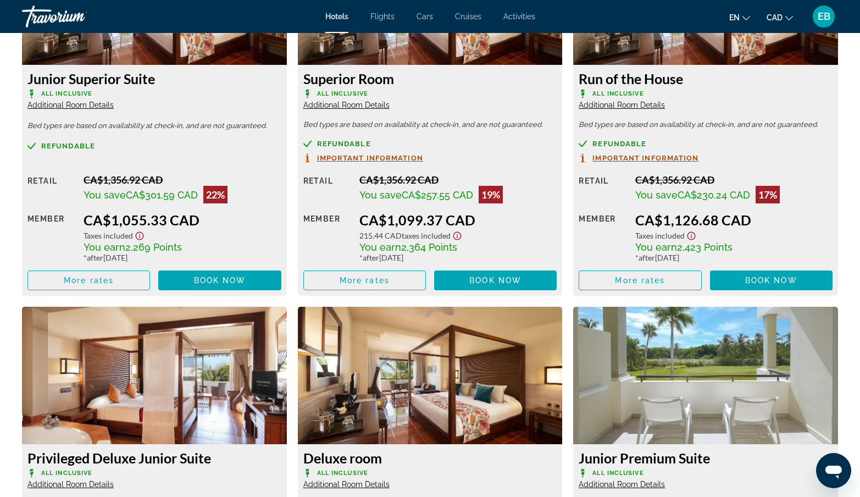
scroll to position [1613, 0]
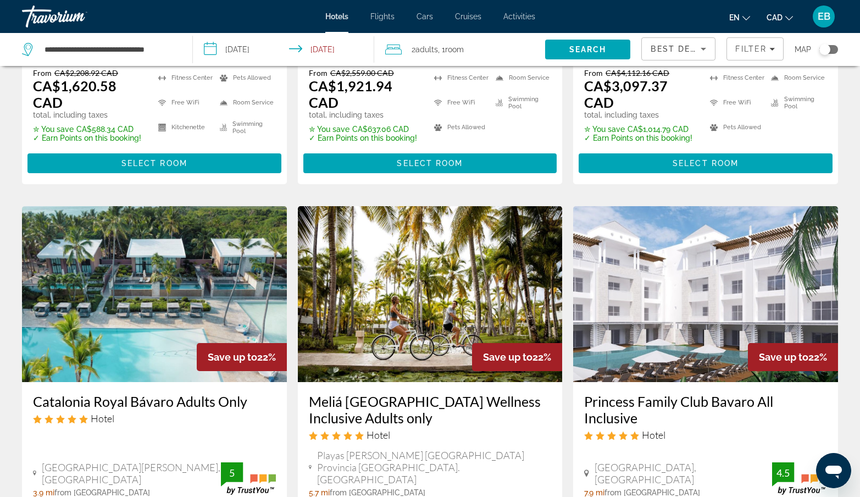
scroll to position [1197, 0]
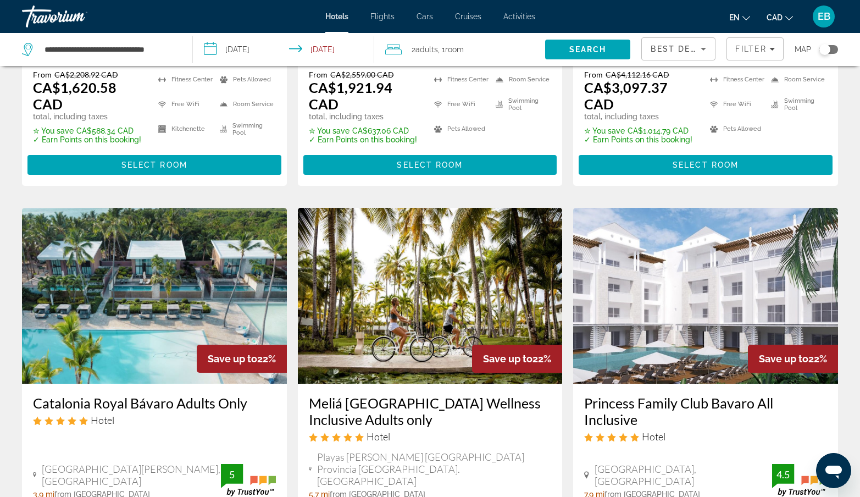
click at [432, 285] on img "Main content" at bounding box center [430, 296] width 265 height 176
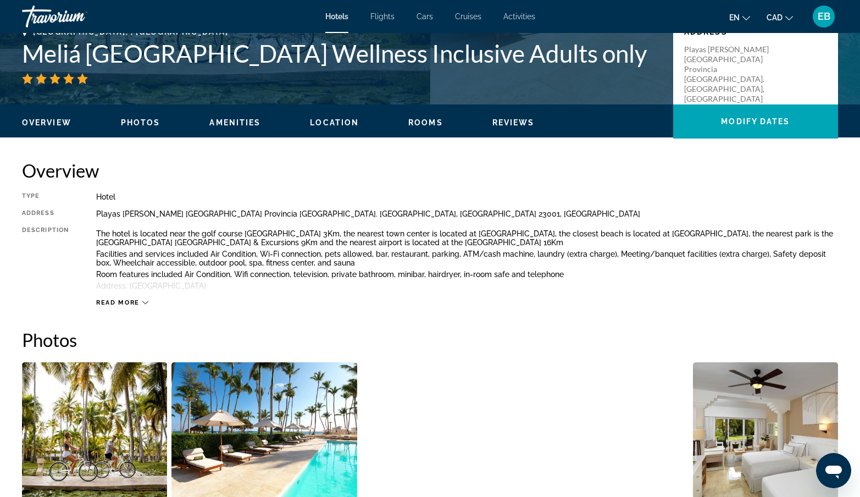
scroll to position [257, 0]
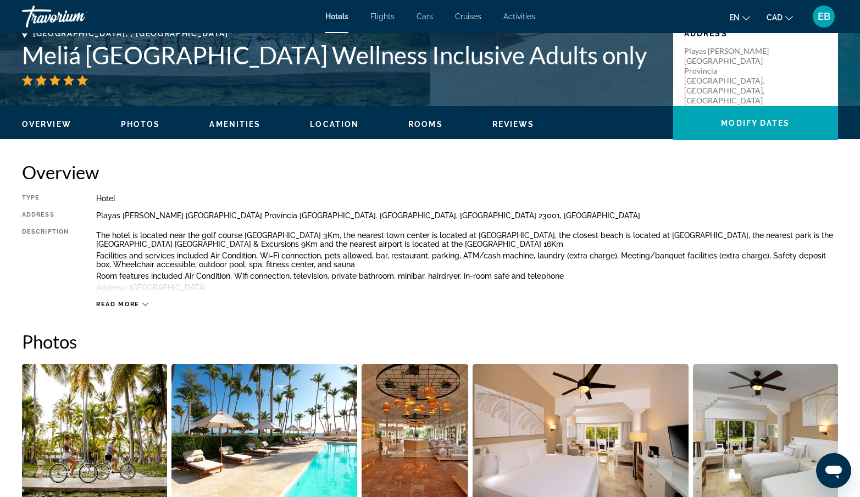
click at [419, 124] on span "Rooms" at bounding box center [425, 124] width 35 height 9
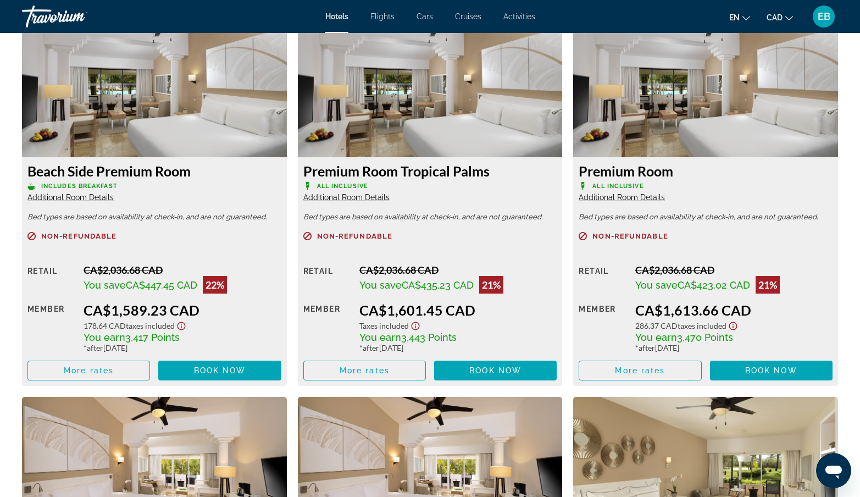
scroll to position [1521, 0]
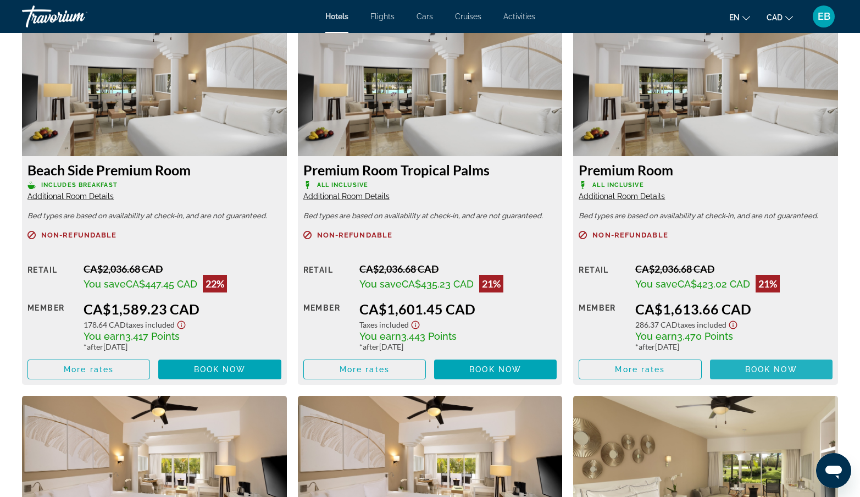
click at [745, 368] on span "Book now" at bounding box center [771, 369] width 52 height 9
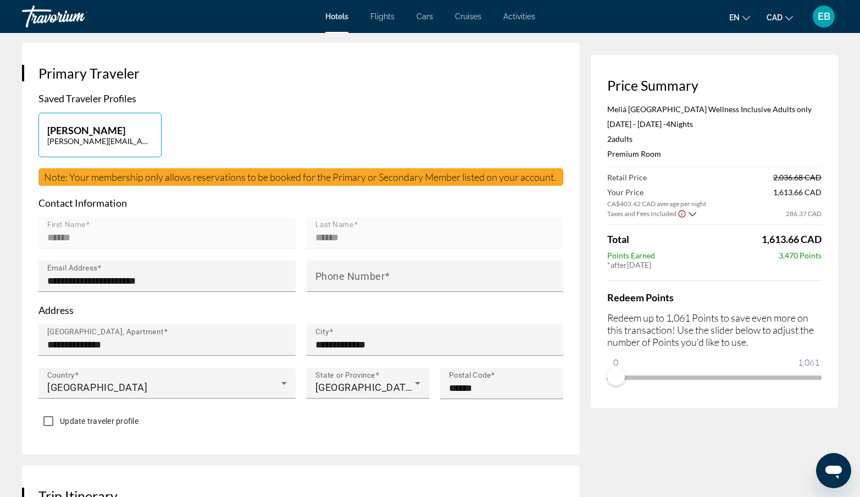
scroll to position [234, 0]
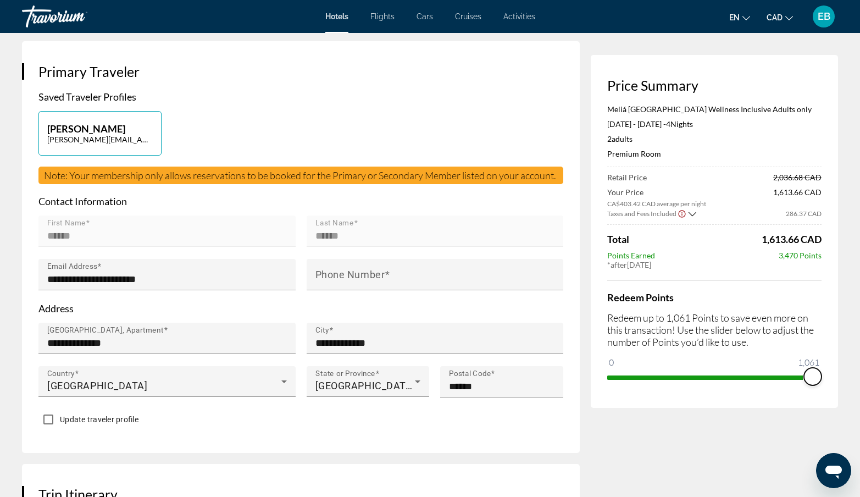
drag, startPoint x: 614, startPoint y: 377, endPoint x: 839, endPoint y: 359, distance: 225.9
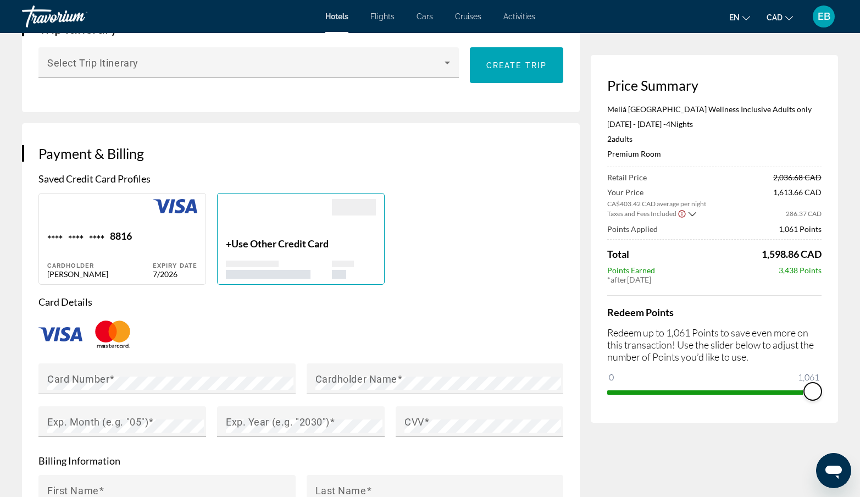
scroll to position [654, 0]
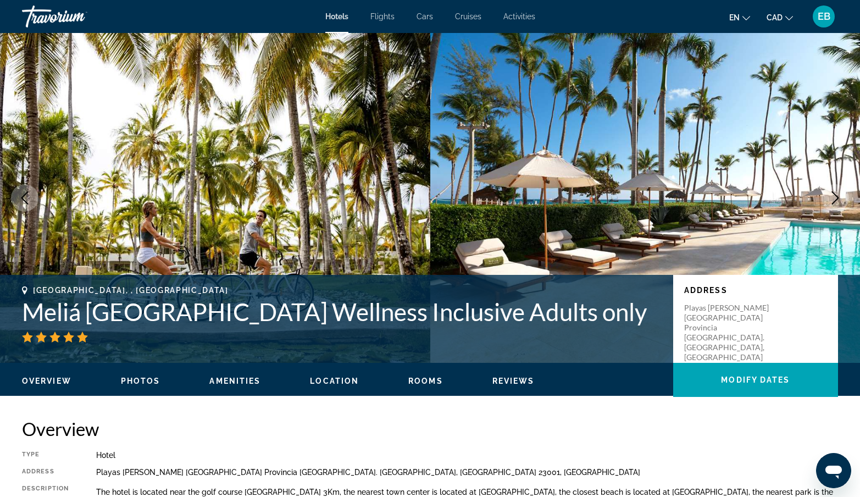
click at [836, 199] on icon "Next image" at bounding box center [835, 197] width 13 height 13
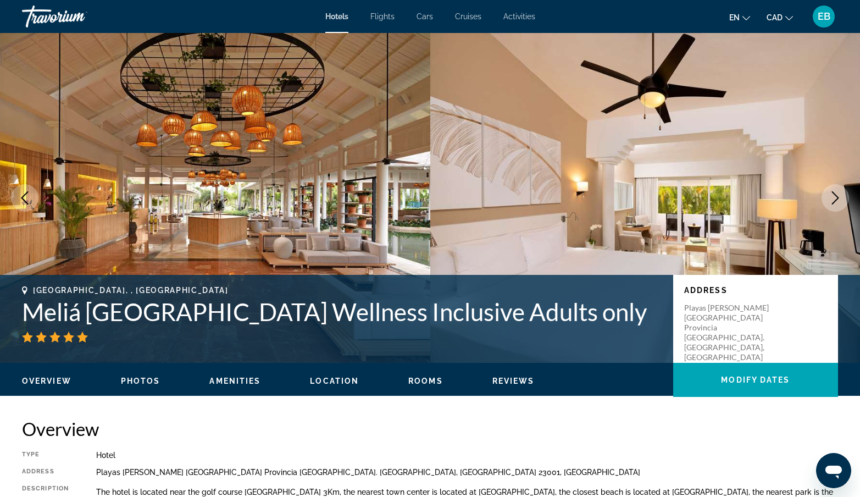
click at [836, 199] on icon "Next image" at bounding box center [835, 197] width 13 height 13
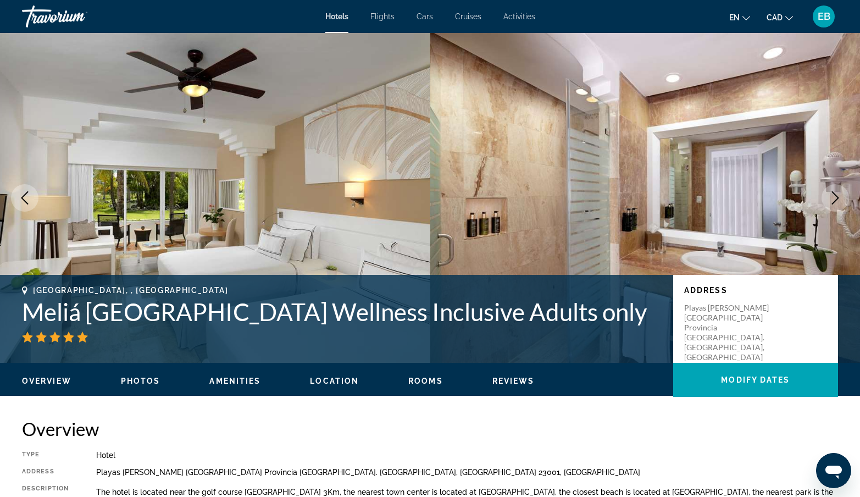
click at [836, 199] on icon "Next image" at bounding box center [835, 197] width 13 height 13
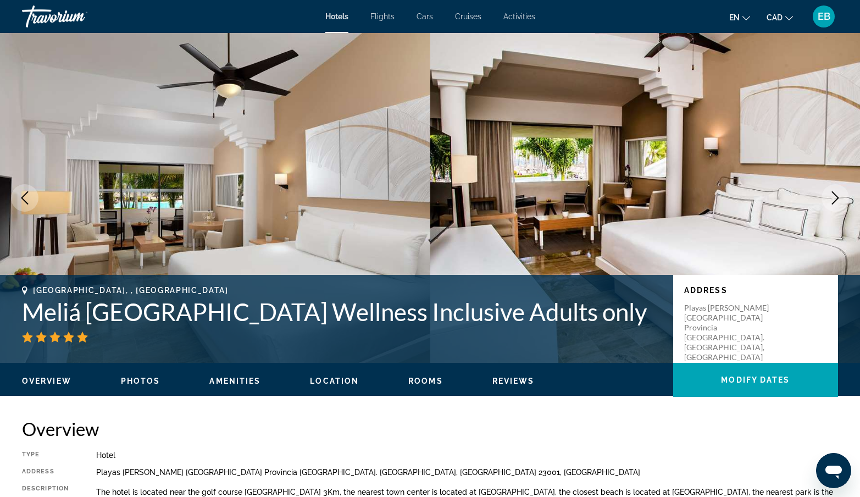
click at [836, 199] on icon "Next image" at bounding box center [835, 197] width 13 height 13
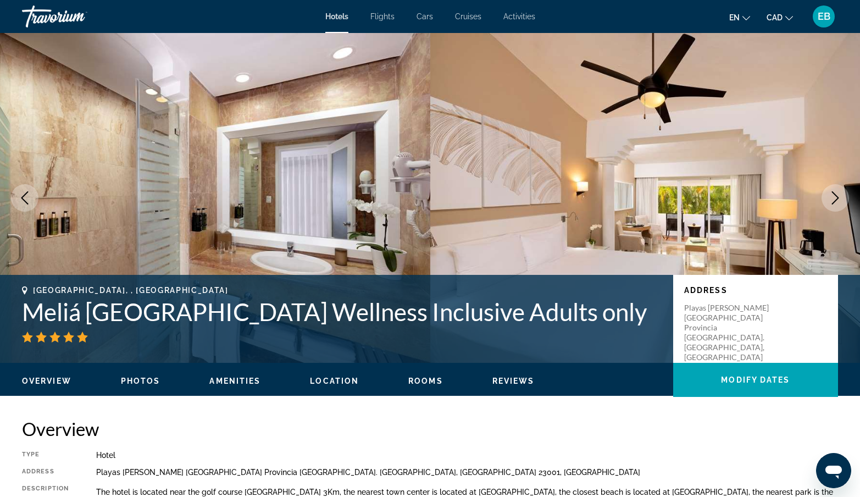
click at [836, 199] on icon "Next image" at bounding box center [835, 197] width 13 height 13
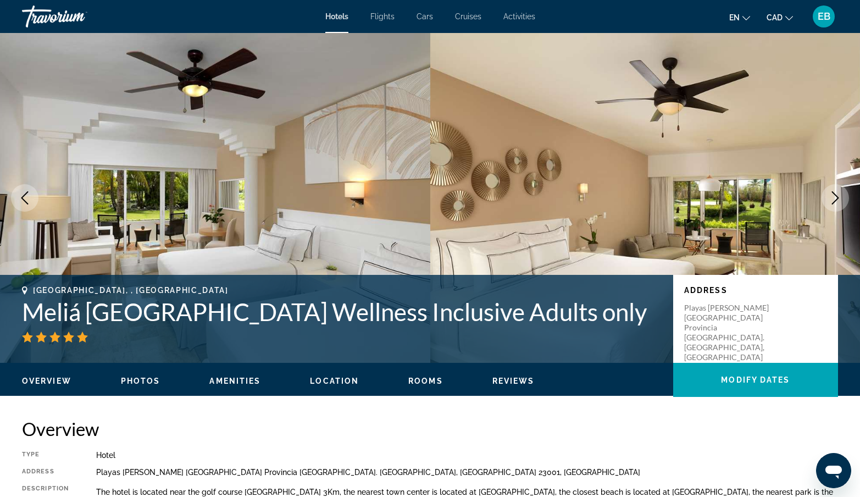
click at [836, 199] on icon "Next image" at bounding box center [835, 197] width 13 height 13
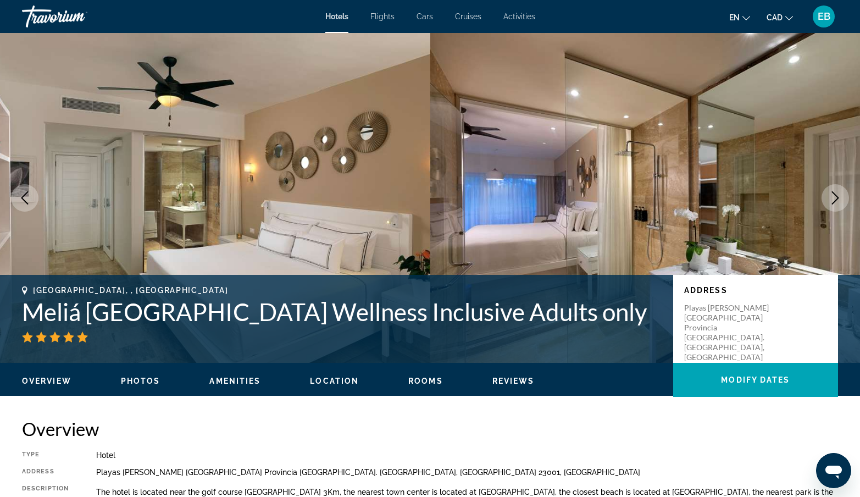
click at [836, 199] on icon "Next image" at bounding box center [835, 197] width 13 height 13
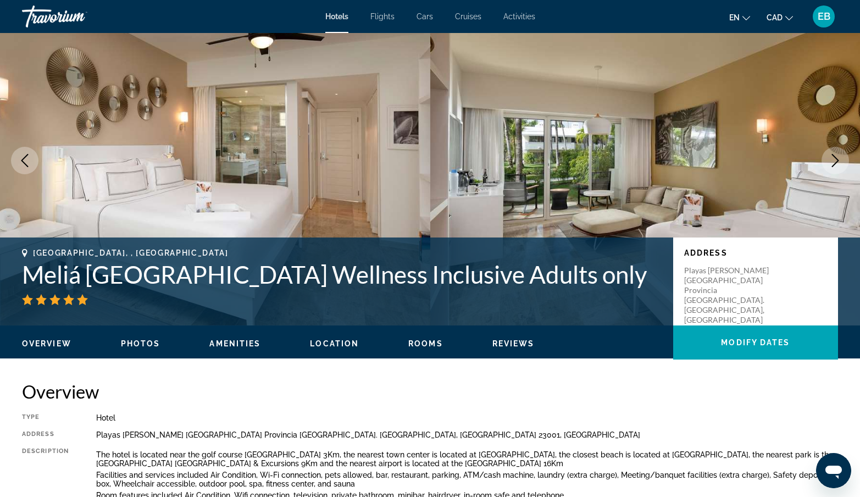
scroll to position [47, 0]
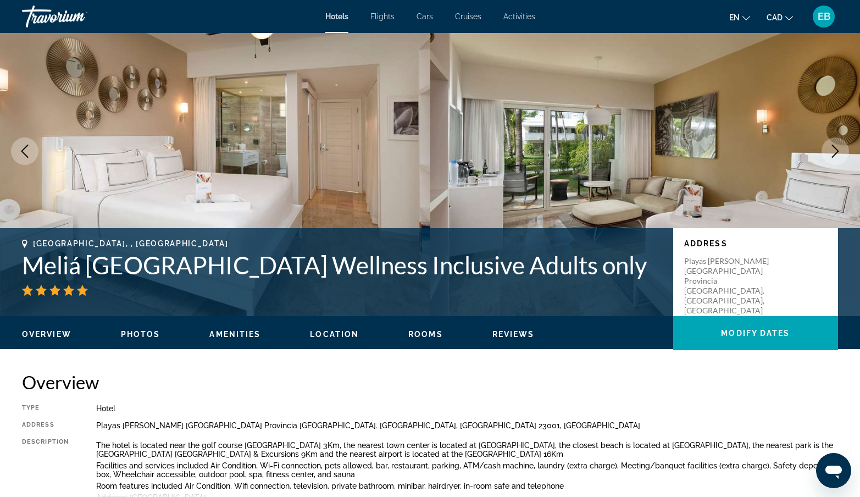
click at [836, 153] on icon "Next image" at bounding box center [835, 150] width 7 height 13
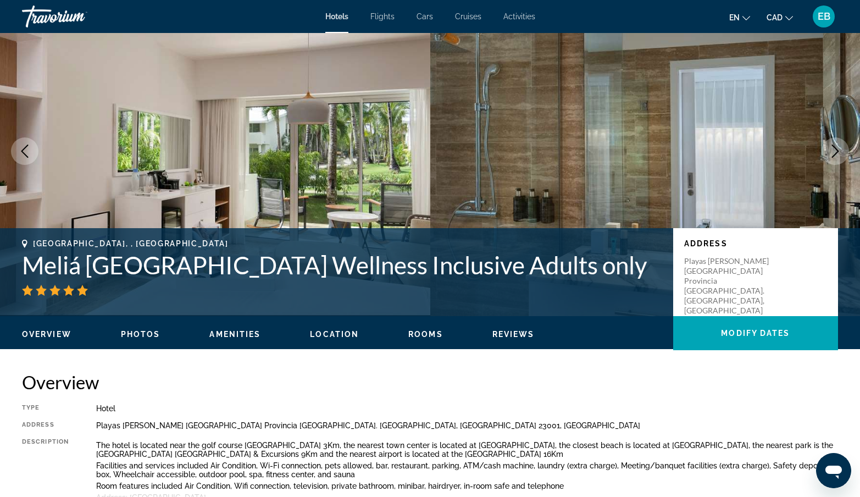
click at [836, 153] on icon "Next image" at bounding box center [835, 150] width 7 height 13
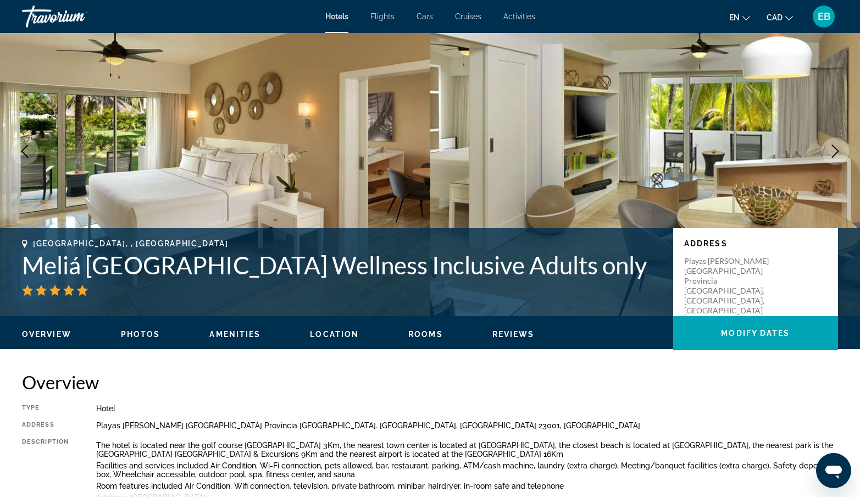
click at [836, 153] on icon "Next image" at bounding box center [835, 150] width 7 height 13
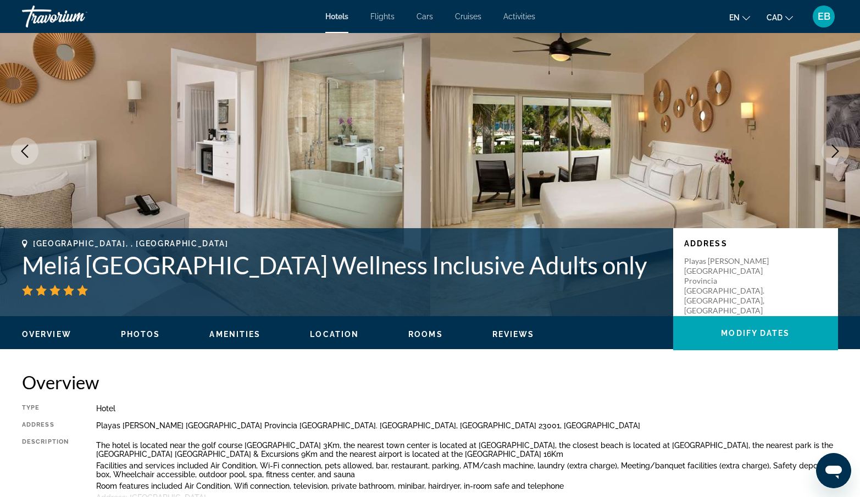
click at [836, 153] on icon "Next image" at bounding box center [835, 150] width 7 height 13
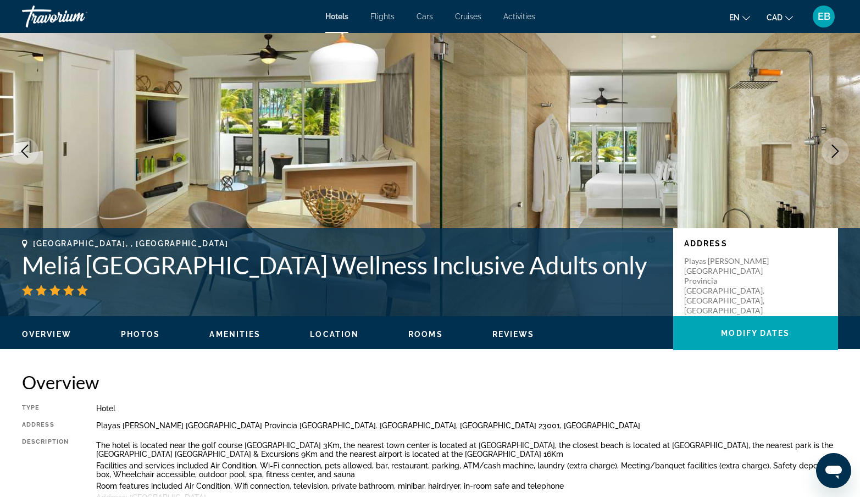
click at [836, 153] on icon "Next image" at bounding box center [835, 150] width 7 height 13
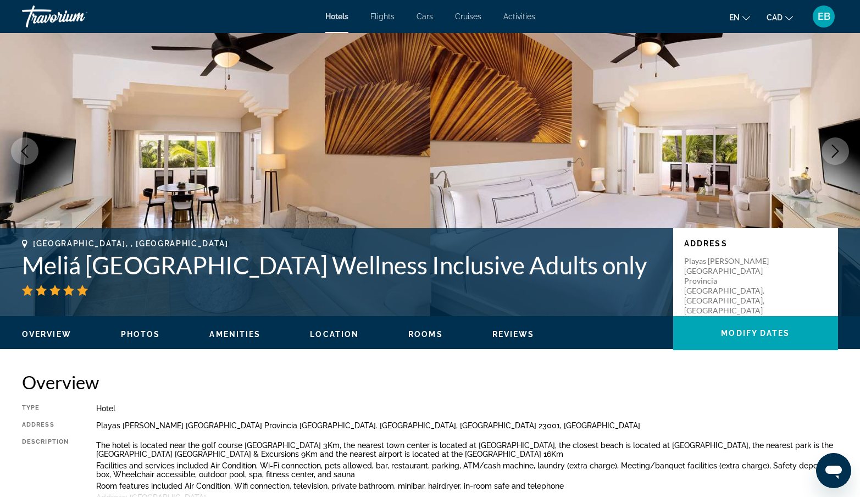
click at [836, 153] on icon "Next image" at bounding box center [835, 150] width 7 height 13
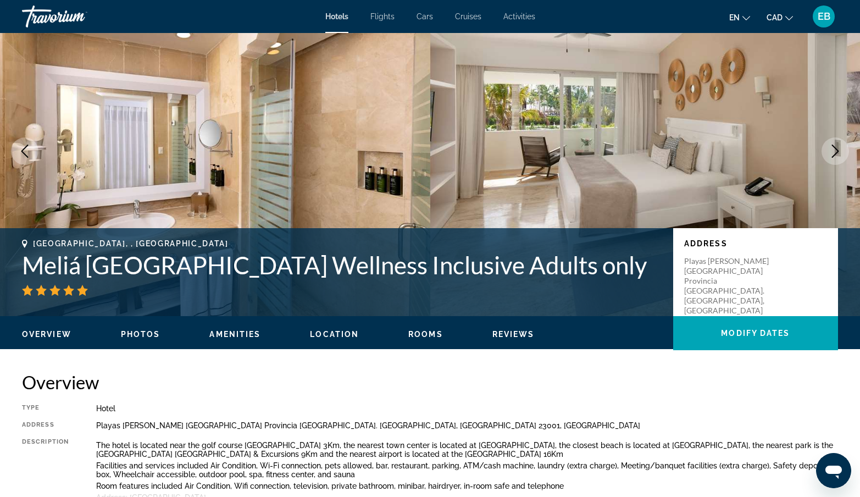
click at [836, 153] on icon "Next image" at bounding box center [835, 150] width 7 height 13
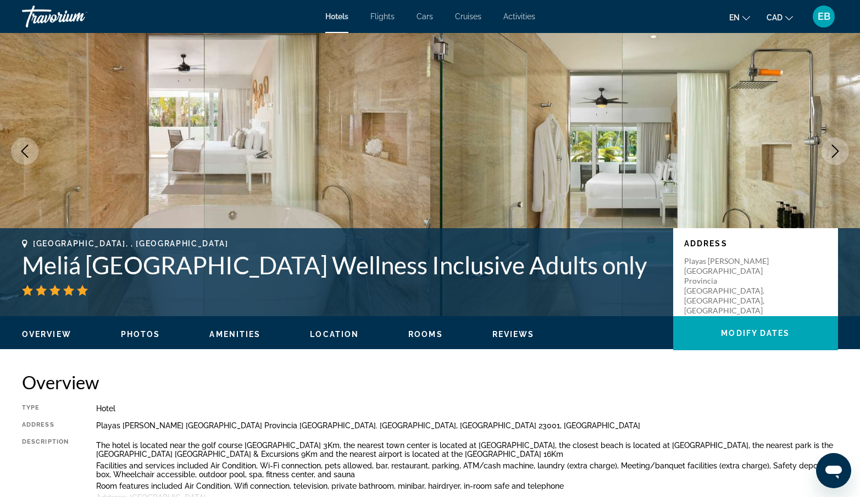
click at [836, 153] on icon "Next image" at bounding box center [835, 150] width 7 height 13
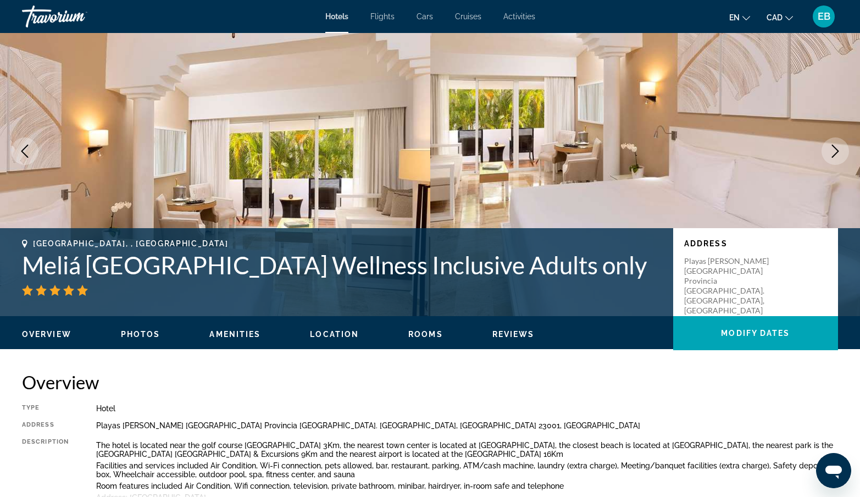
click at [836, 153] on icon "Next image" at bounding box center [835, 150] width 7 height 13
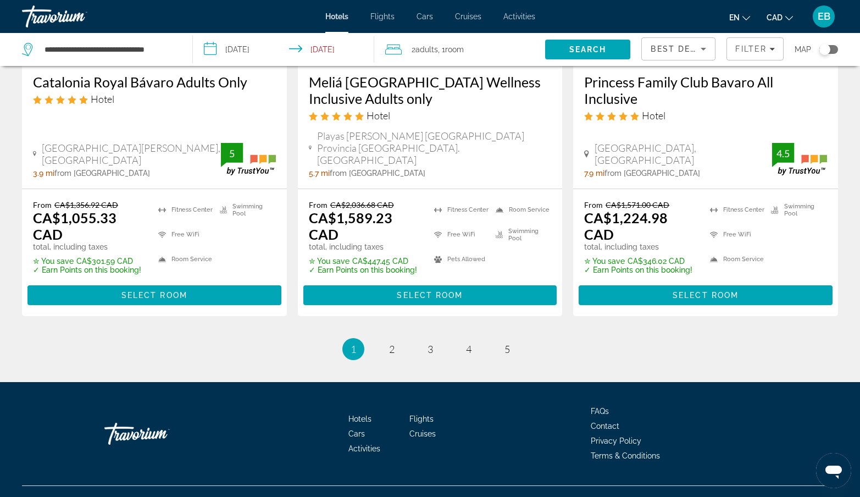
scroll to position [1517, 0]
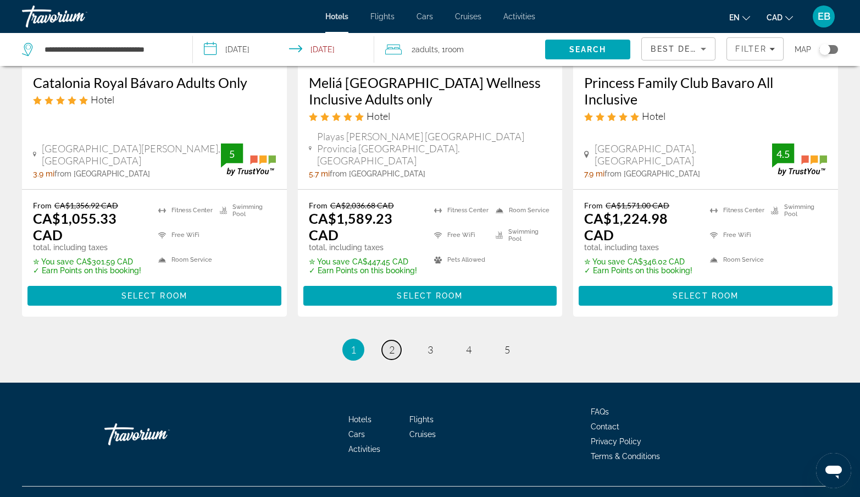
click at [392, 343] on span "2" at bounding box center [391, 349] width 5 height 12
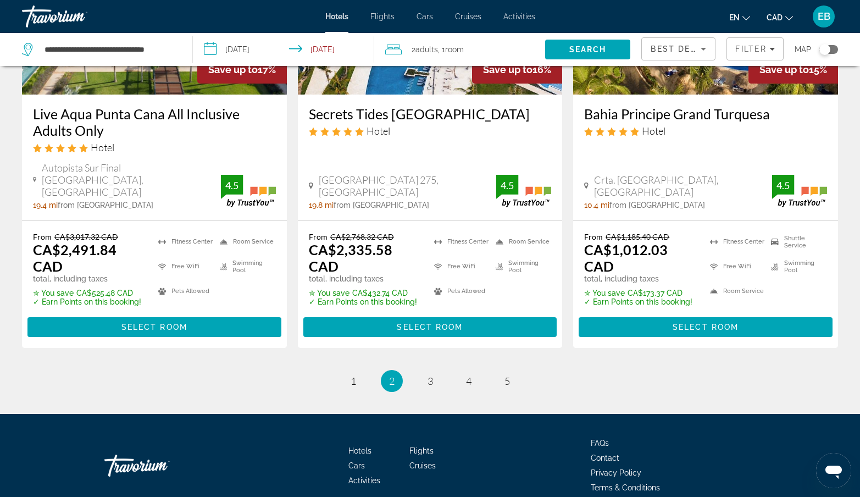
scroll to position [1543, 0]
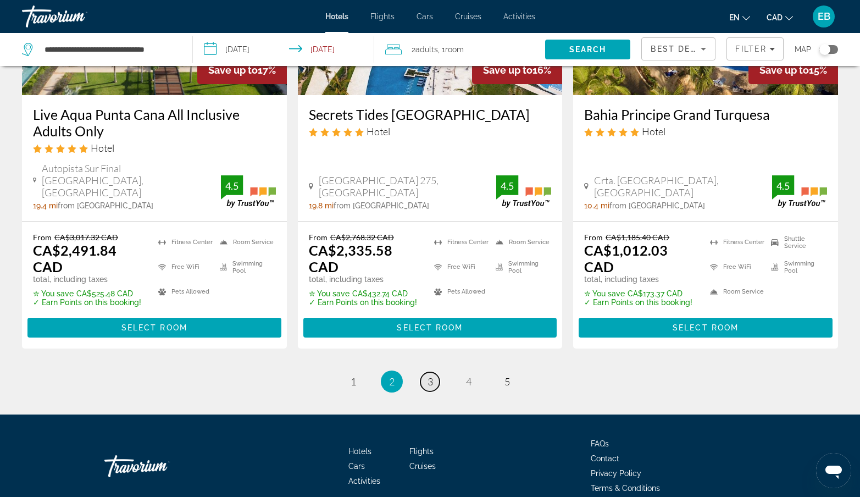
click at [432, 375] on span "3" at bounding box center [429, 381] width 5 height 12
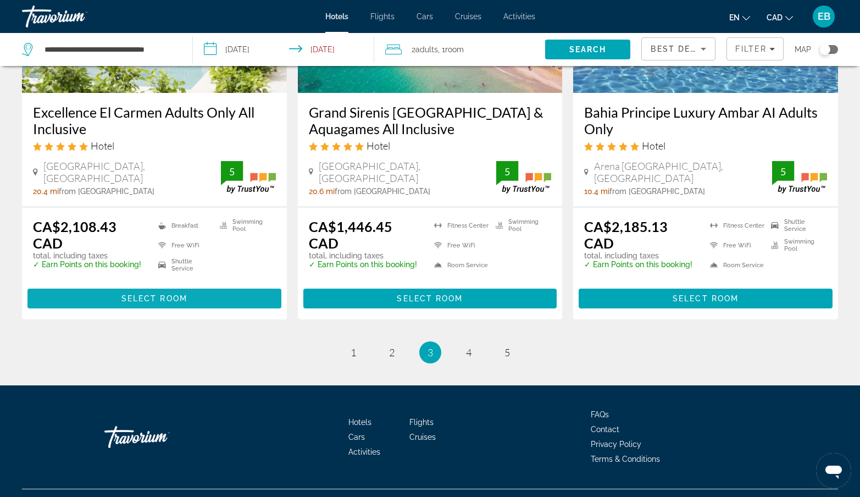
scroll to position [1526, 0]
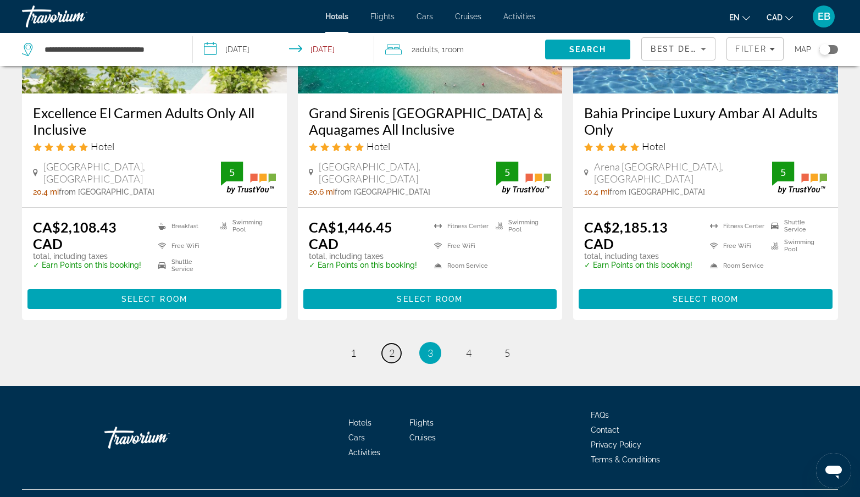
click at [392, 347] on span "2" at bounding box center [391, 353] width 5 height 12
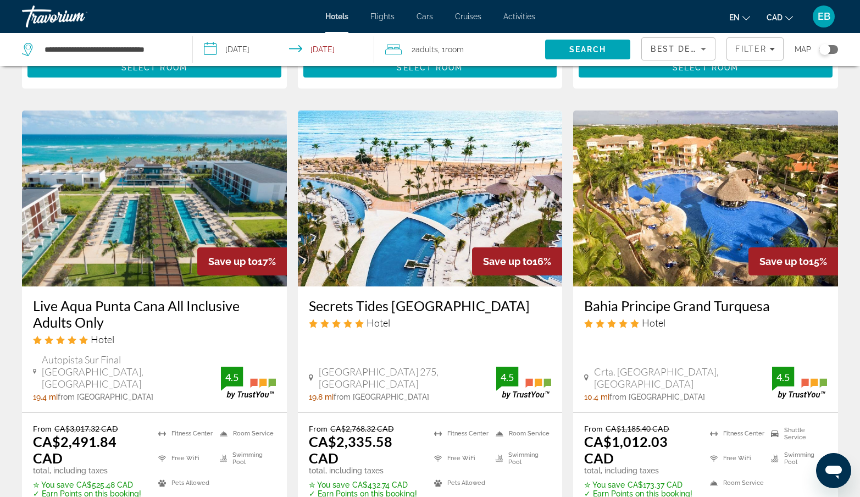
scroll to position [1350, 0]
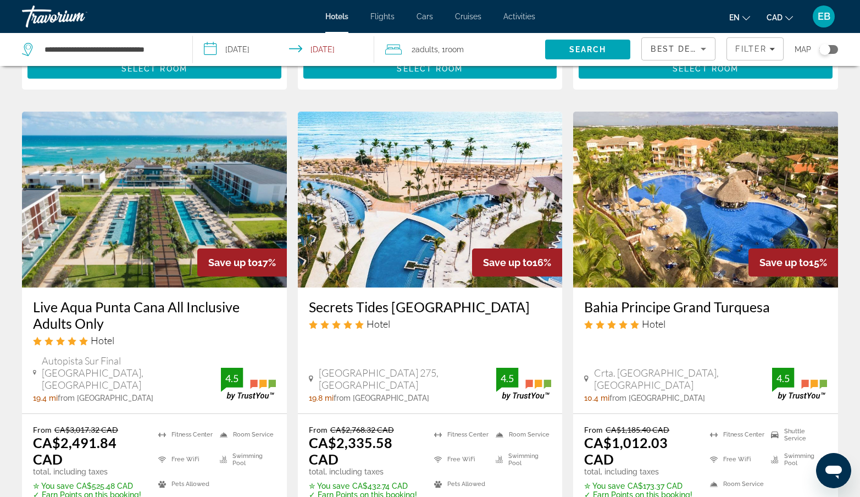
click at [464, 203] on img "Main content" at bounding box center [430, 200] width 265 height 176
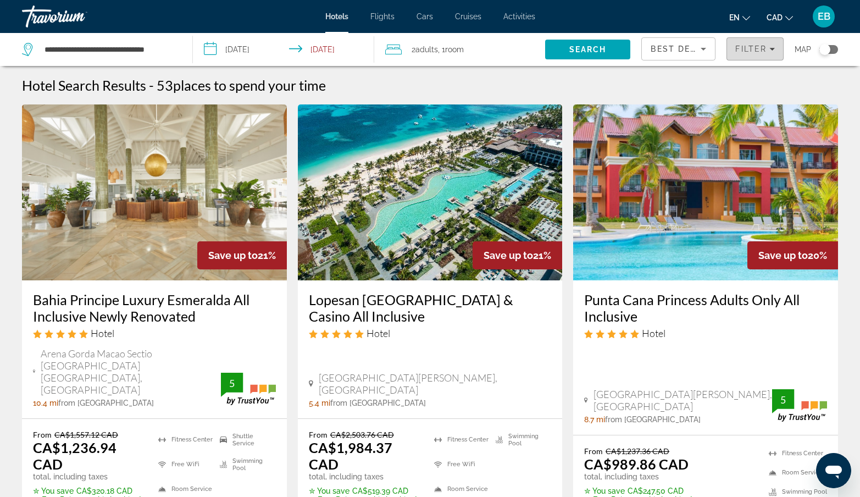
click at [758, 47] on span "Filter" at bounding box center [750, 49] width 31 height 9
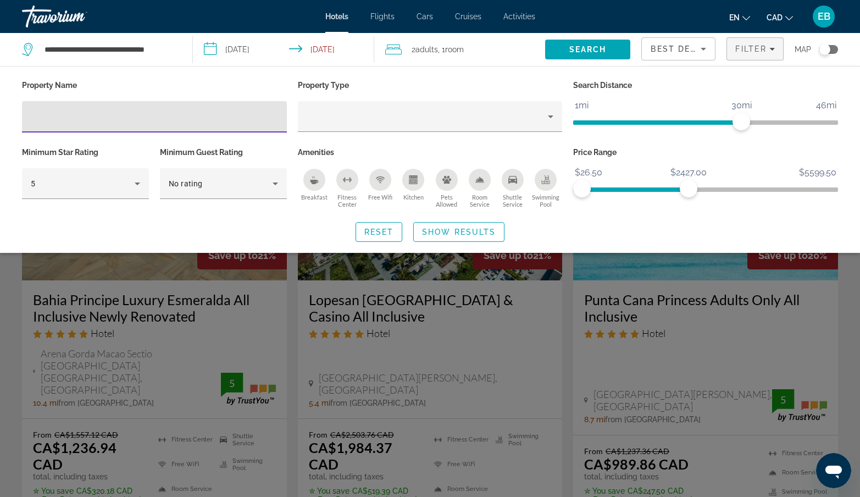
click at [118, 121] on input "Hotel Filters" at bounding box center [154, 116] width 247 height 13
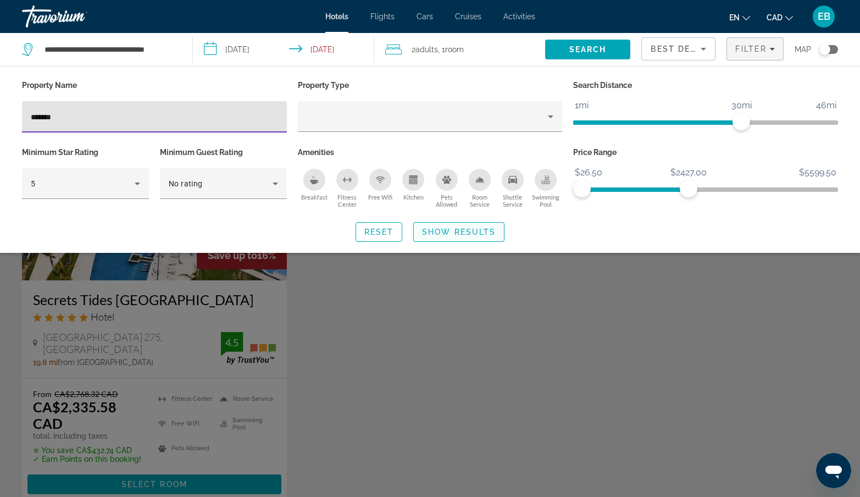
type input "*******"
click at [443, 234] on span "Show Results" at bounding box center [459, 231] width 74 height 9
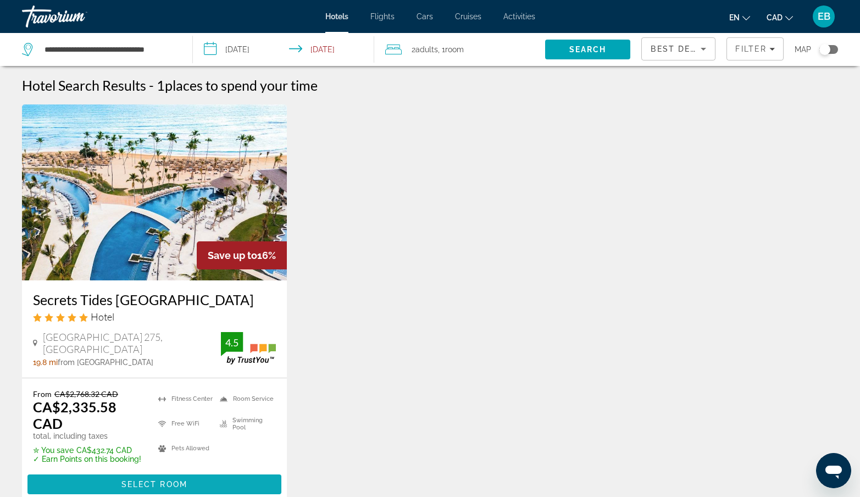
click at [158, 477] on span "Main content" at bounding box center [154, 484] width 254 height 26
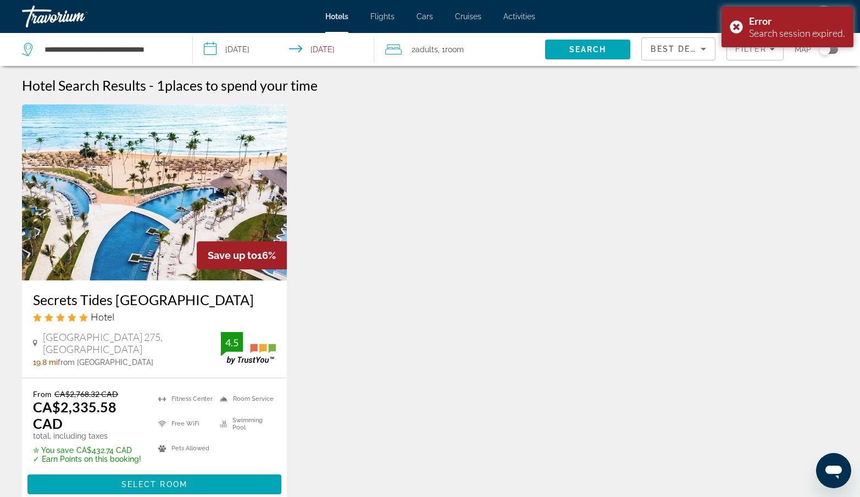
click at [95, 208] on img "Main content" at bounding box center [154, 192] width 265 height 176
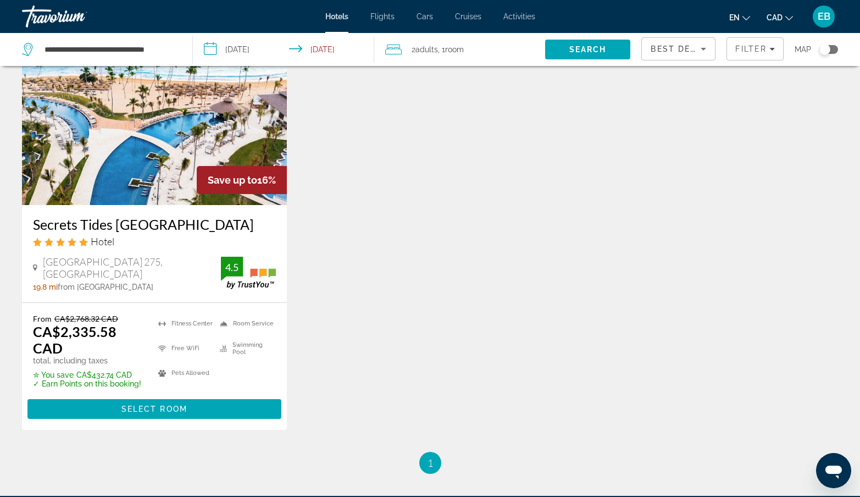
scroll to position [79, 0]
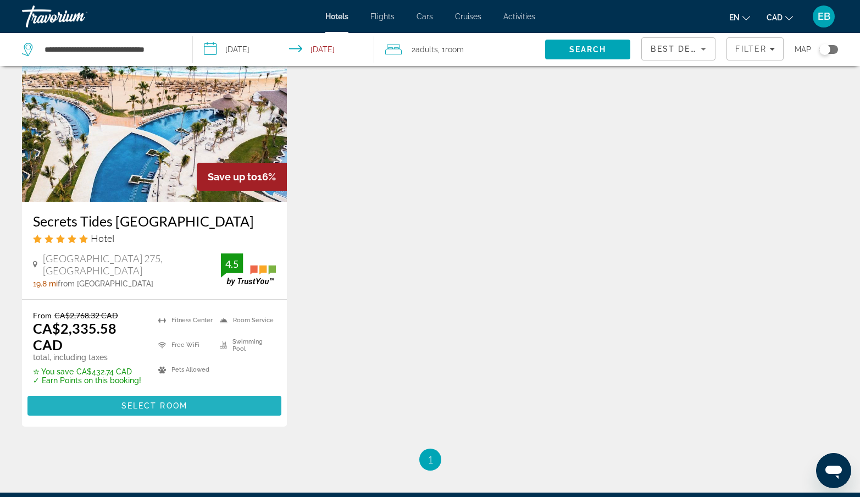
click at [138, 402] on span "Select Room" at bounding box center [154, 405] width 66 height 9
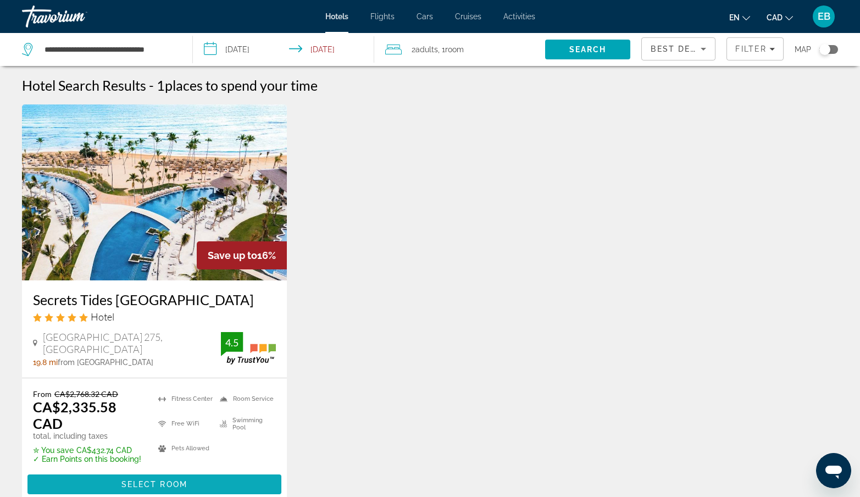
click at [120, 483] on span "Main content" at bounding box center [154, 484] width 254 height 26
